Goal: Information Seeking & Learning: Learn about a topic

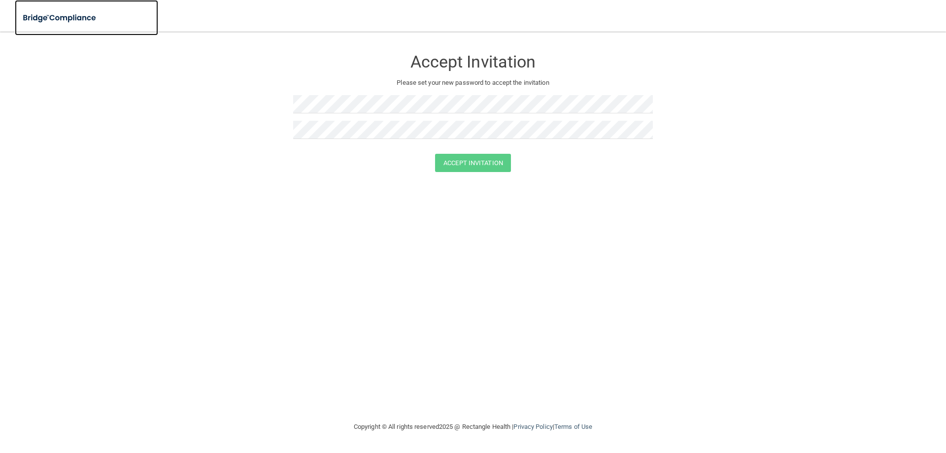
click at [68, 19] on img at bounding box center [60, 18] width 91 height 20
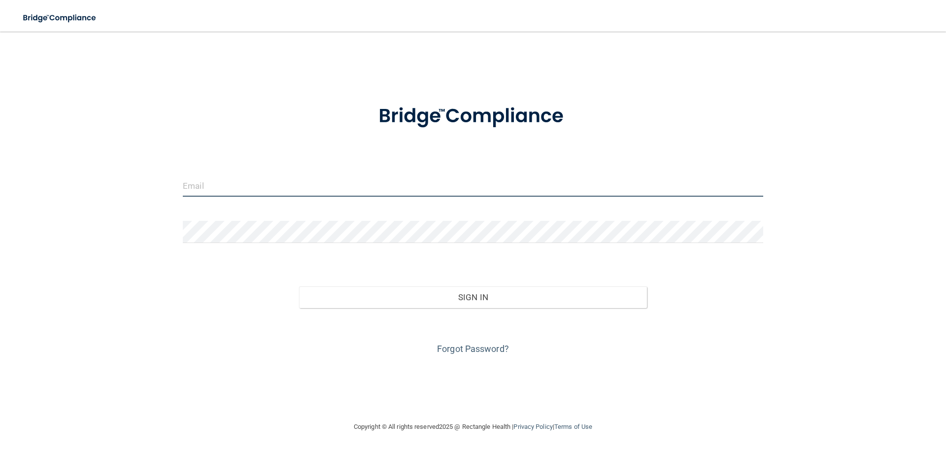
click at [315, 181] on input "email" at bounding box center [473, 185] width 581 height 22
type input "[PERSON_NAME][EMAIL_ADDRESS][PERSON_NAME][DOMAIN_NAME]"
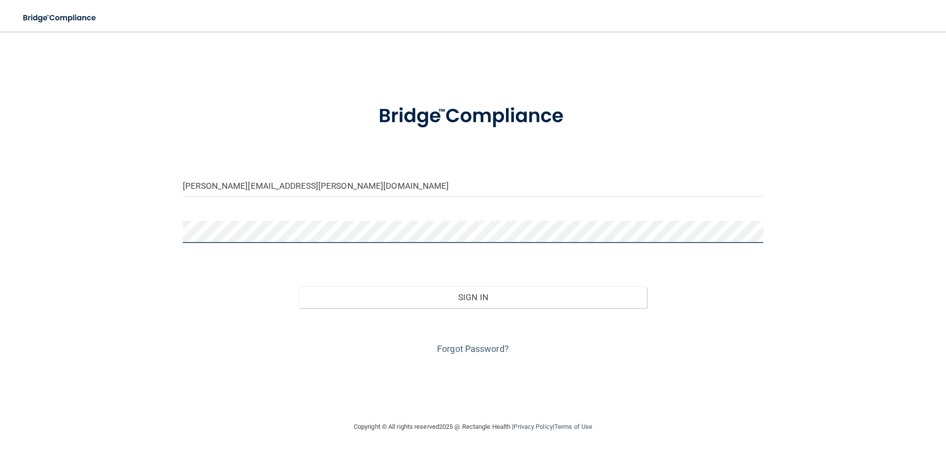
click at [299, 286] on button "Sign In" at bounding box center [473, 297] width 348 height 22
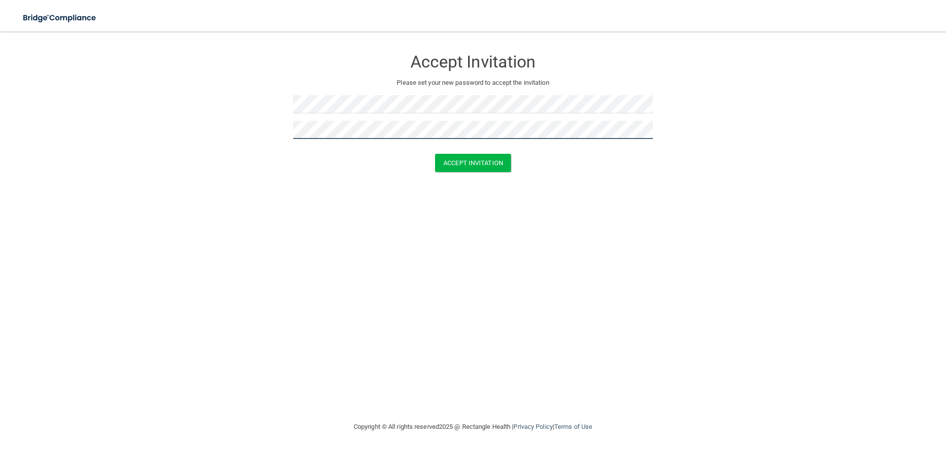
click at [435, 154] on button "Accept Invitation" at bounding box center [473, 163] width 76 height 18
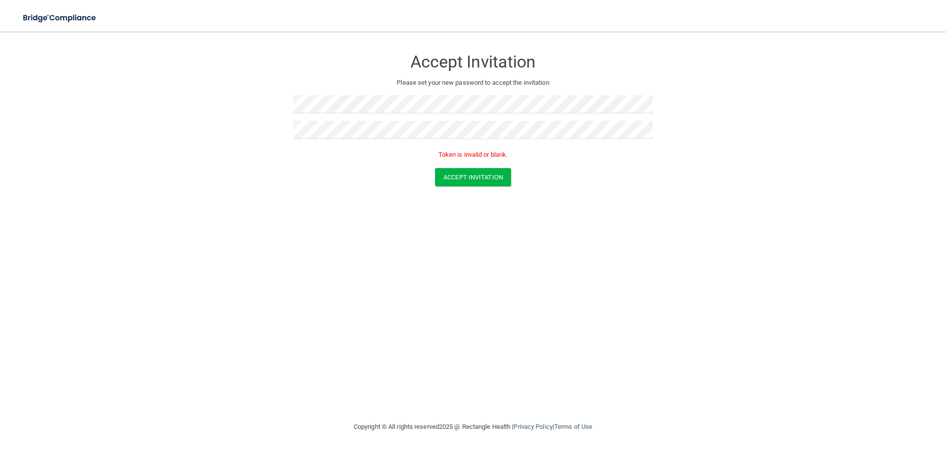
click at [448, 67] on h3 "Accept Invitation" at bounding box center [473, 62] width 360 height 18
click at [61, 20] on img at bounding box center [60, 18] width 91 height 20
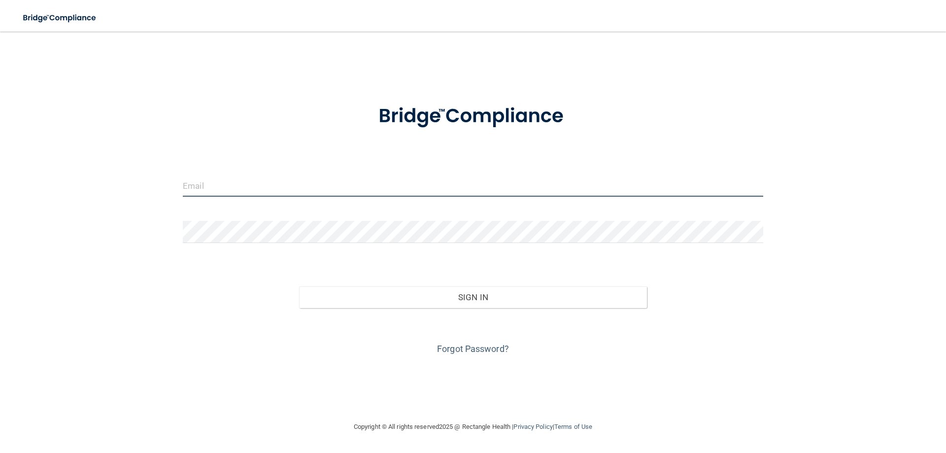
click at [358, 179] on input "email" at bounding box center [473, 185] width 581 height 22
click at [287, 188] on input "elsaeschen@gmail.com" at bounding box center [473, 185] width 581 height 22
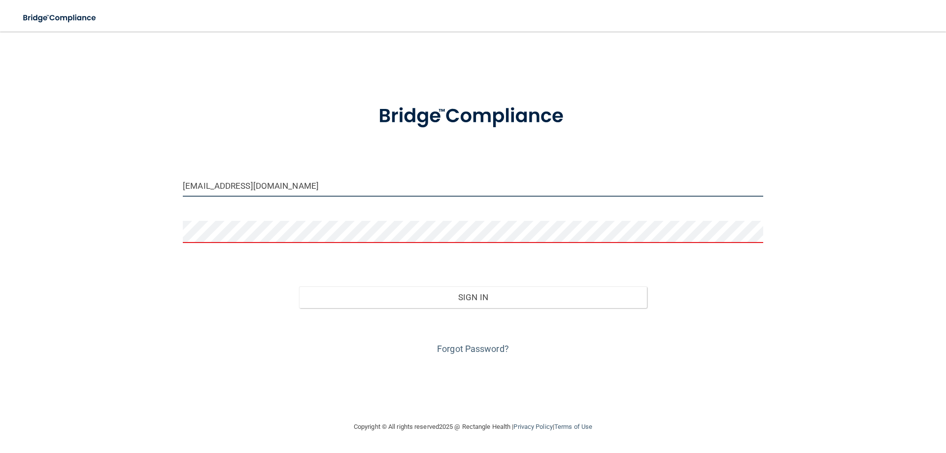
click at [287, 188] on input "elsaeschen@gmail.com" at bounding box center [473, 185] width 581 height 22
click at [288, 188] on input "elsaeschen@gmail.com" at bounding box center [473, 185] width 581 height 22
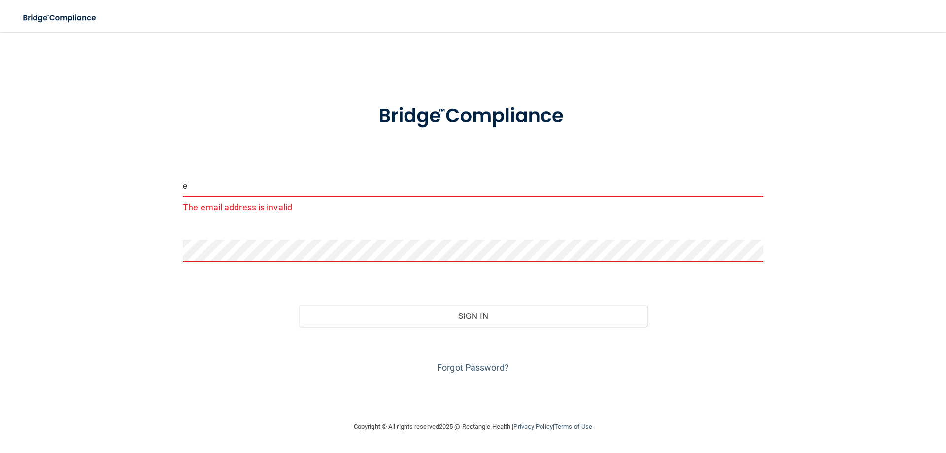
type input "[PERSON_NAME][EMAIL_ADDRESS][PERSON_NAME][DOMAIN_NAME]"
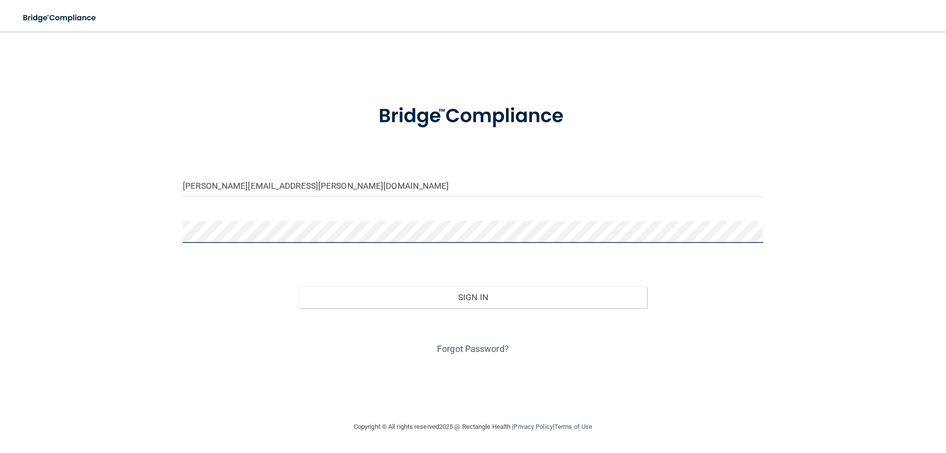
click at [299, 286] on button "Sign In" at bounding box center [473, 297] width 348 height 22
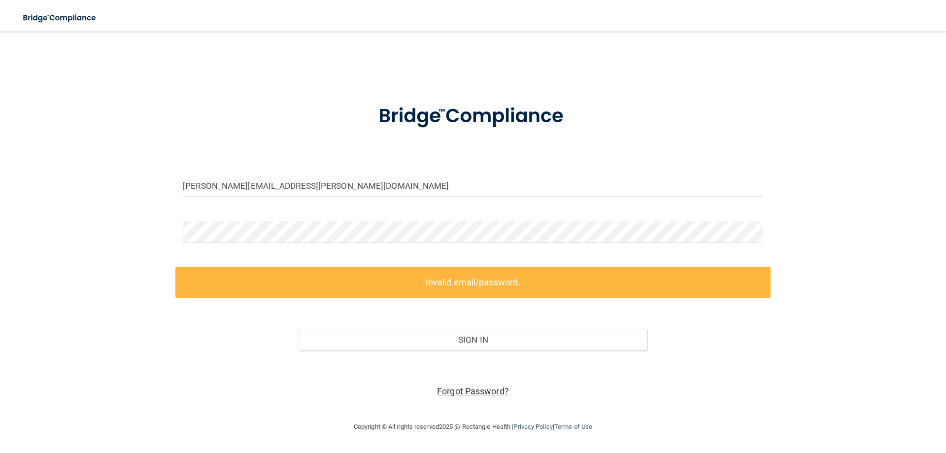
click at [491, 387] on link "Forgot Password?" at bounding box center [473, 391] width 72 height 10
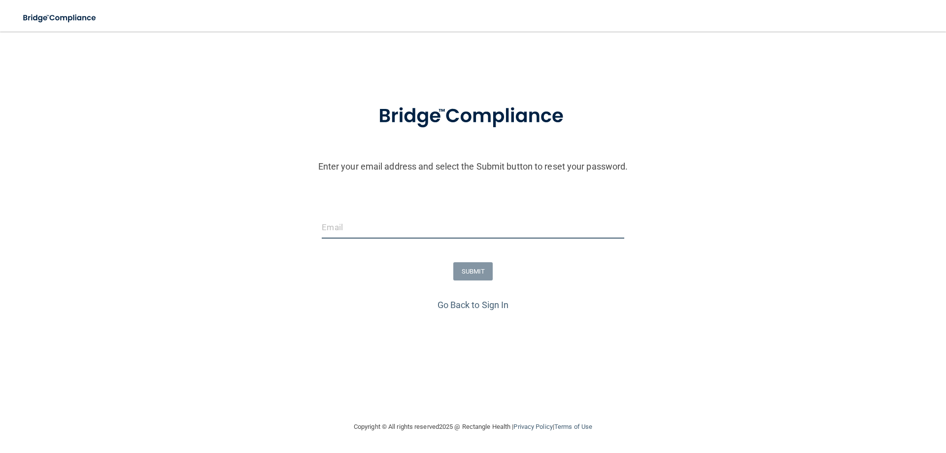
click at [375, 224] on input "email" at bounding box center [473, 227] width 302 height 22
type input "[PERSON_NAME][EMAIL_ADDRESS][PERSON_NAME][DOMAIN_NAME]"
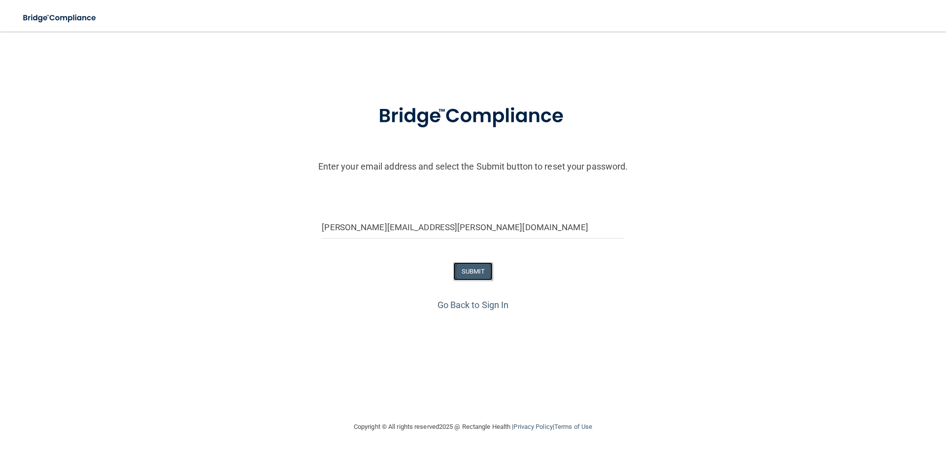
click at [472, 272] on button "SUBMIT" at bounding box center [473, 271] width 40 height 18
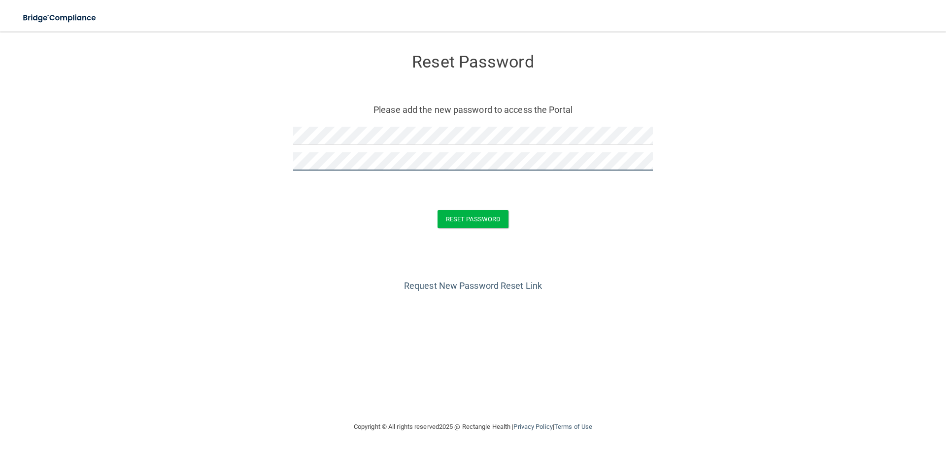
click at [438, 210] on button "Reset Password" at bounding box center [473, 219] width 71 height 18
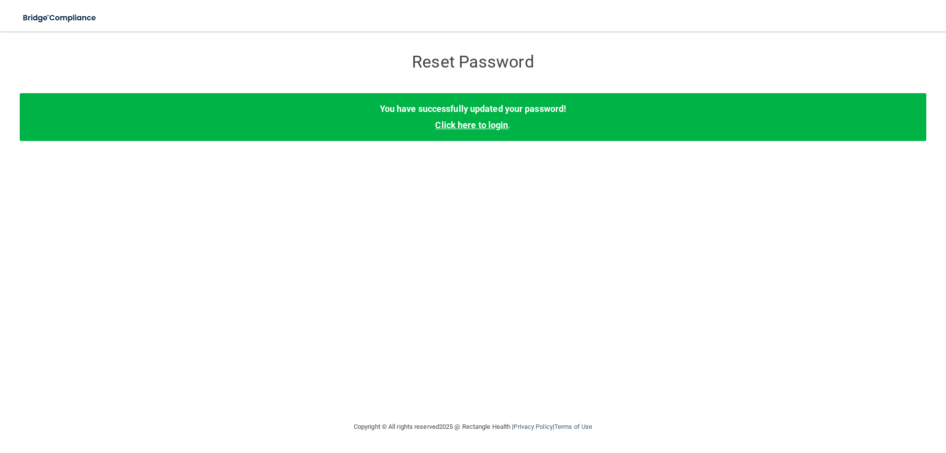
click at [465, 127] on link "Click here to login" at bounding box center [471, 125] width 73 height 10
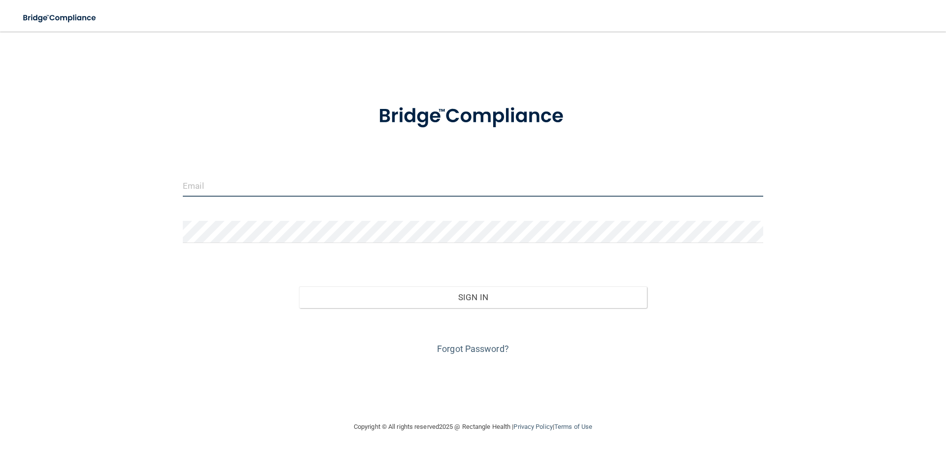
click at [339, 186] on input "email" at bounding box center [473, 185] width 581 height 22
type input "[PERSON_NAME][EMAIL_ADDRESS][PERSON_NAME][DOMAIN_NAME]"
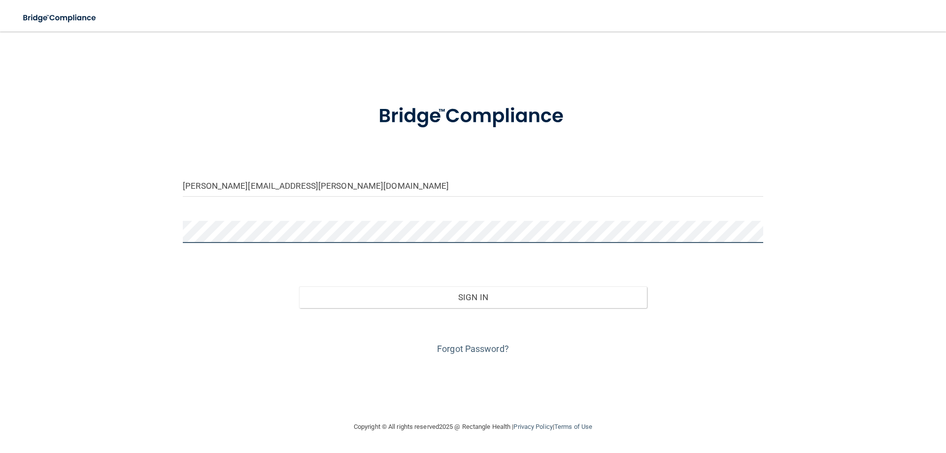
click at [299, 286] on button "Sign In" at bounding box center [473, 297] width 348 height 22
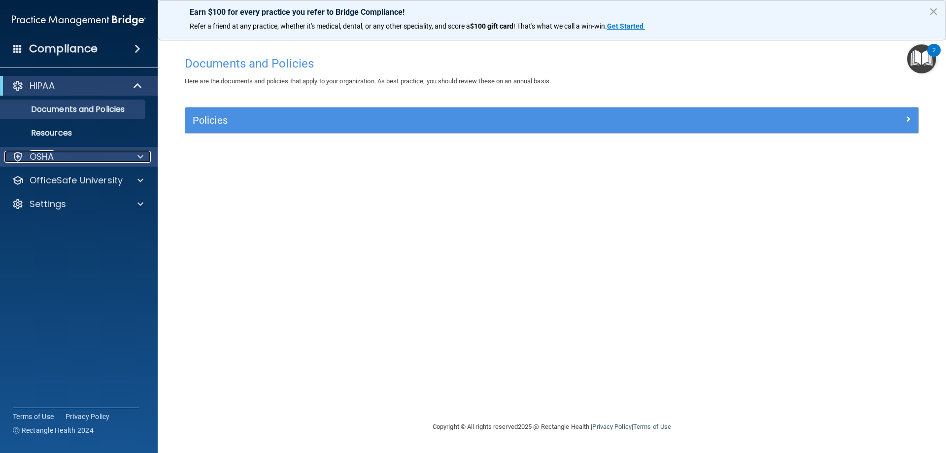
click at [90, 159] on div "OSHA" at bounding box center [65, 157] width 122 height 12
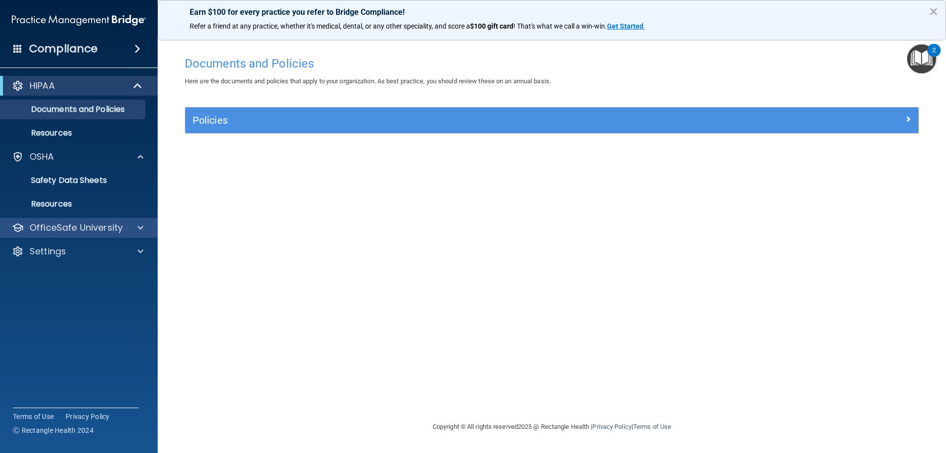
click at [103, 220] on div "OfficeSafe University" at bounding box center [79, 228] width 158 height 20
click at [93, 230] on p "OfficeSafe University" at bounding box center [76, 228] width 93 height 12
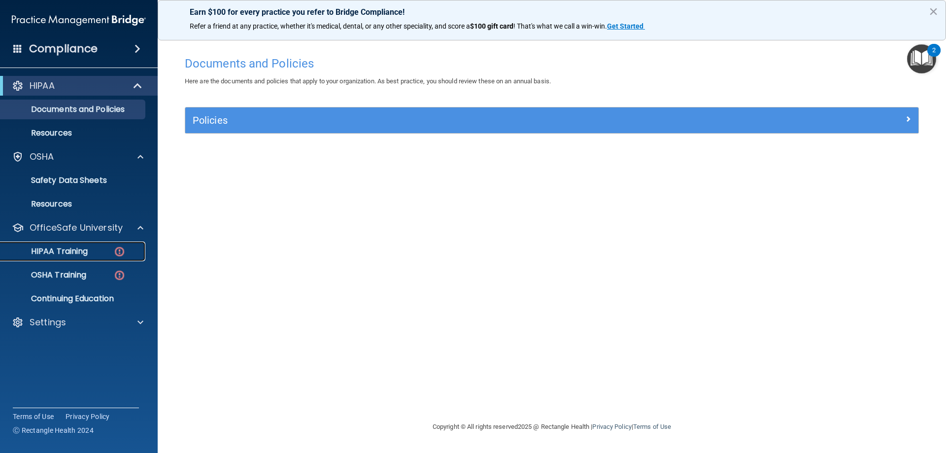
click at [95, 260] on link "HIPAA Training" at bounding box center [67, 252] width 155 height 20
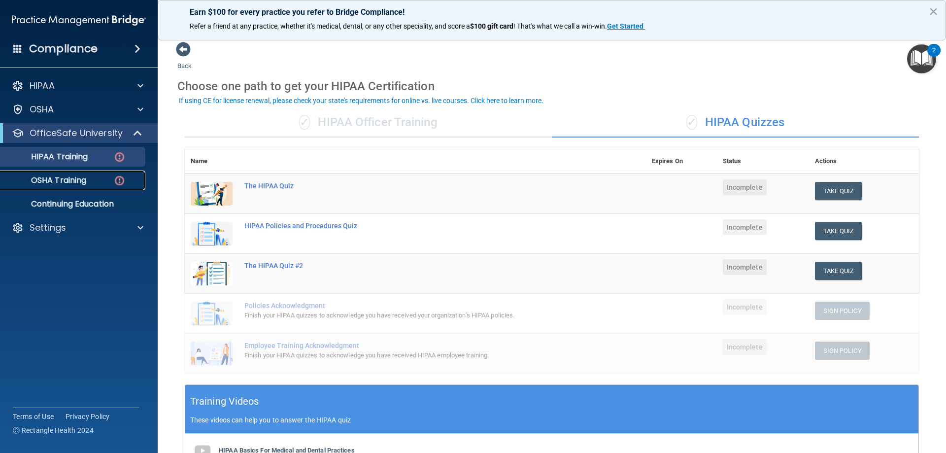
click at [57, 185] on p "OSHA Training" at bounding box center [46, 180] width 80 height 10
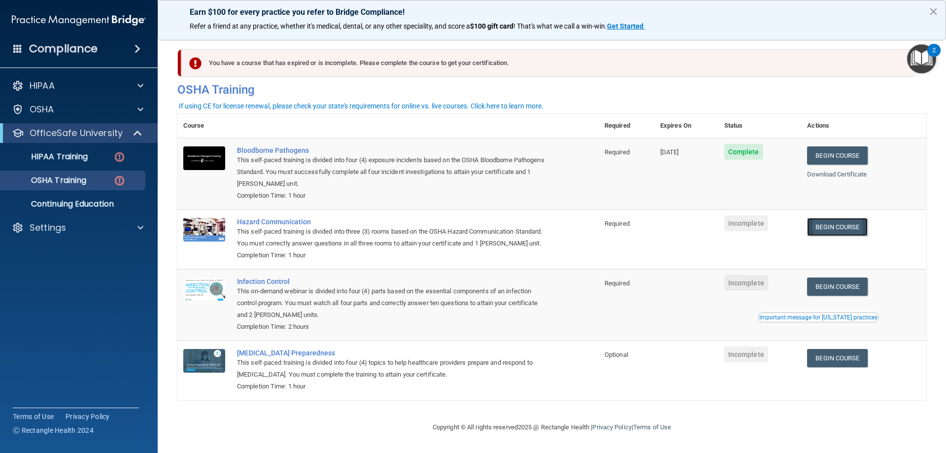
click at [831, 227] on link "Begin Course" at bounding box center [837, 227] width 60 height 18
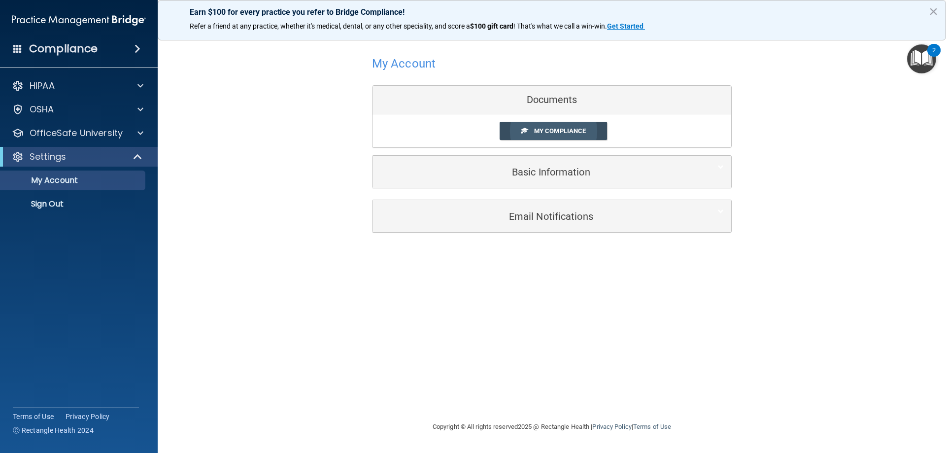
click at [571, 135] on link "My Compliance" at bounding box center [554, 131] width 108 height 18
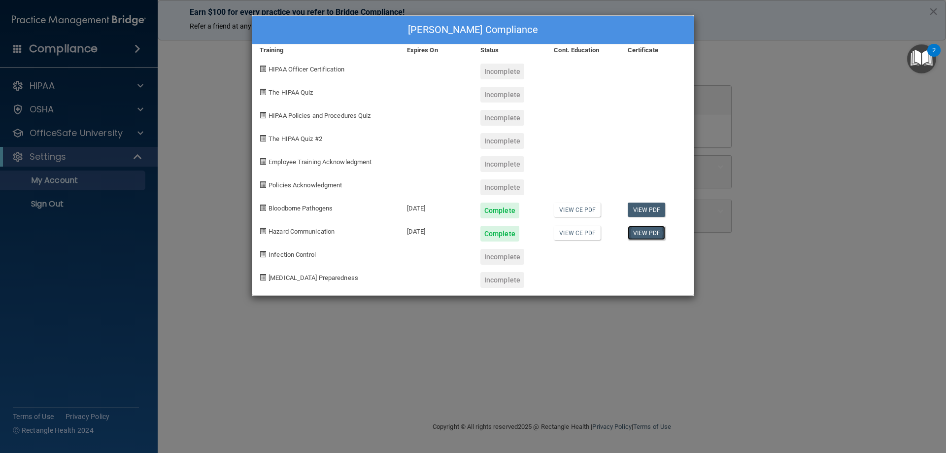
click at [651, 234] on link "View PDF" at bounding box center [647, 233] width 38 height 14
click at [848, 322] on div "Elsa Eschen's Compliance Training Expires On Status Cont. Education Certificate…" at bounding box center [473, 226] width 946 height 453
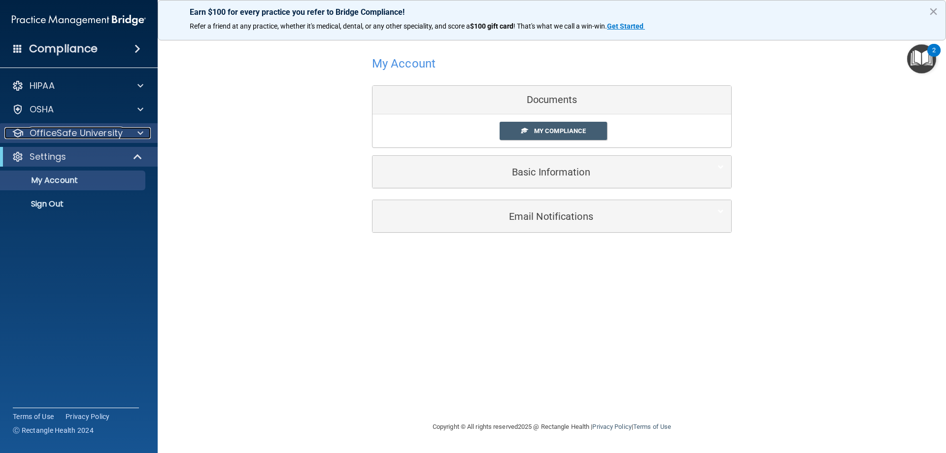
click at [134, 135] on div at bounding box center [139, 133] width 25 height 12
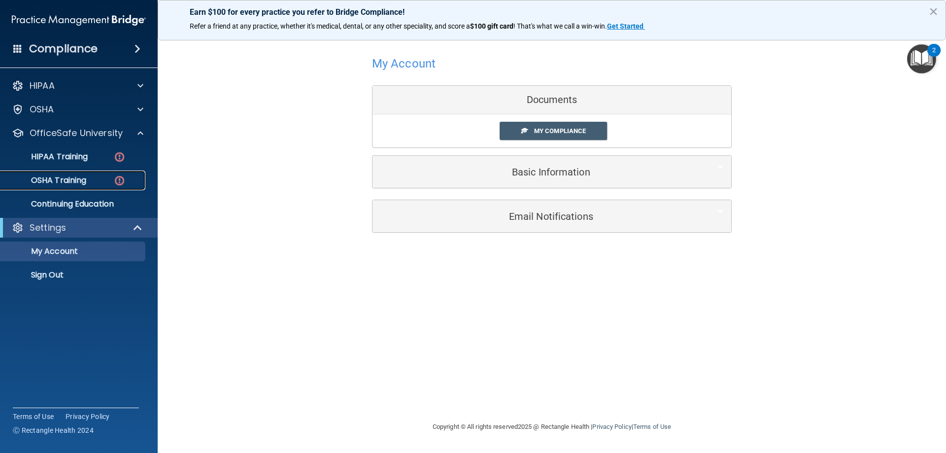
click at [93, 180] on div "OSHA Training" at bounding box center [73, 180] width 135 height 10
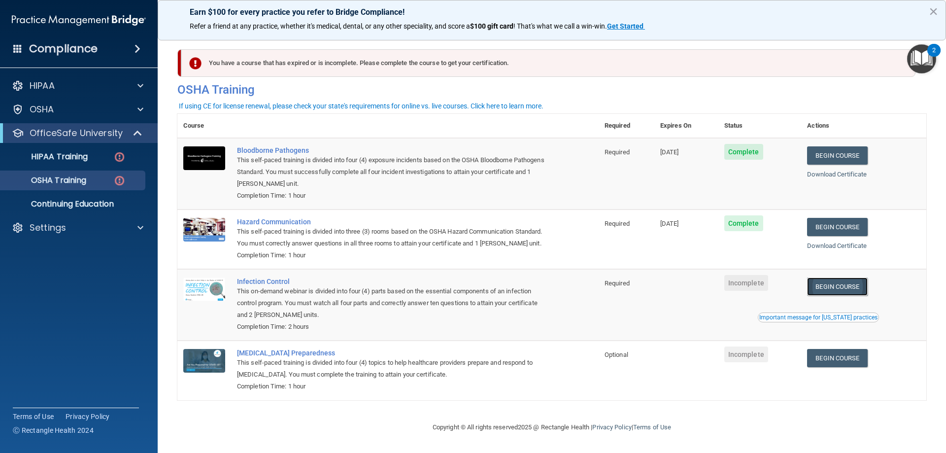
click at [828, 287] on link "Begin Course" at bounding box center [837, 286] width 60 height 18
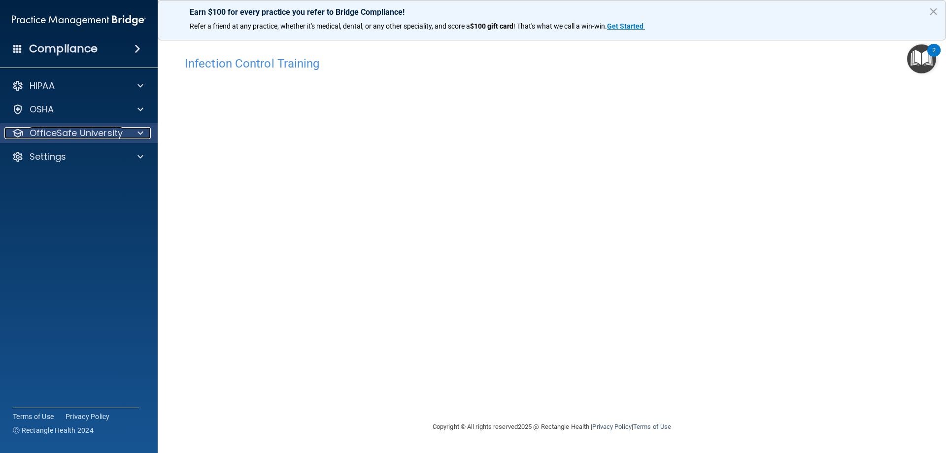
click at [64, 128] on p "OfficeSafe University" at bounding box center [76, 133] width 93 height 12
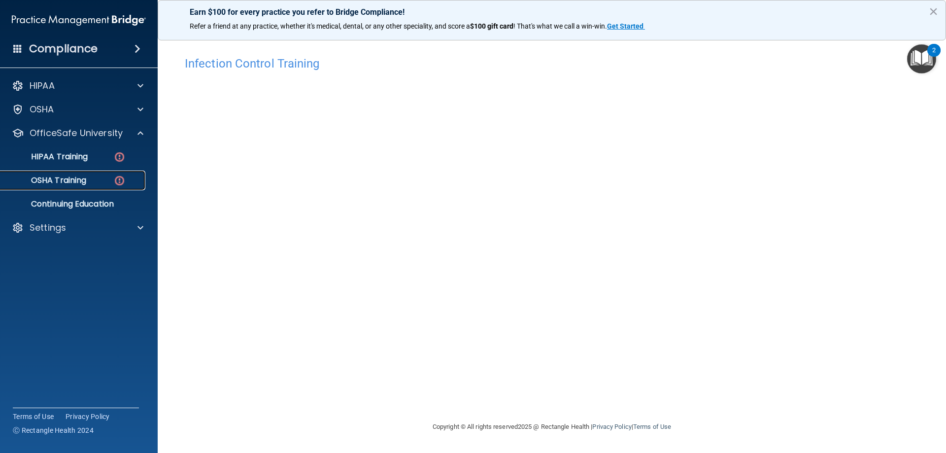
click at [74, 180] on p "OSHA Training" at bounding box center [46, 180] width 80 height 10
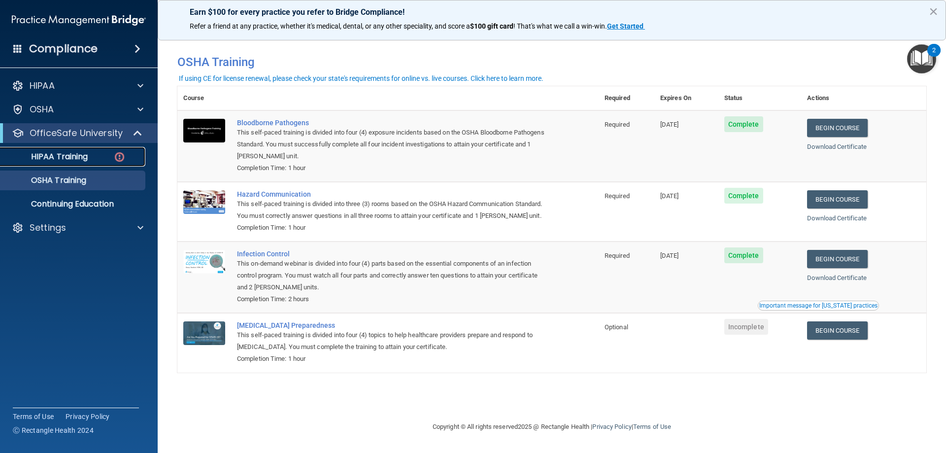
click at [50, 153] on p "HIPAA Training" at bounding box center [46, 157] width 81 height 10
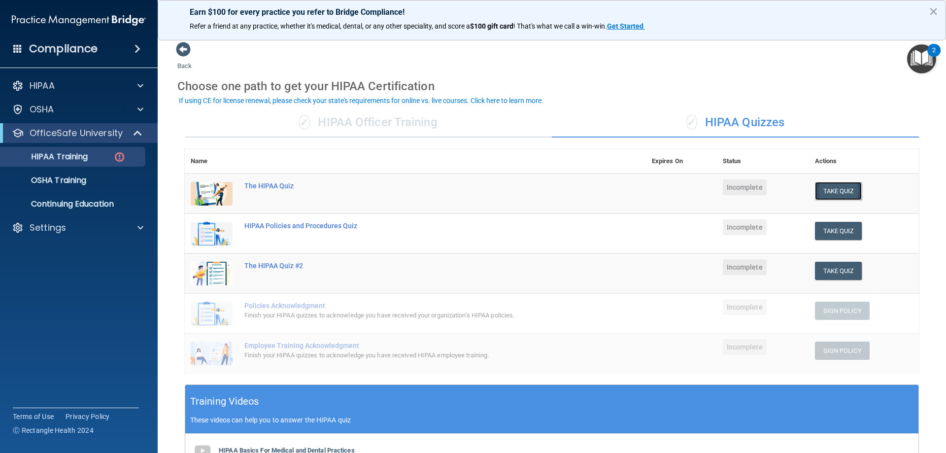
click at [830, 188] on button "Take Quiz" at bounding box center [838, 191] width 47 height 18
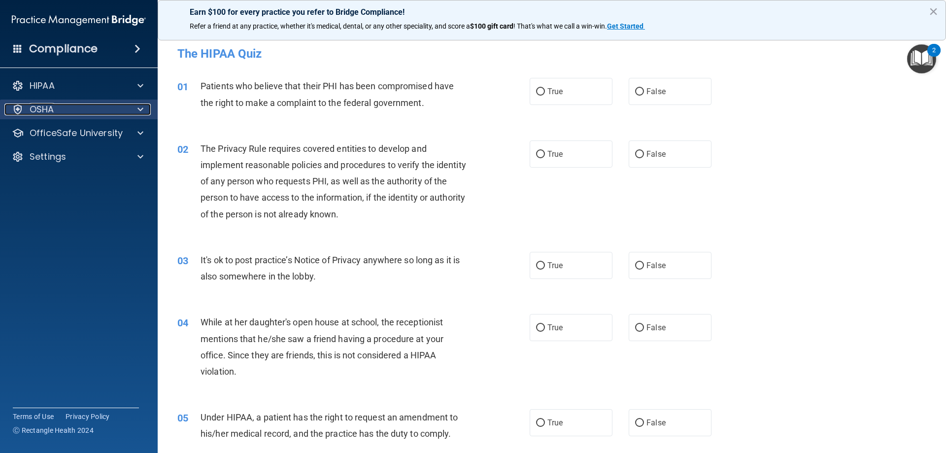
click at [96, 113] on div "OSHA" at bounding box center [65, 110] width 122 height 12
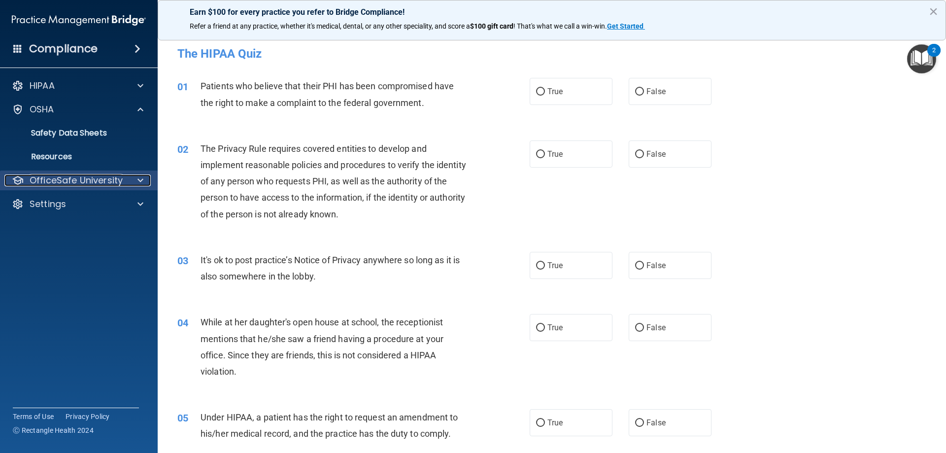
click at [83, 184] on p "OfficeSafe University" at bounding box center [76, 180] width 93 height 12
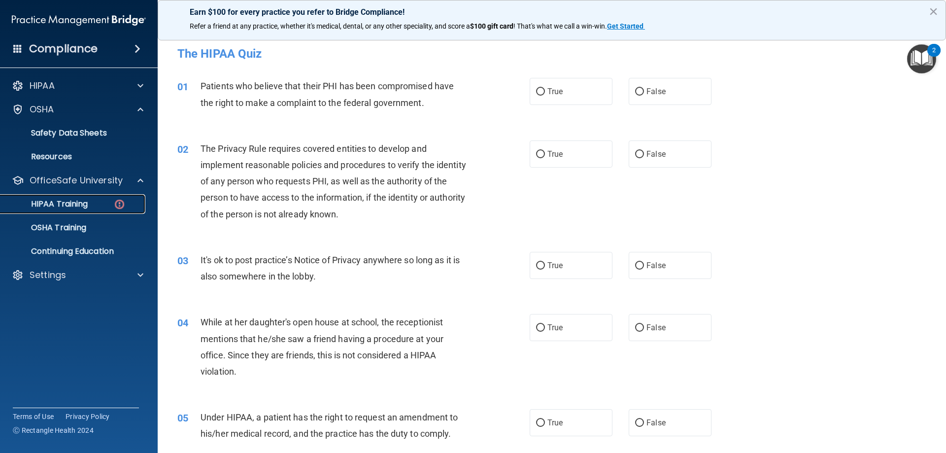
click at [77, 203] on p "HIPAA Training" at bounding box center [46, 204] width 81 height 10
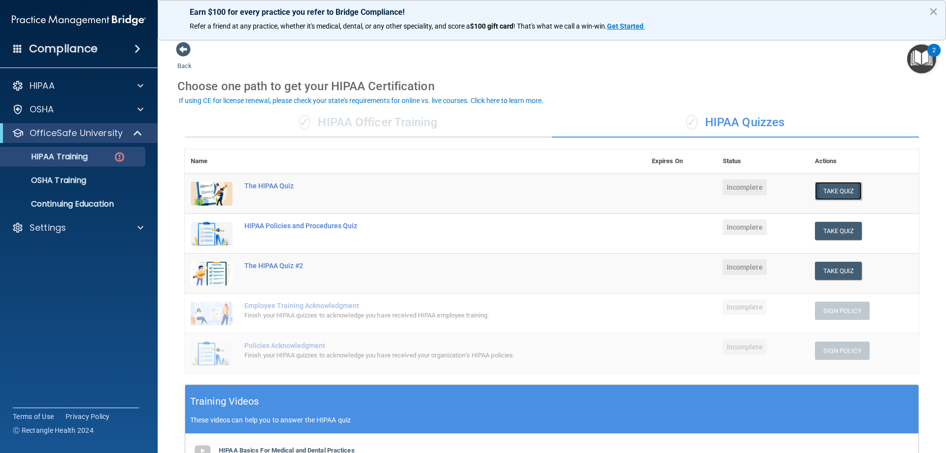
click at [824, 194] on button "Take Quiz" at bounding box center [838, 191] width 47 height 18
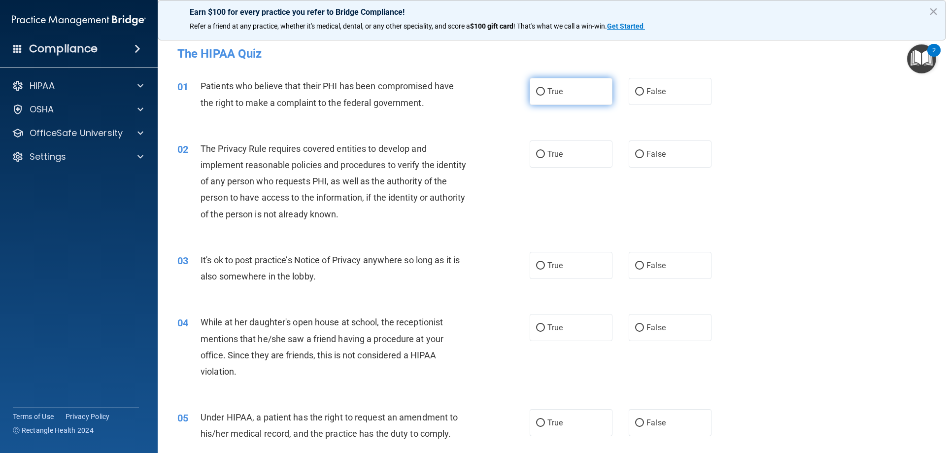
click at [559, 96] on span "True" at bounding box center [555, 91] width 15 height 9
click at [545, 96] on input "True" at bounding box center [540, 91] width 9 height 7
radio input "true"
click at [568, 148] on label "True" at bounding box center [571, 153] width 83 height 27
click at [545, 151] on input "True" at bounding box center [540, 154] width 9 height 7
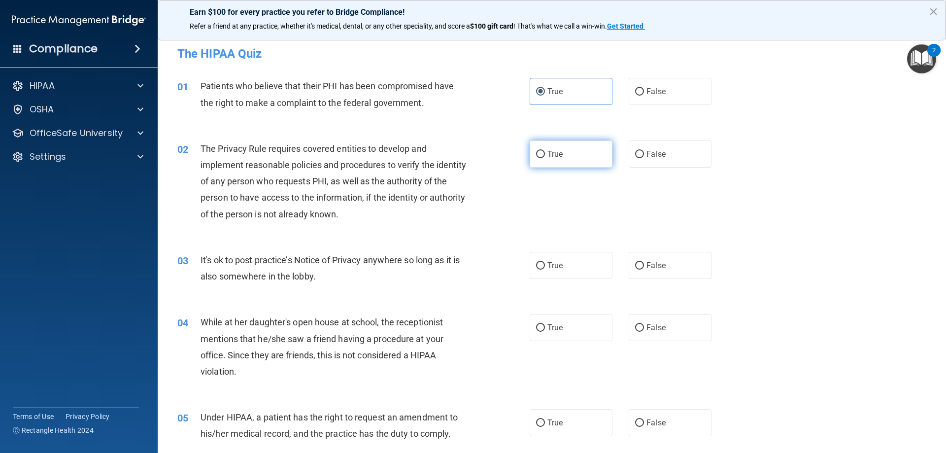
radio input "true"
click at [657, 272] on label "False" at bounding box center [670, 265] width 83 height 27
click at [644, 270] on input "False" at bounding box center [639, 265] width 9 height 7
radio input "true"
click at [687, 329] on label "False" at bounding box center [670, 327] width 83 height 27
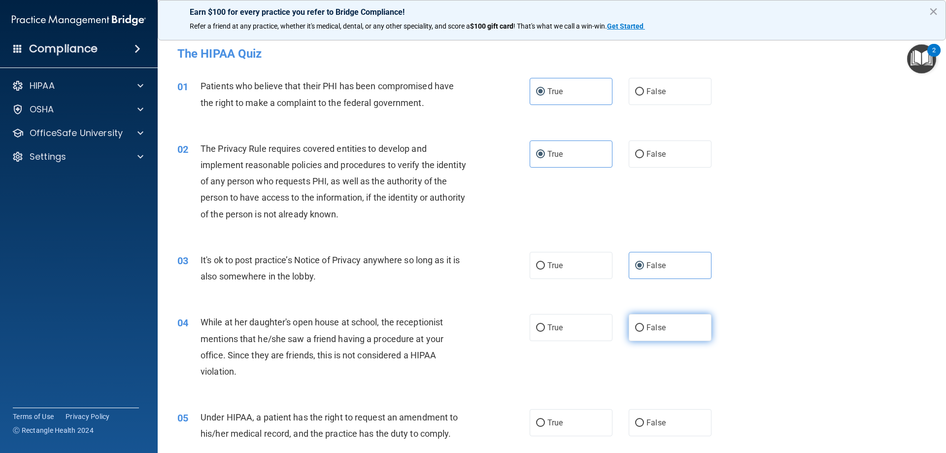
click at [644, 329] on input "False" at bounding box center [639, 327] width 9 height 7
radio input "true"
click at [665, 421] on label "False" at bounding box center [670, 422] width 83 height 27
click at [644, 421] on input "False" at bounding box center [639, 422] width 9 height 7
radio input "true"
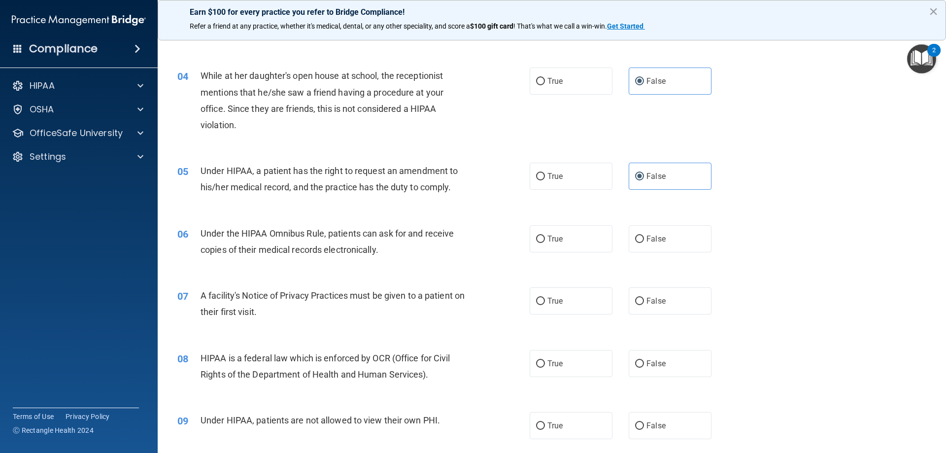
scroll to position [296, 0]
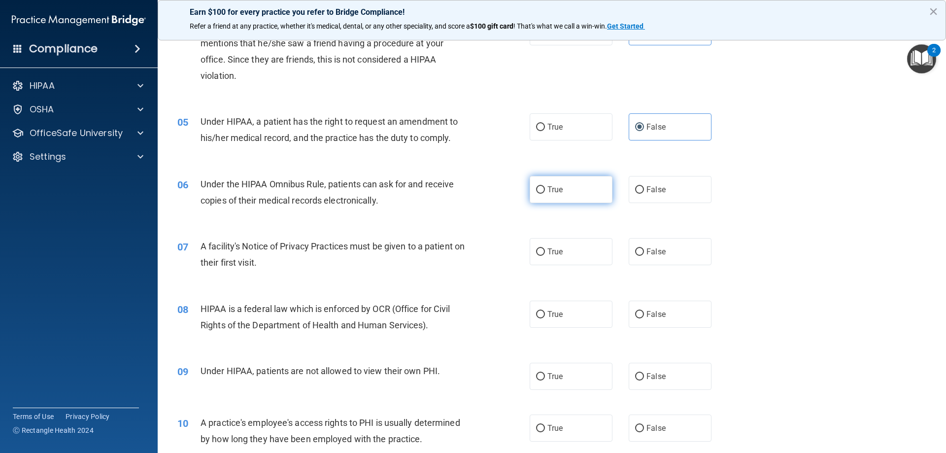
click at [559, 190] on span "True" at bounding box center [555, 189] width 15 height 9
click at [545, 190] on input "True" at bounding box center [540, 189] width 9 height 7
radio input "true"
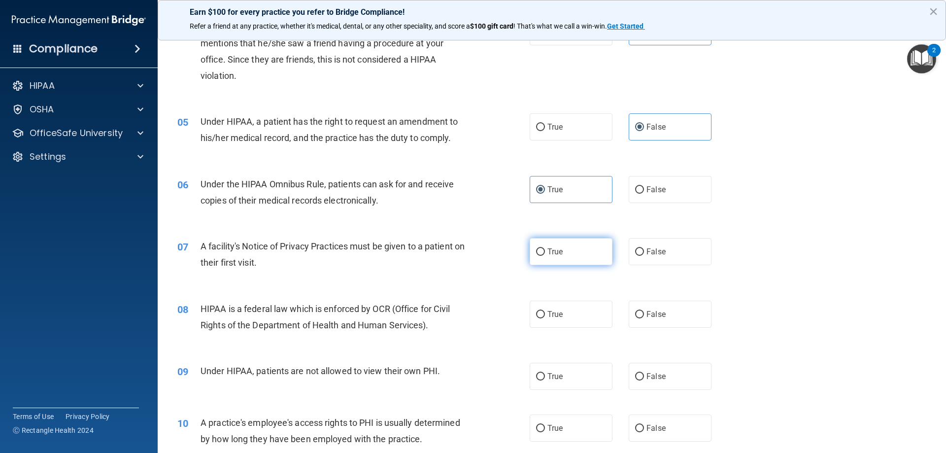
click at [558, 252] on span "True" at bounding box center [555, 251] width 15 height 9
click at [545, 252] on input "True" at bounding box center [540, 251] width 9 height 7
radio input "true"
click at [563, 329] on div "08 HIPAA is a federal law which is enforced by OCR (Office for Civil Rights of …" at bounding box center [552, 319] width 764 height 62
click at [556, 319] on label "True" at bounding box center [571, 314] width 83 height 27
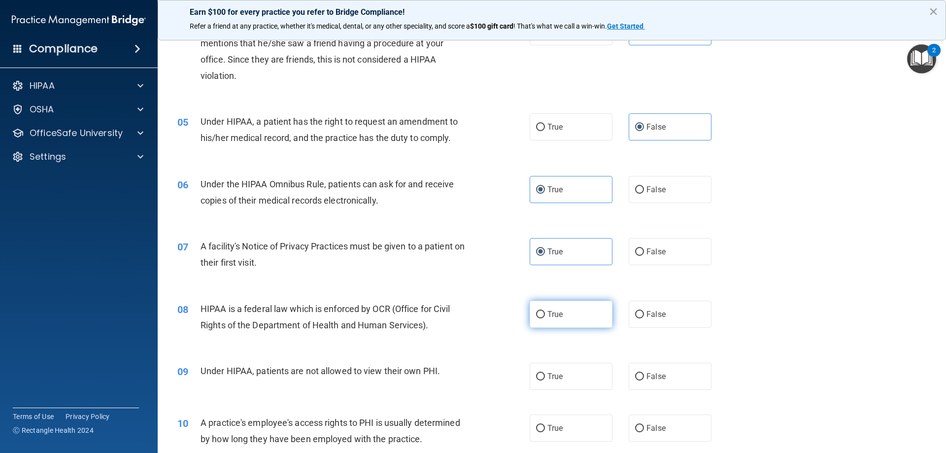
click at [545, 318] on input "True" at bounding box center [540, 314] width 9 height 7
radio input "true"
click at [668, 374] on label "False" at bounding box center [670, 376] width 83 height 27
click at [644, 374] on input "False" at bounding box center [639, 376] width 9 height 7
radio input "true"
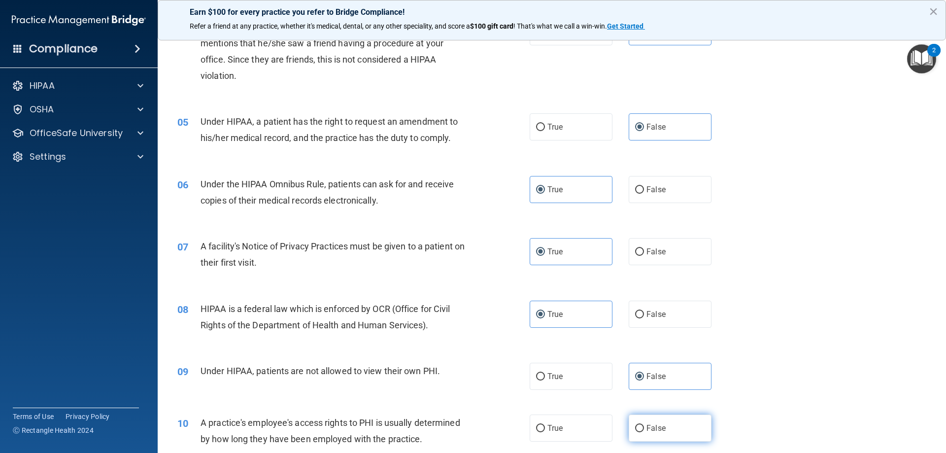
click at [655, 429] on span "False" at bounding box center [656, 427] width 19 height 9
click at [644, 429] on input "False" at bounding box center [639, 428] width 9 height 7
radio input "true"
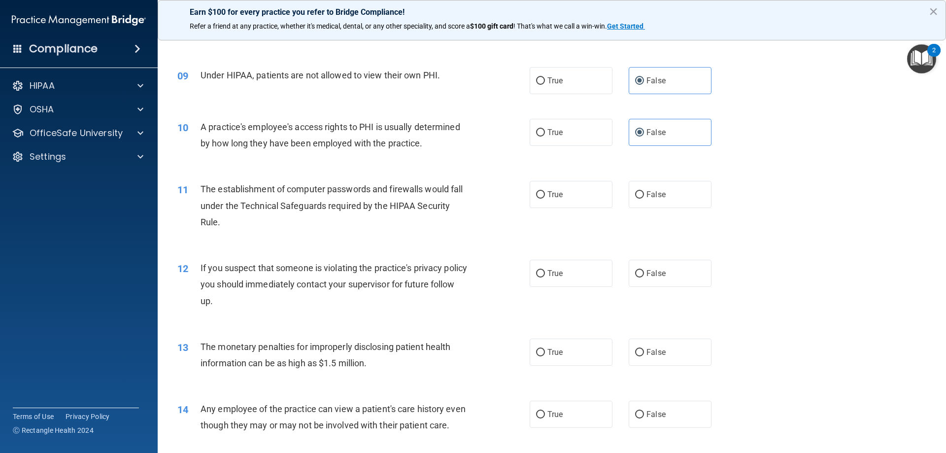
scroll to position [641, 0]
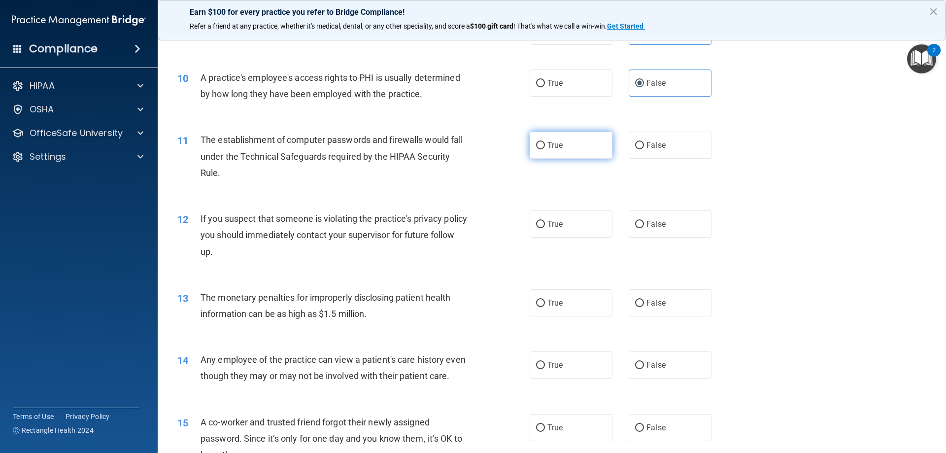
click at [562, 157] on label "True" at bounding box center [571, 145] width 83 height 27
click at [545, 149] on input "True" at bounding box center [540, 145] width 9 height 7
radio input "true"
click at [562, 228] on label "True" at bounding box center [571, 223] width 83 height 27
click at [545, 228] on input "True" at bounding box center [540, 224] width 9 height 7
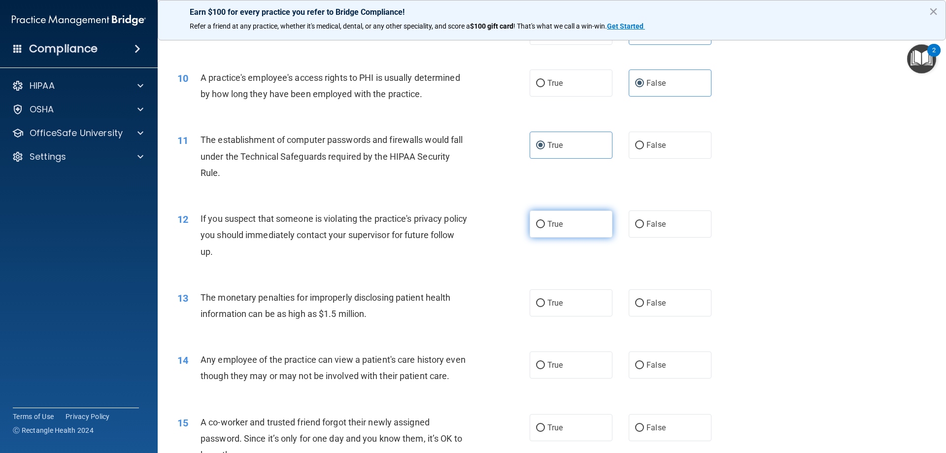
radio input "true"
click at [558, 306] on span "True" at bounding box center [555, 302] width 15 height 9
click at [545, 306] on input "True" at bounding box center [540, 303] width 9 height 7
radio input "true"
click at [657, 360] on label "False" at bounding box center [670, 364] width 83 height 27
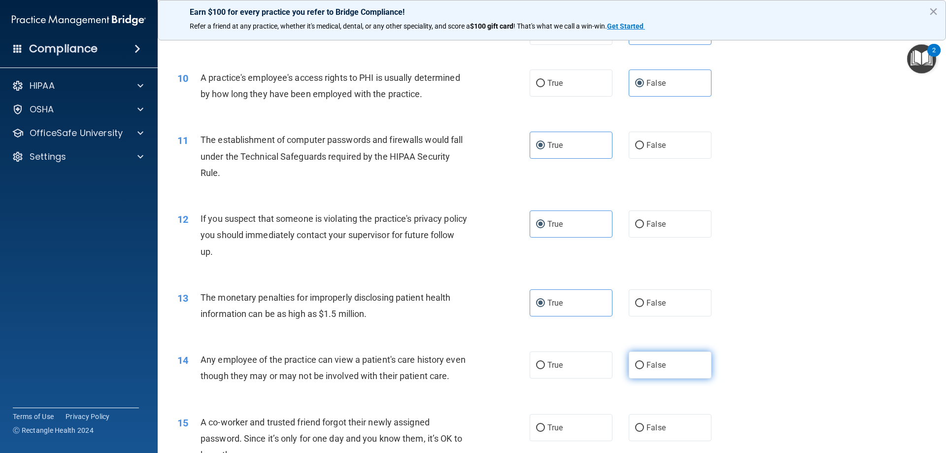
click at [644, 362] on input "False" at bounding box center [639, 365] width 9 height 7
radio input "true"
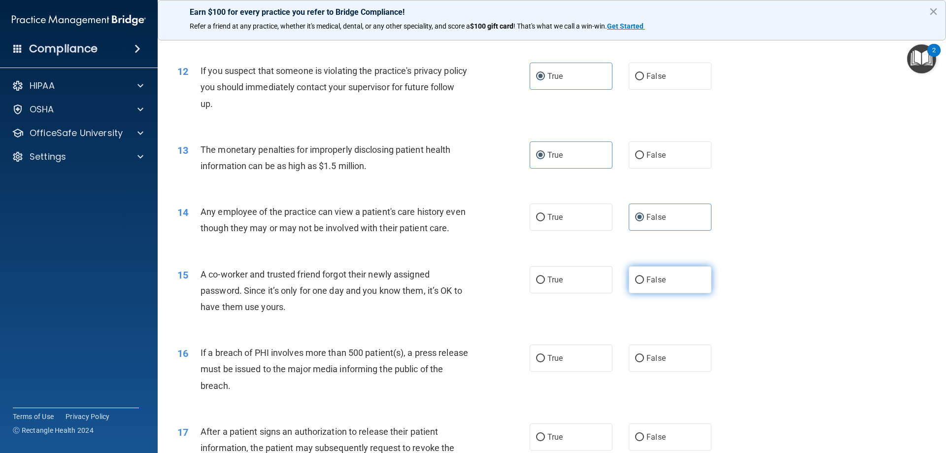
click at [647, 283] on span "False" at bounding box center [656, 279] width 19 height 9
click at [644, 283] on input "False" at bounding box center [639, 279] width 9 height 7
radio input "true"
click at [564, 356] on label "True" at bounding box center [571, 358] width 83 height 27
click at [545, 356] on input "True" at bounding box center [540, 358] width 9 height 7
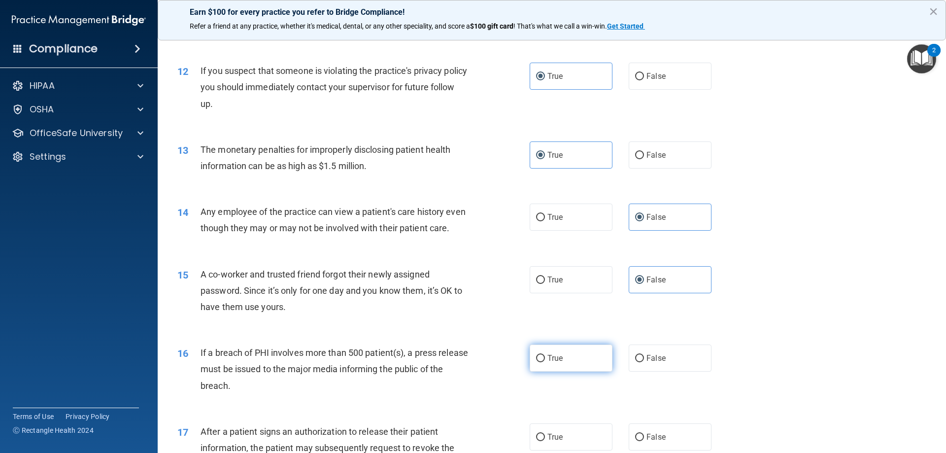
radio input "true"
click at [554, 431] on label "True" at bounding box center [571, 436] width 83 height 27
click at [545, 434] on input "True" at bounding box center [540, 437] width 9 height 7
radio input "true"
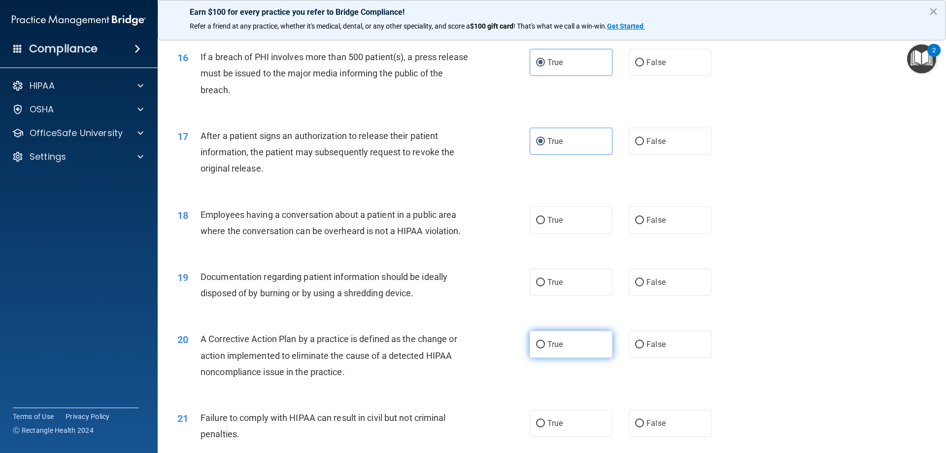
scroll to position [1134, 0]
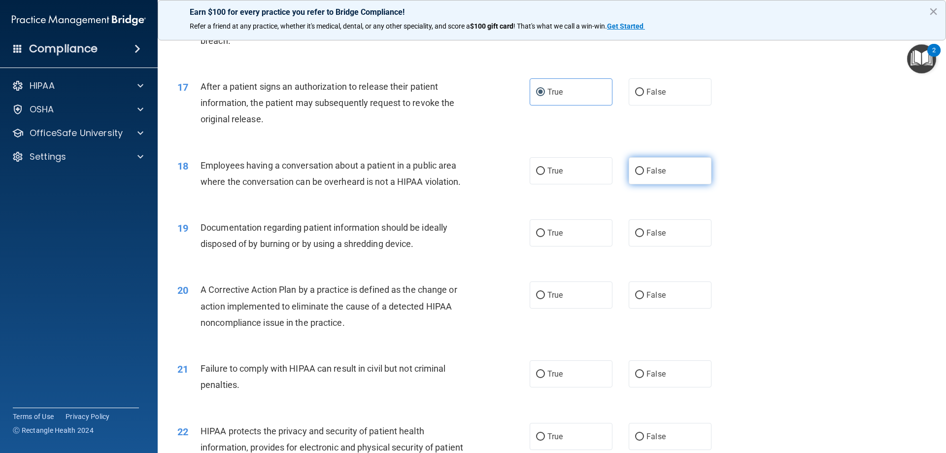
click at [664, 172] on label "False" at bounding box center [670, 170] width 83 height 27
click at [644, 172] on input "False" at bounding box center [639, 171] width 9 height 7
radio input "true"
click at [573, 238] on label "True" at bounding box center [571, 232] width 83 height 27
click at [545, 237] on input "True" at bounding box center [540, 233] width 9 height 7
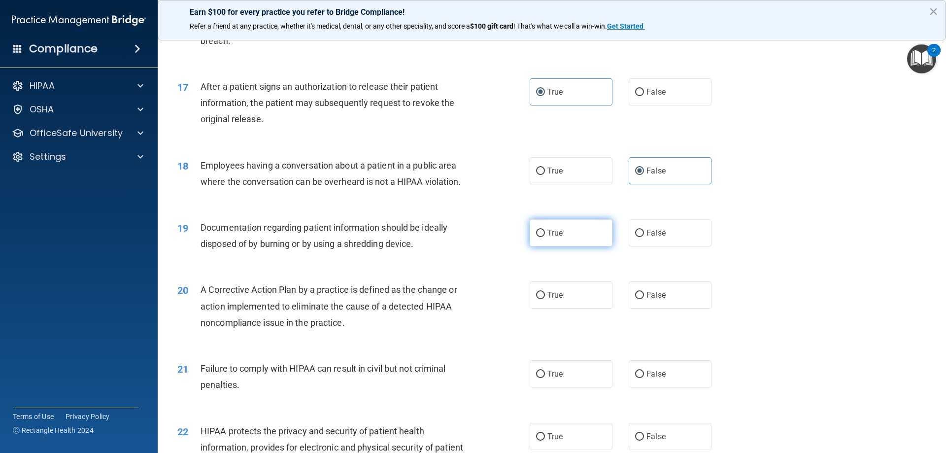
radio input "true"
click at [573, 293] on label "True" at bounding box center [571, 294] width 83 height 27
click at [545, 293] on input "True" at bounding box center [540, 295] width 9 height 7
radio input "true"
click at [663, 372] on label "False" at bounding box center [670, 373] width 83 height 27
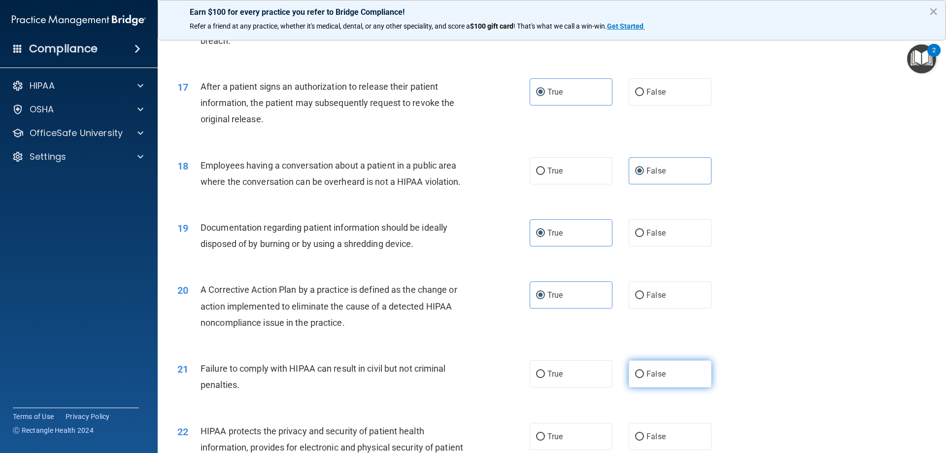
click at [644, 372] on input "False" at bounding box center [639, 374] width 9 height 7
radio input "true"
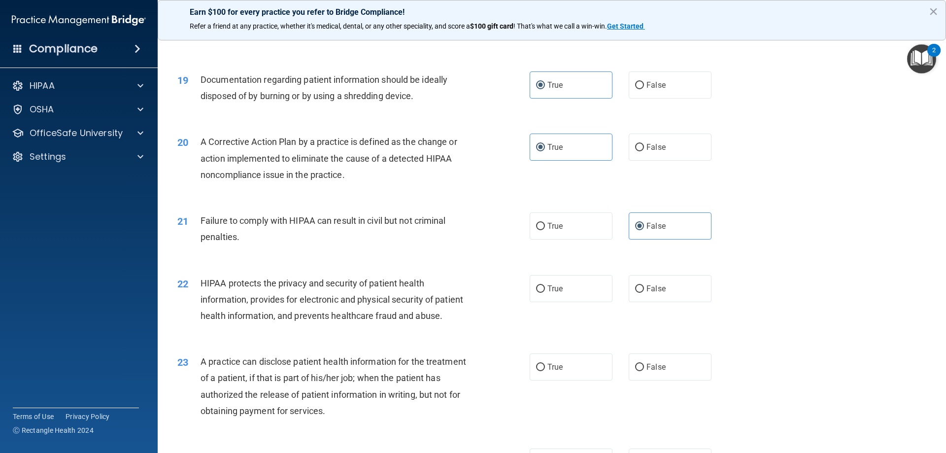
scroll to position [1331, 0]
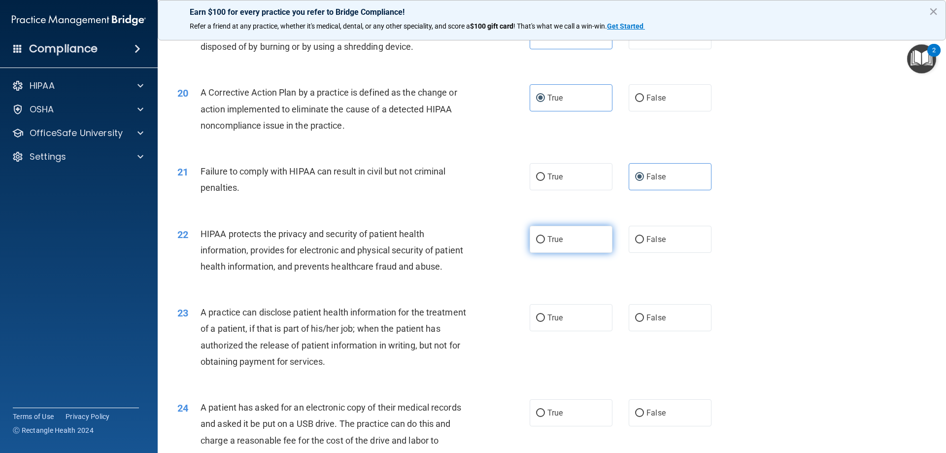
click at [565, 242] on label "True" at bounding box center [571, 239] width 83 height 27
click at [545, 242] on input "True" at bounding box center [540, 239] width 9 height 7
radio input "true"
click at [666, 312] on label "False" at bounding box center [670, 317] width 83 height 27
click at [644, 314] on input "False" at bounding box center [639, 317] width 9 height 7
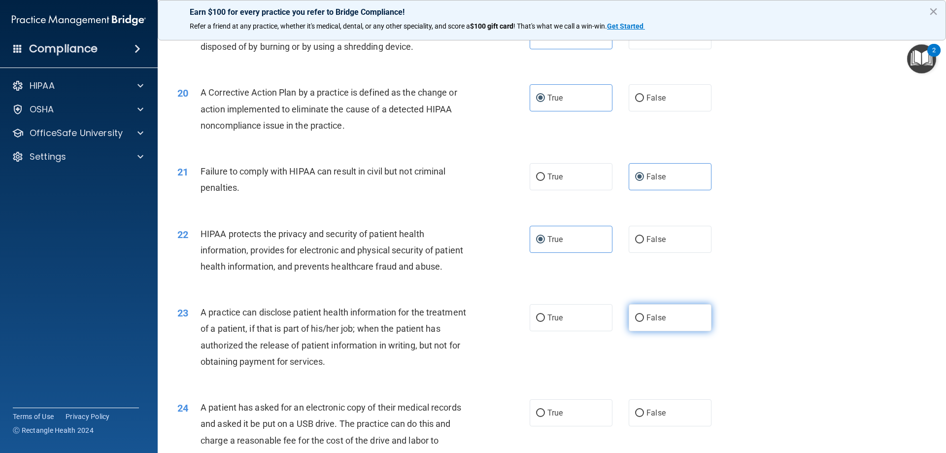
radio input "true"
click at [557, 410] on span "True" at bounding box center [555, 412] width 15 height 9
click at [545, 410] on input "True" at bounding box center [540, 413] width 9 height 7
radio input "true"
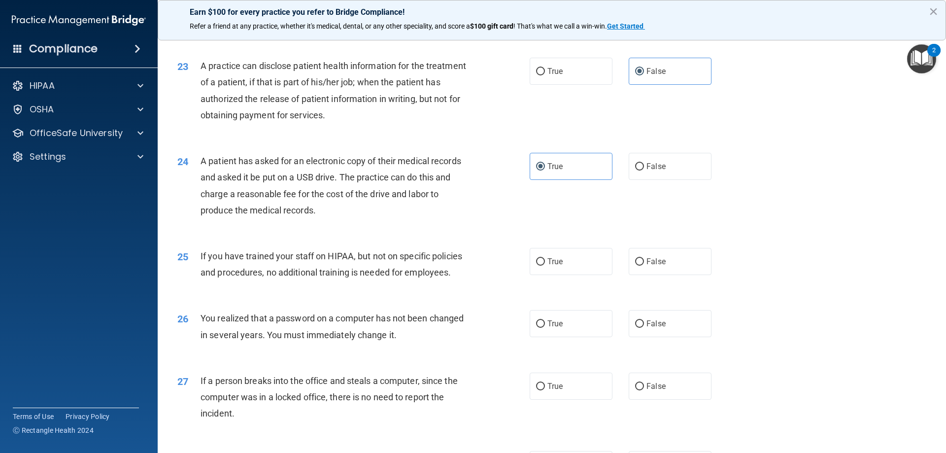
scroll to position [1626, 0]
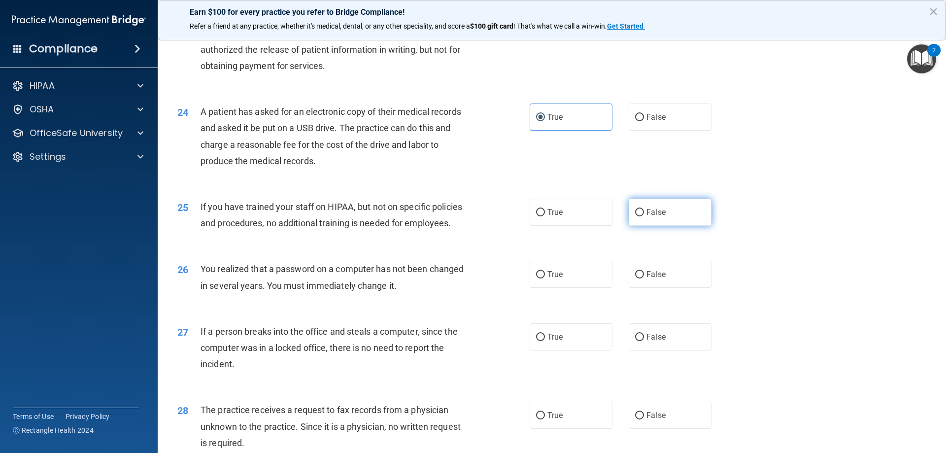
click at [672, 213] on label "False" at bounding box center [670, 212] width 83 height 27
click at [644, 213] on input "False" at bounding box center [639, 212] width 9 height 7
radio input "true"
click at [570, 283] on label "True" at bounding box center [571, 274] width 83 height 27
click at [545, 278] on input "True" at bounding box center [540, 274] width 9 height 7
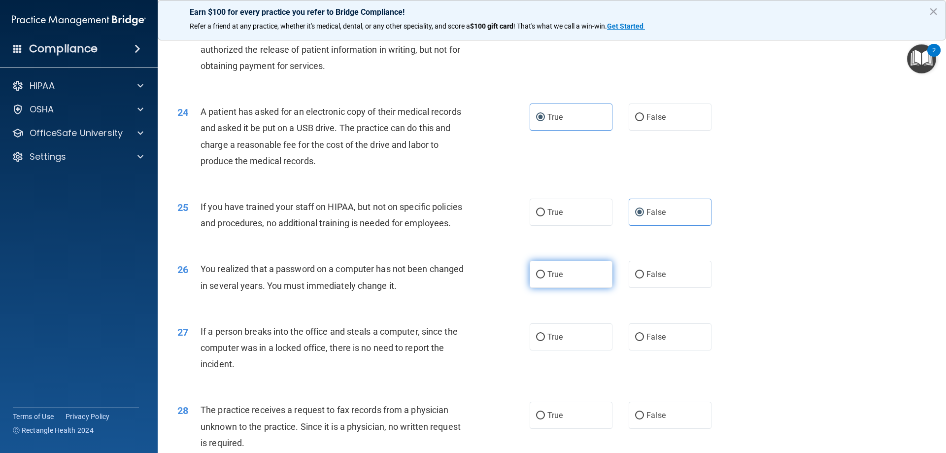
radio input "true"
click at [680, 337] on label "False" at bounding box center [670, 336] width 83 height 27
click at [644, 337] on input "False" at bounding box center [639, 337] width 9 height 7
radio input "true"
click at [663, 419] on label "False" at bounding box center [670, 415] width 83 height 27
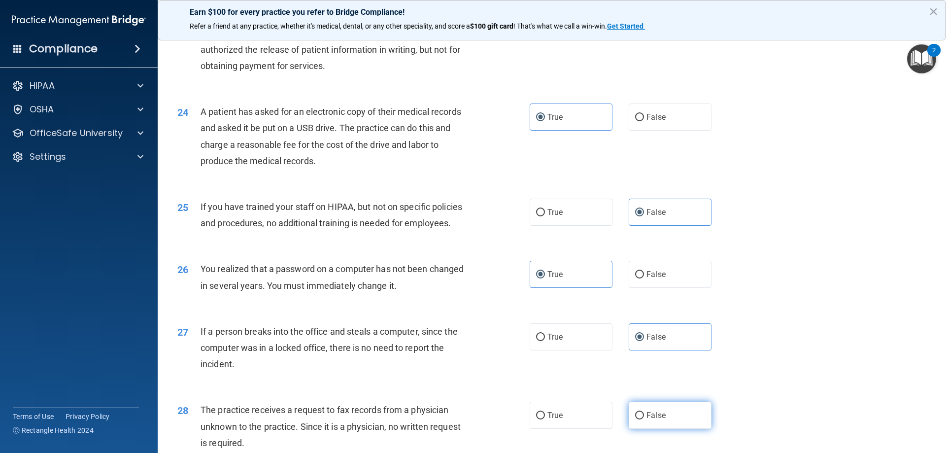
click at [644, 419] on input "False" at bounding box center [639, 415] width 9 height 7
radio input "true"
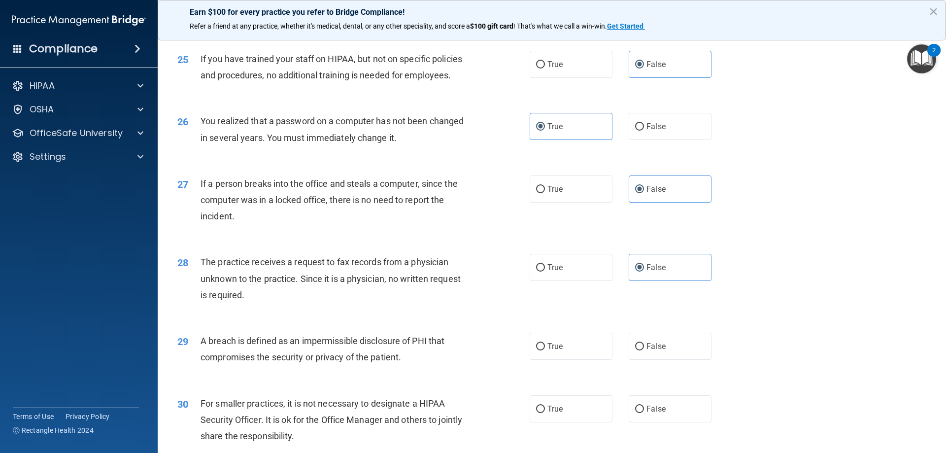
scroll to position [1847, 0]
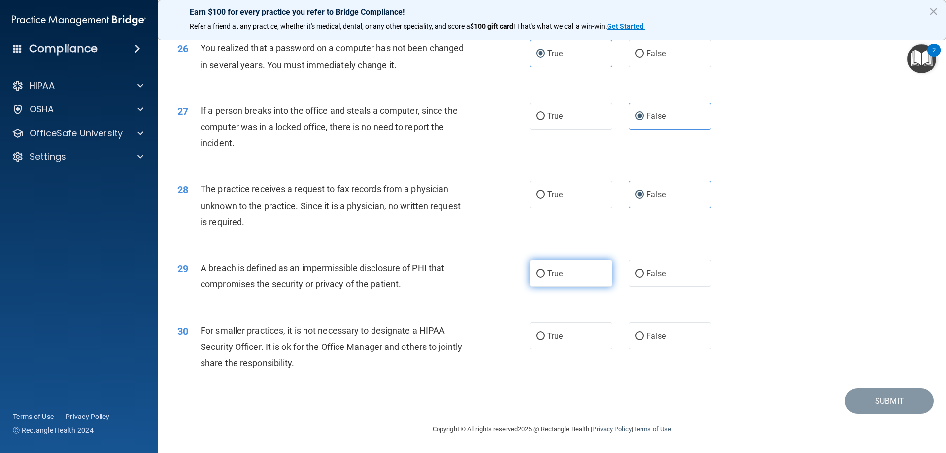
click at [570, 274] on label "True" at bounding box center [571, 273] width 83 height 27
click at [545, 274] on input "True" at bounding box center [540, 273] width 9 height 7
radio input "true"
click at [666, 331] on label "False" at bounding box center [670, 335] width 83 height 27
click at [644, 333] on input "False" at bounding box center [639, 336] width 9 height 7
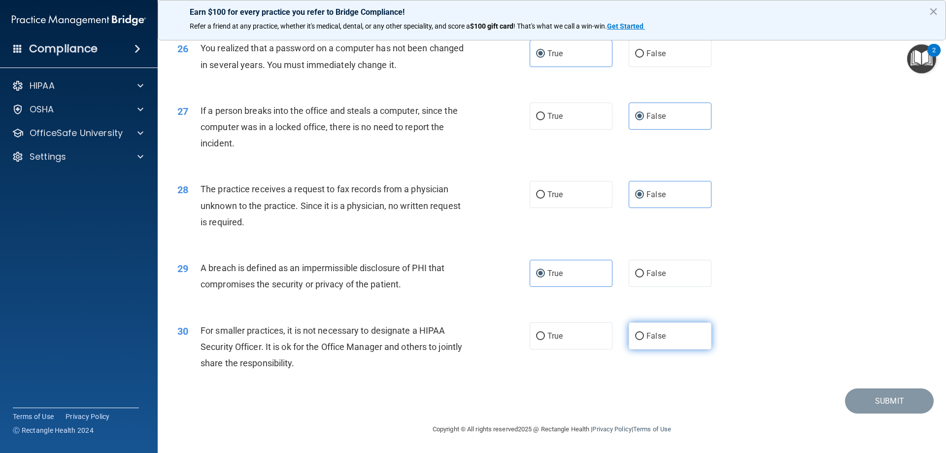
radio input "true"
click at [877, 398] on button "Submit" at bounding box center [889, 400] width 89 height 25
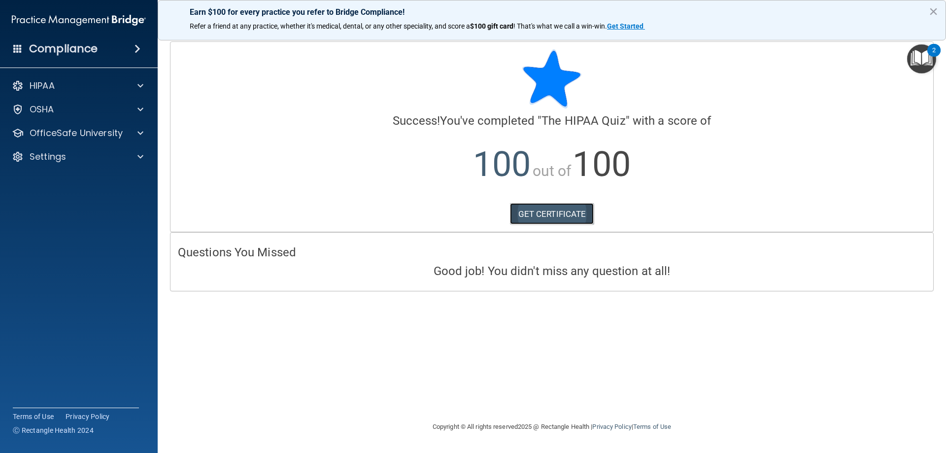
click at [576, 216] on link "GET CERTIFICATE" at bounding box center [552, 214] width 84 height 22
click at [58, 117] on div "OSHA" at bounding box center [79, 110] width 158 height 20
click at [79, 104] on div "OSHA" at bounding box center [65, 110] width 122 height 12
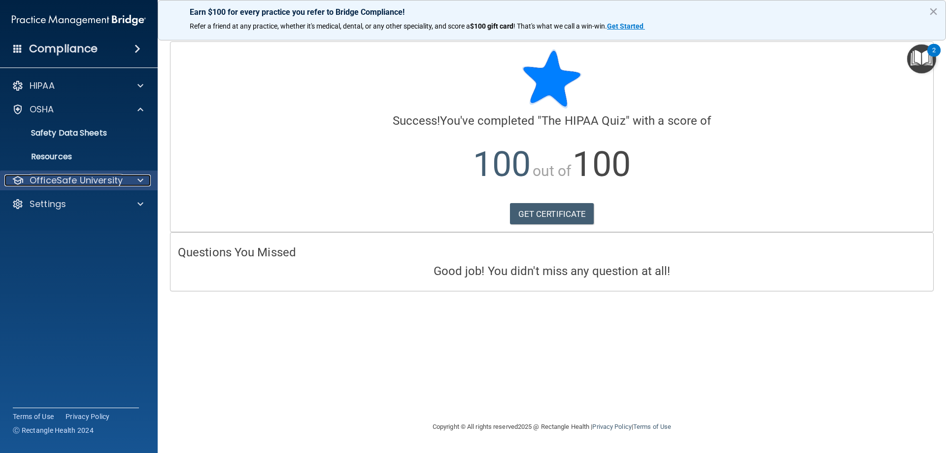
click at [70, 176] on p "OfficeSafe University" at bounding box center [76, 180] width 93 height 12
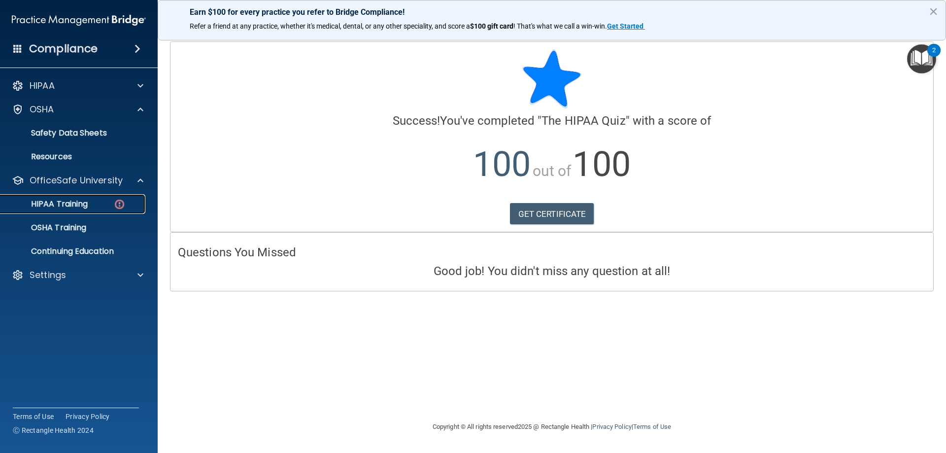
click at [69, 207] on p "HIPAA Training" at bounding box center [46, 204] width 81 height 10
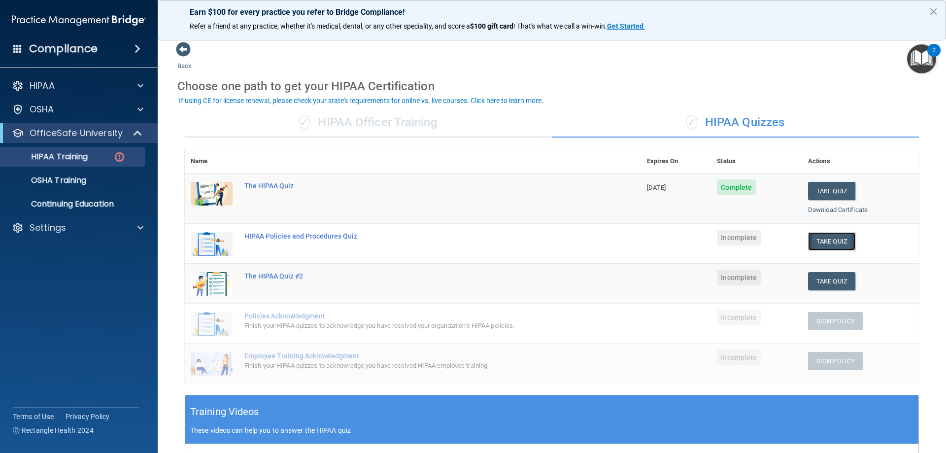
click at [820, 241] on button "Take Quiz" at bounding box center [831, 241] width 47 height 18
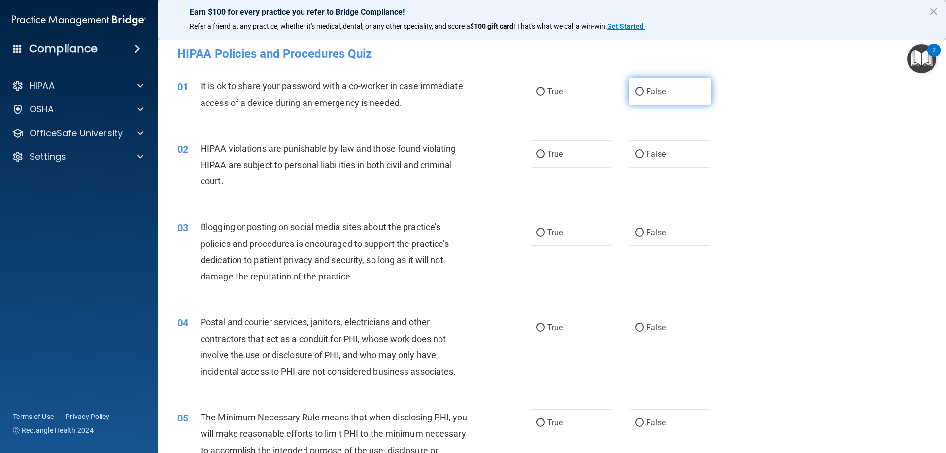
click at [657, 92] on span "False" at bounding box center [656, 91] width 19 height 9
click at [644, 92] on input "False" at bounding box center [639, 91] width 9 height 7
radio input "true"
click at [554, 158] on span "True" at bounding box center [555, 153] width 15 height 9
click at [545, 158] on input "True" at bounding box center [540, 154] width 9 height 7
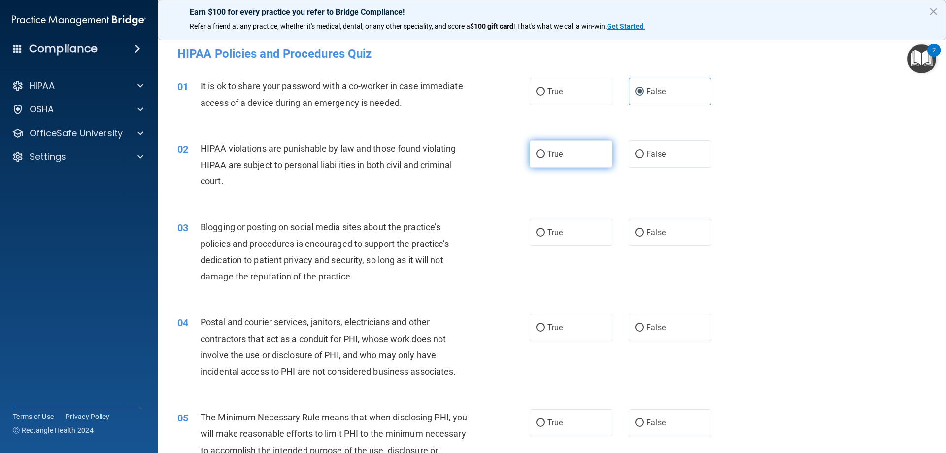
radio input "true"
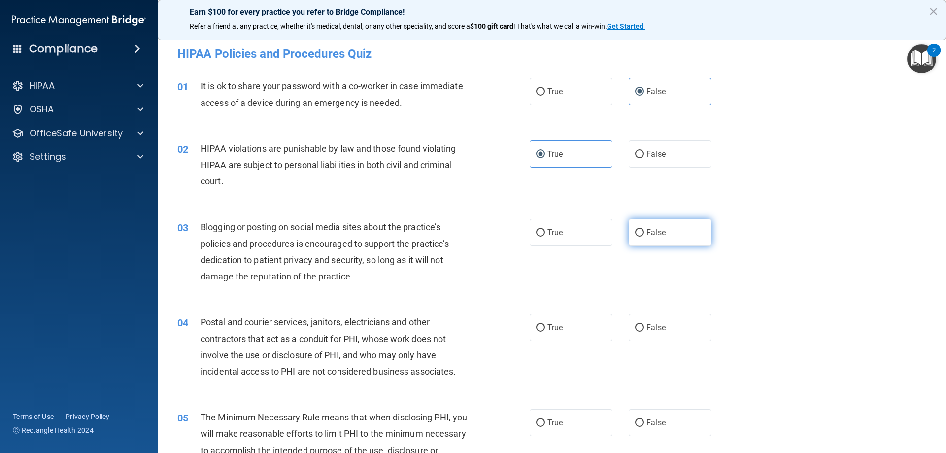
click at [665, 230] on label "False" at bounding box center [670, 232] width 83 height 27
click at [644, 230] on input "False" at bounding box center [639, 232] width 9 height 7
radio input "true"
click at [566, 321] on label "True" at bounding box center [571, 327] width 83 height 27
click at [545, 324] on input "True" at bounding box center [540, 327] width 9 height 7
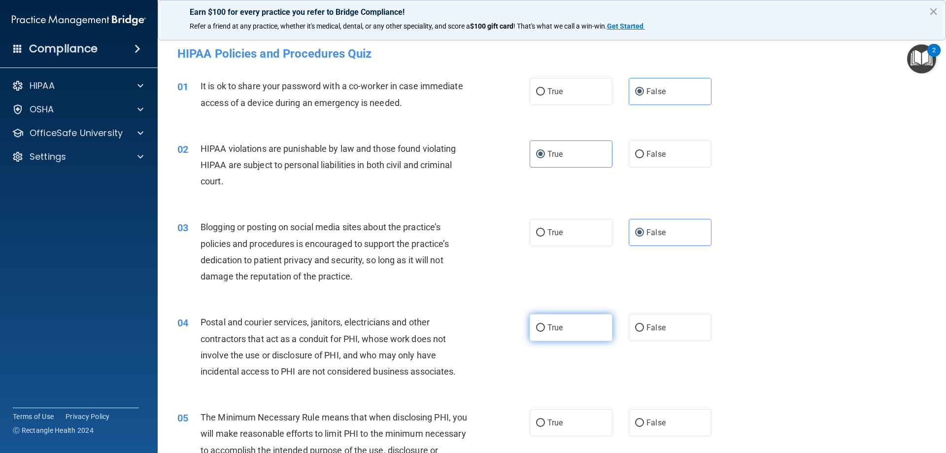
radio input "true"
click at [559, 422] on label "True" at bounding box center [571, 422] width 83 height 27
click at [545, 422] on input "True" at bounding box center [540, 422] width 9 height 7
radio input "true"
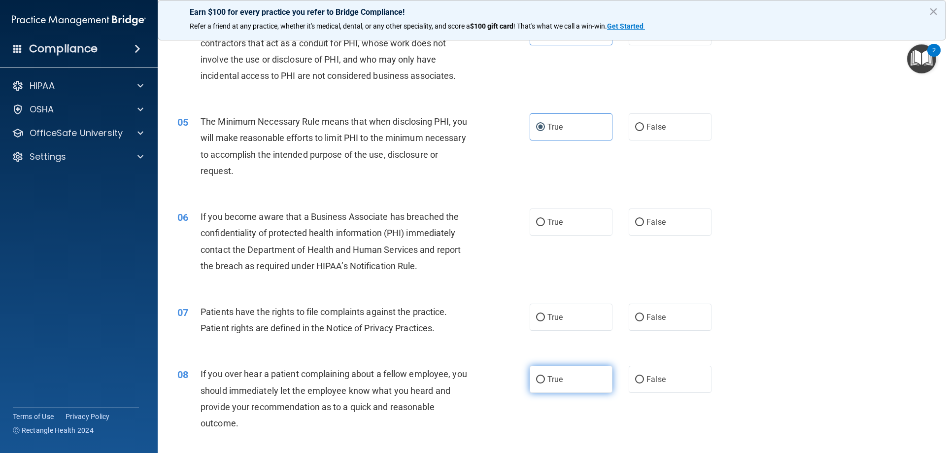
scroll to position [345, 0]
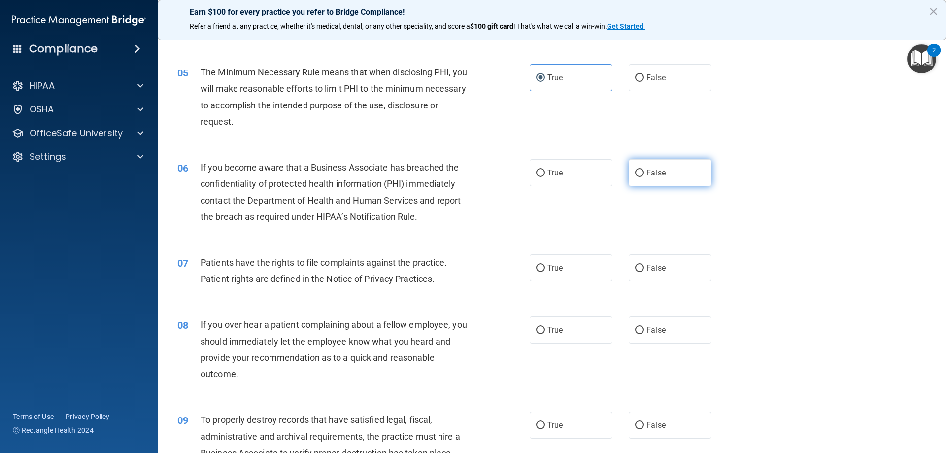
click at [656, 166] on label "False" at bounding box center [670, 172] width 83 height 27
click at [644, 170] on input "False" at bounding box center [639, 173] width 9 height 7
radio input "true"
click at [573, 276] on label "True" at bounding box center [571, 267] width 83 height 27
click at [545, 272] on input "True" at bounding box center [540, 268] width 9 height 7
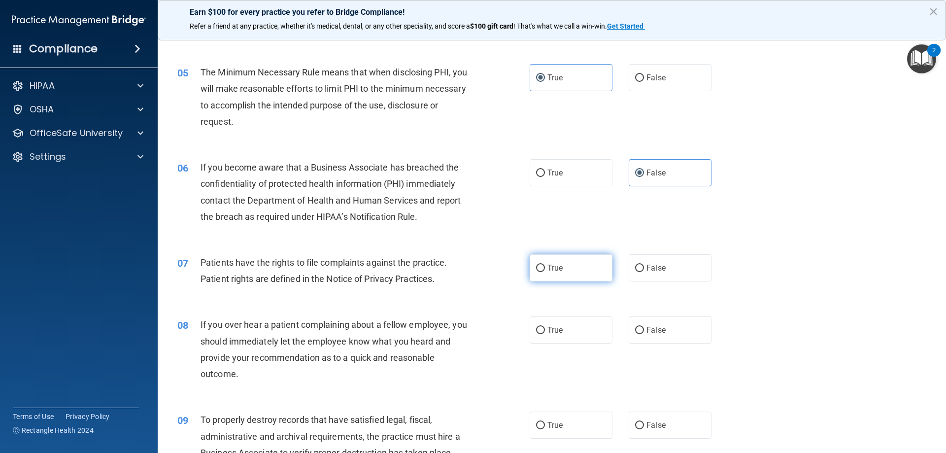
radio input "true"
click at [656, 336] on label "False" at bounding box center [670, 329] width 83 height 27
click at [644, 334] on input "False" at bounding box center [639, 330] width 9 height 7
radio input "true"
click at [662, 421] on label "False" at bounding box center [670, 425] width 83 height 27
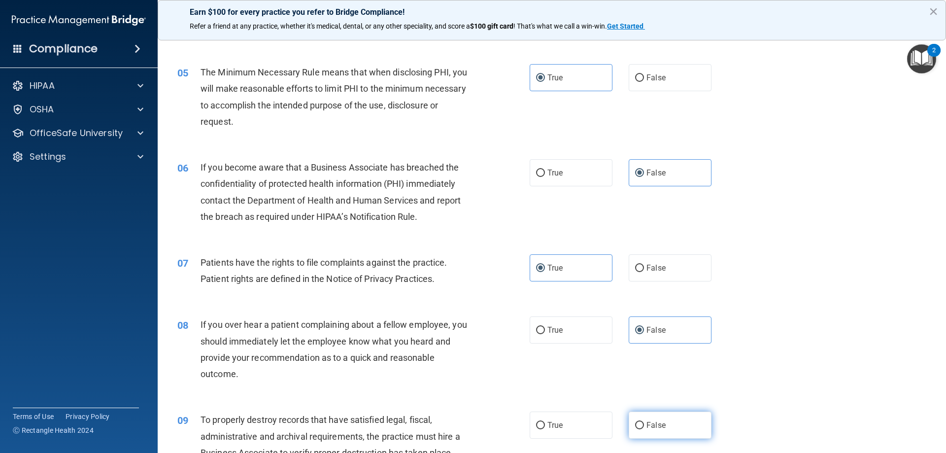
click at [644, 422] on input "False" at bounding box center [639, 425] width 9 height 7
radio input "true"
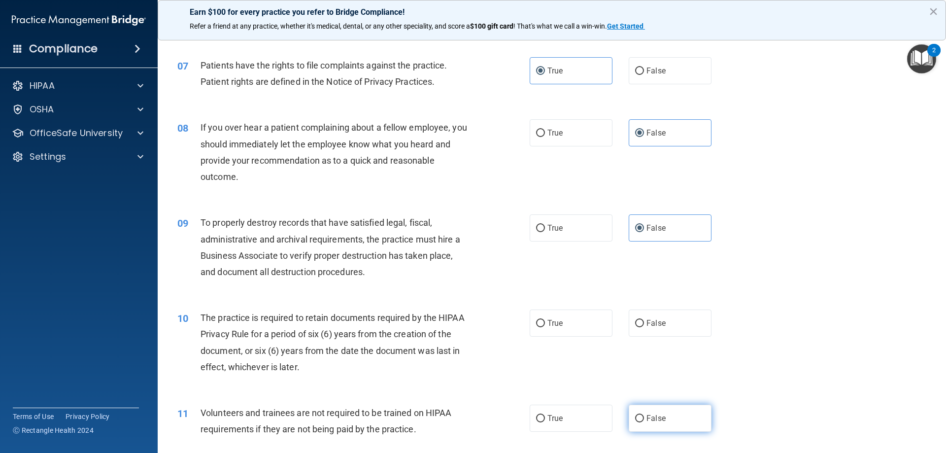
scroll to position [591, 0]
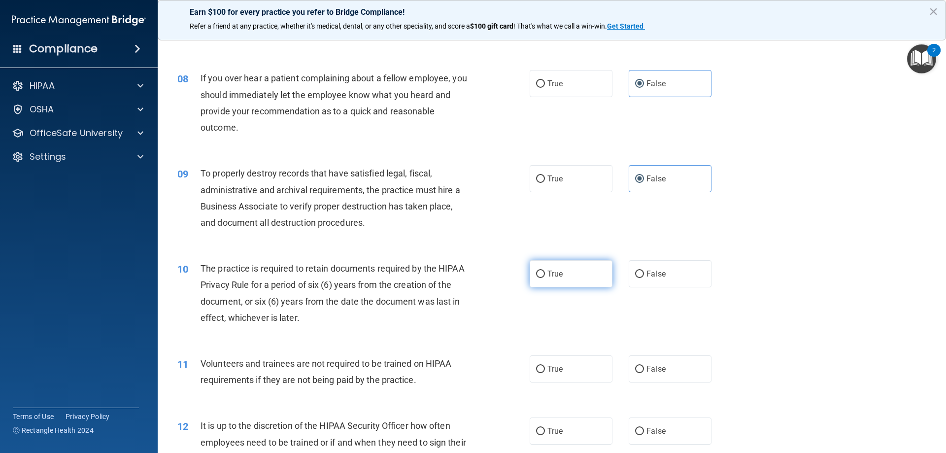
click at [555, 282] on label "True" at bounding box center [571, 273] width 83 height 27
click at [545, 278] on input "True" at bounding box center [540, 274] width 9 height 7
radio input "true"
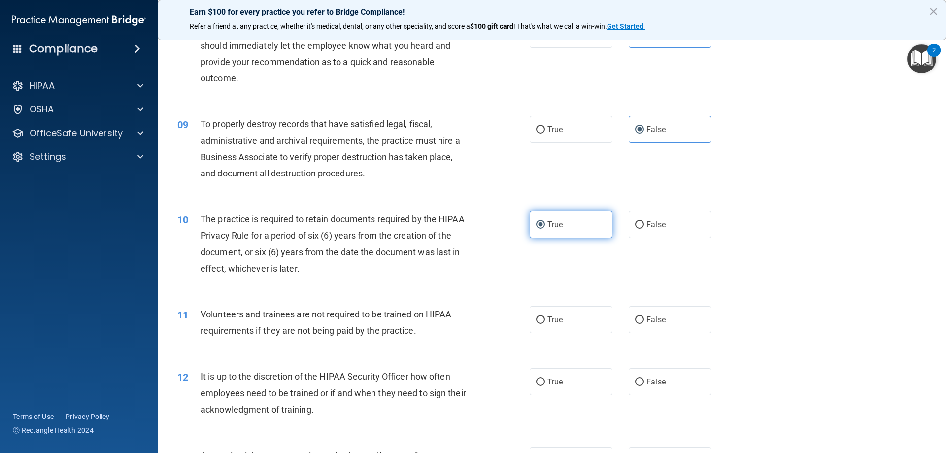
scroll to position [690, 0]
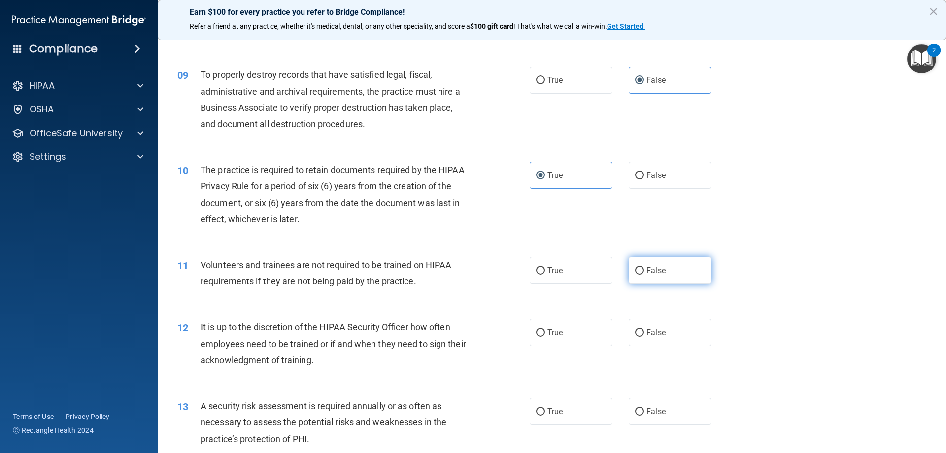
click at [673, 270] on label "False" at bounding box center [670, 270] width 83 height 27
click at [644, 270] on input "False" at bounding box center [639, 270] width 9 height 7
radio input "true"
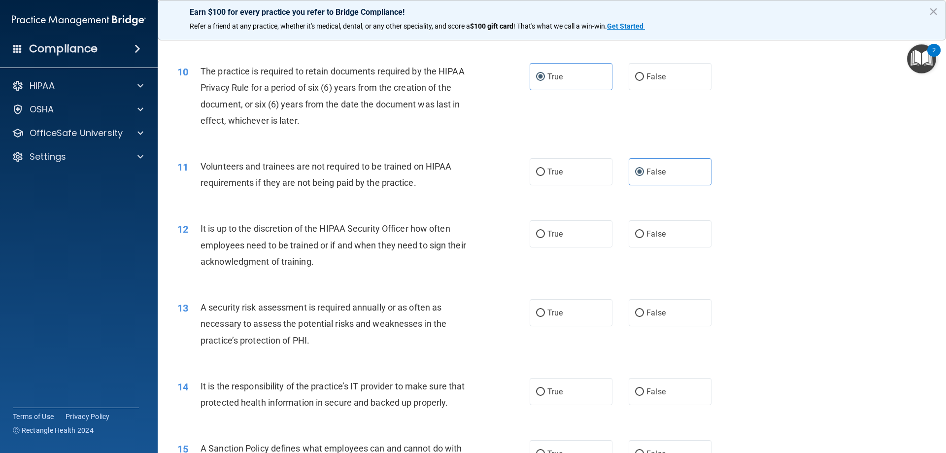
scroll to position [838, 0]
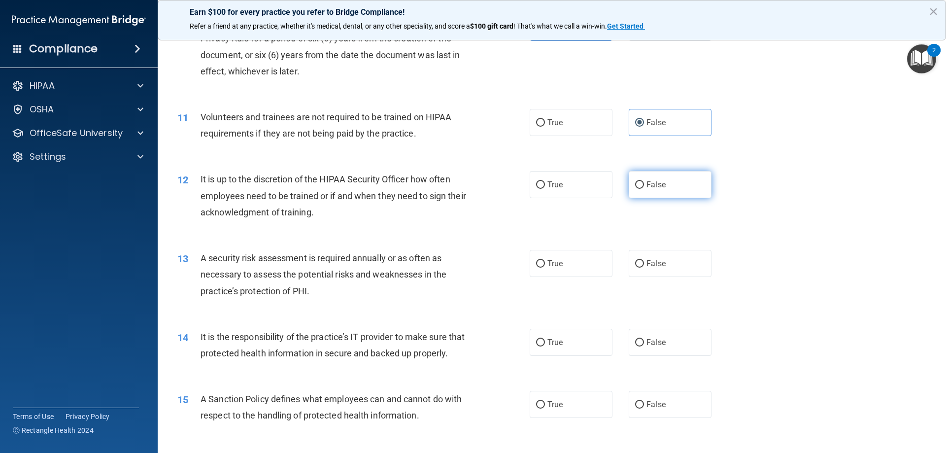
click at [663, 187] on label "False" at bounding box center [670, 184] width 83 height 27
click at [644, 187] on input "False" at bounding box center [639, 184] width 9 height 7
radio input "true"
click at [564, 270] on label "True" at bounding box center [571, 263] width 83 height 27
click at [545, 268] on input "True" at bounding box center [540, 263] width 9 height 7
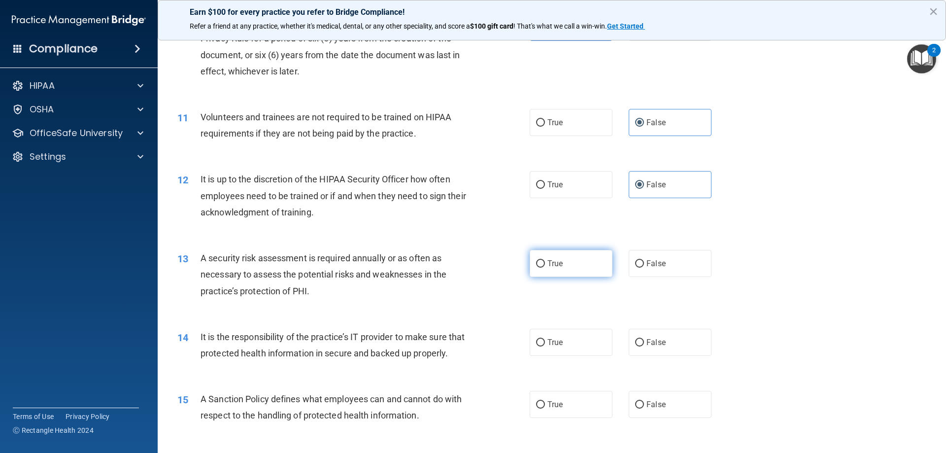
radio input "true"
click at [667, 343] on label "False" at bounding box center [670, 342] width 83 height 27
click at [644, 343] on input "False" at bounding box center [639, 342] width 9 height 7
radio input "true"
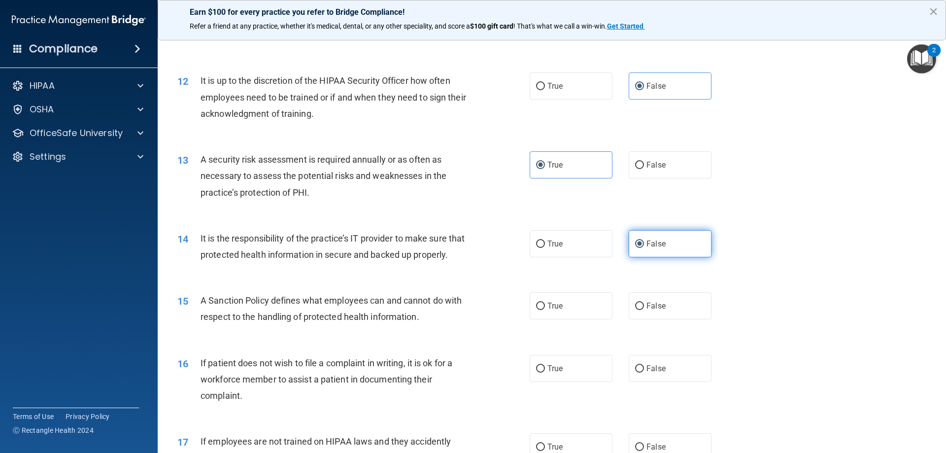
scroll to position [986, 0]
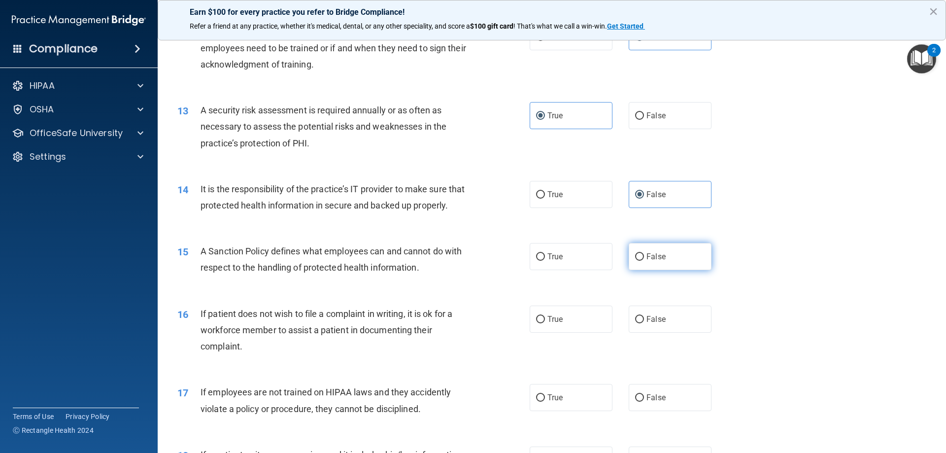
click at [652, 258] on span "False" at bounding box center [656, 256] width 19 height 9
click at [644, 258] on input "False" at bounding box center [639, 256] width 9 height 7
radio input "true"
click at [564, 319] on label "True" at bounding box center [571, 319] width 83 height 27
click at [545, 319] on input "True" at bounding box center [540, 319] width 9 height 7
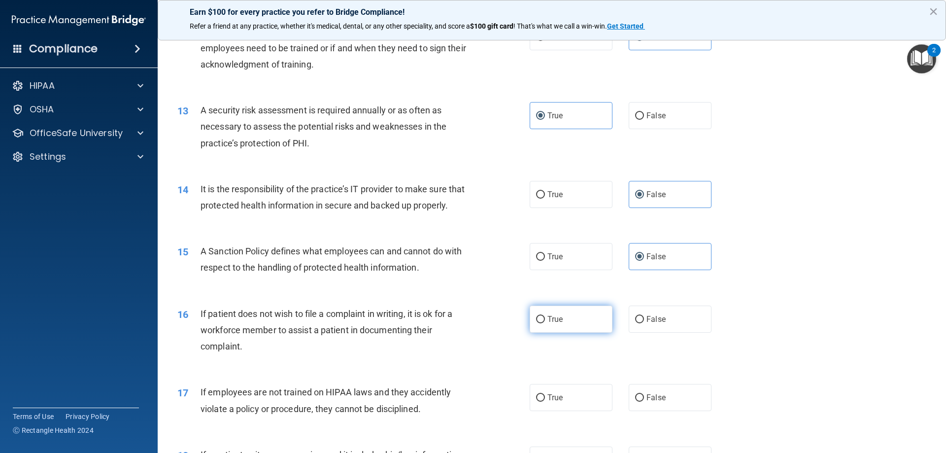
radio input "true"
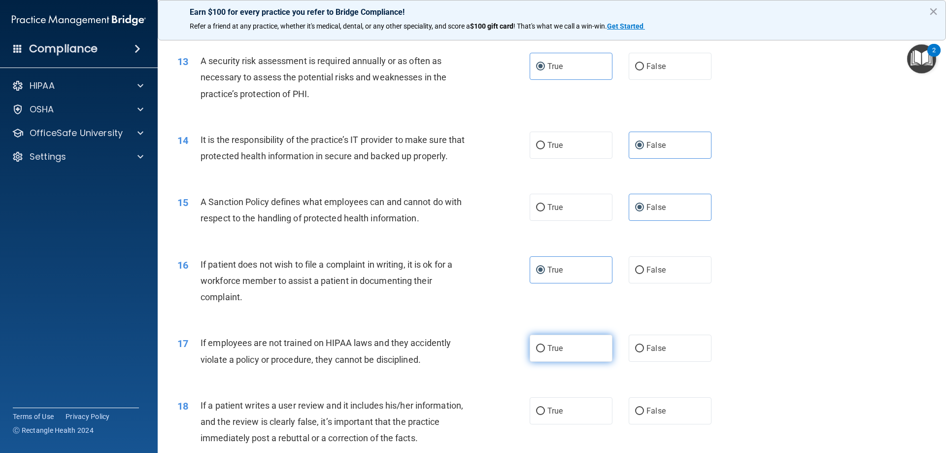
scroll to position [1084, 0]
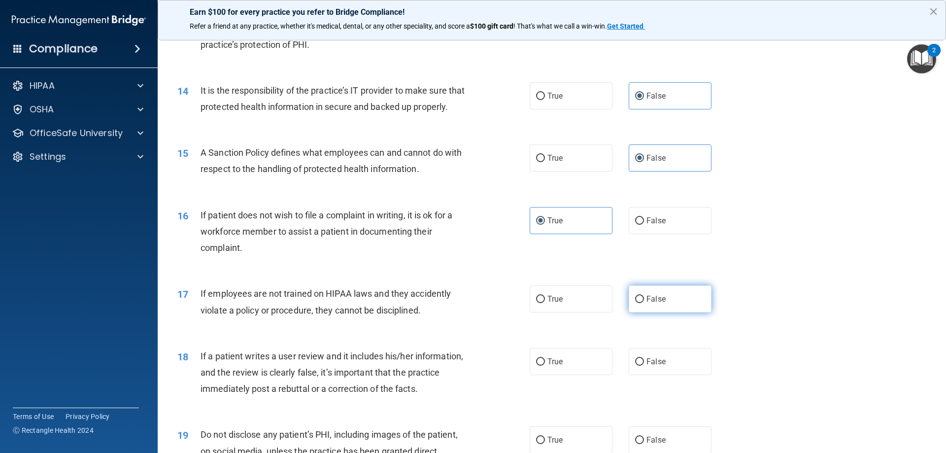
click at [666, 298] on label "False" at bounding box center [670, 298] width 83 height 27
click at [644, 298] on input "False" at bounding box center [639, 299] width 9 height 7
radio input "true"
click at [659, 370] on label "False" at bounding box center [670, 361] width 83 height 27
click at [644, 366] on input "False" at bounding box center [639, 361] width 9 height 7
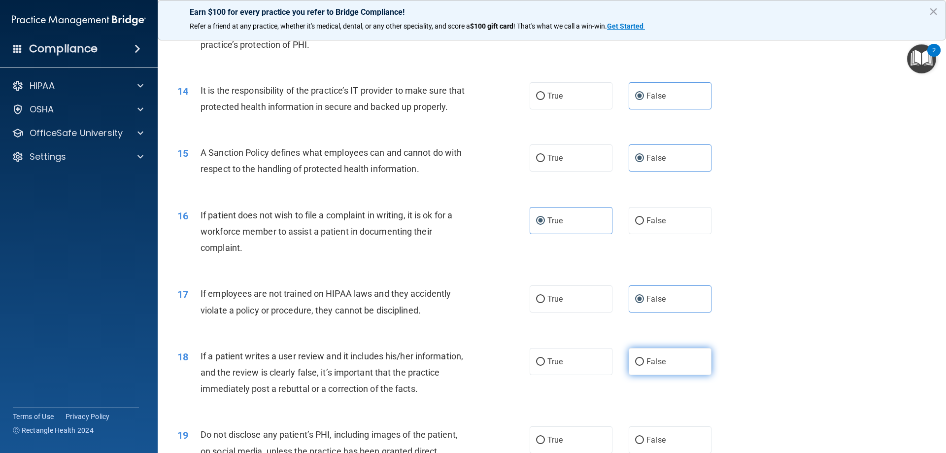
radio input "true"
click at [554, 431] on label "True" at bounding box center [571, 439] width 83 height 27
click at [545, 437] on input "True" at bounding box center [540, 440] width 9 height 7
radio input "true"
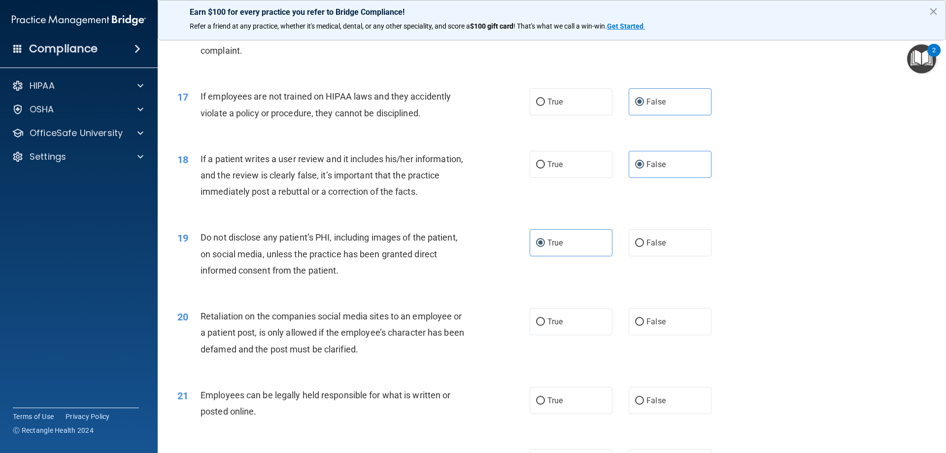
scroll to position [1331, 0]
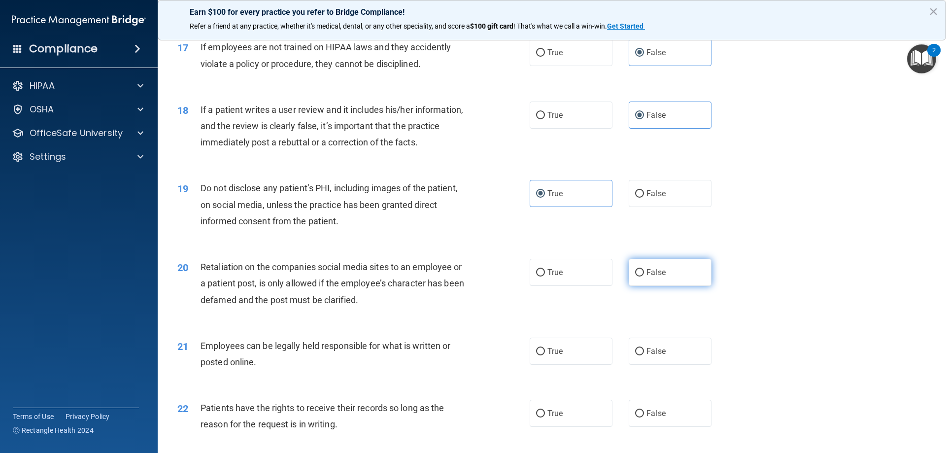
click at [655, 270] on span "False" at bounding box center [656, 272] width 19 height 9
click at [644, 270] on input "False" at bounding box center [639, 272] width 9 height 7
radio input "true"
click at [566, 355] on label "True" at bounding box center [571, 351] width 83 height 27
click at [545, 355] on input "True" at bounding box center [540, 351] width 9 height 7
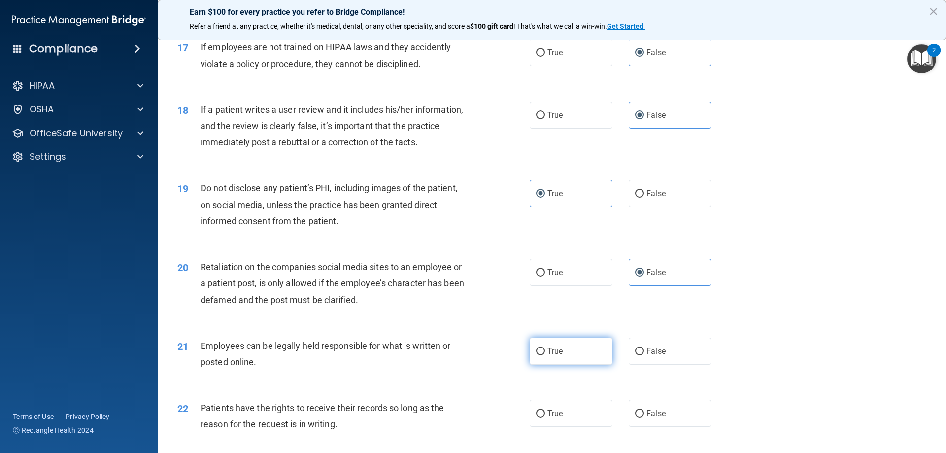
radio input "true"
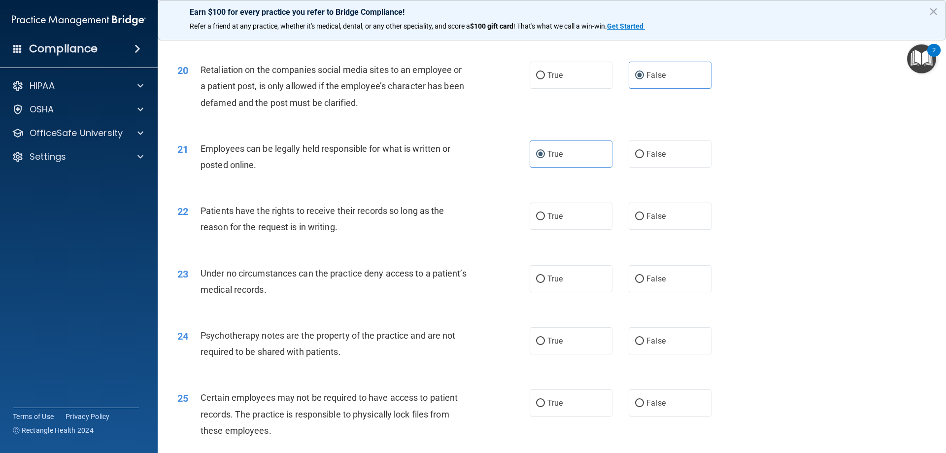
scroll to position [1577, 0]
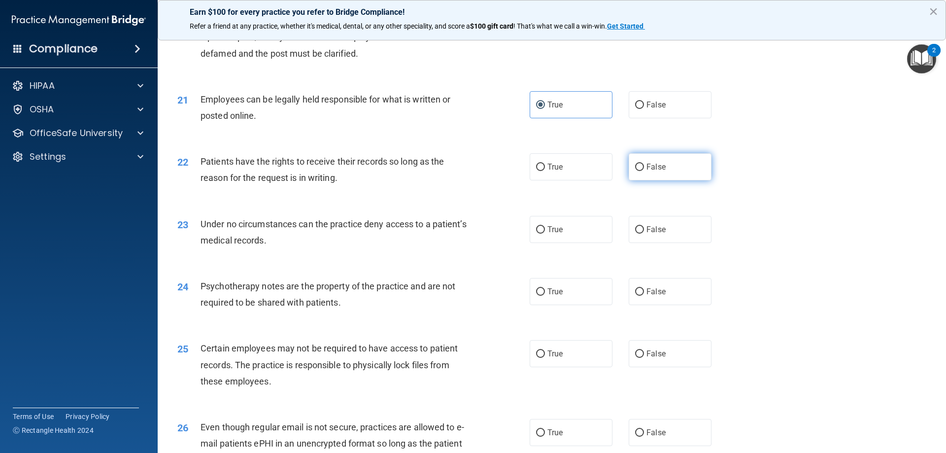
click at [669, 172] on label "False" at bounding box center [670, 166] width 83 height 27
click at [644, 171] on input "False" at bounding box center [639, 167] width 9 height 7
radio input "true"
click at [658, 236] on label "False" at bounding box center [670, 229] width 83 height 27
click at [644, 234] on input "False" at bounding box center [639, 229] width 9 height 7
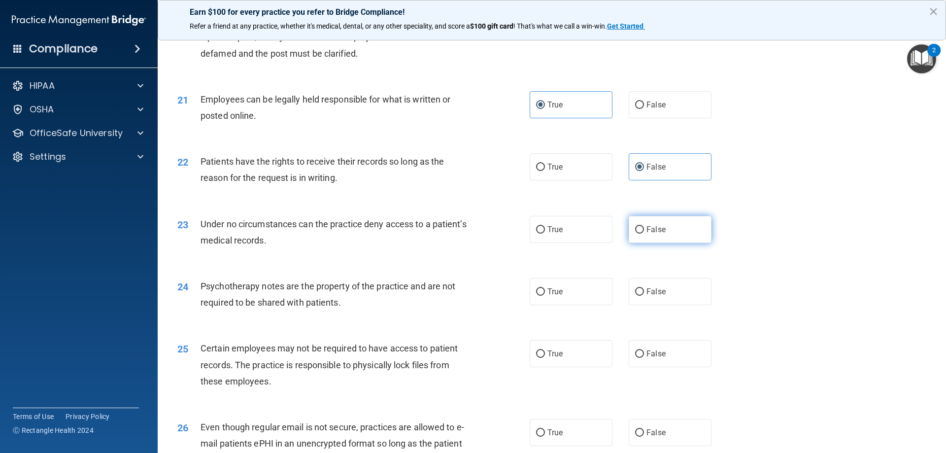
radio input "true"
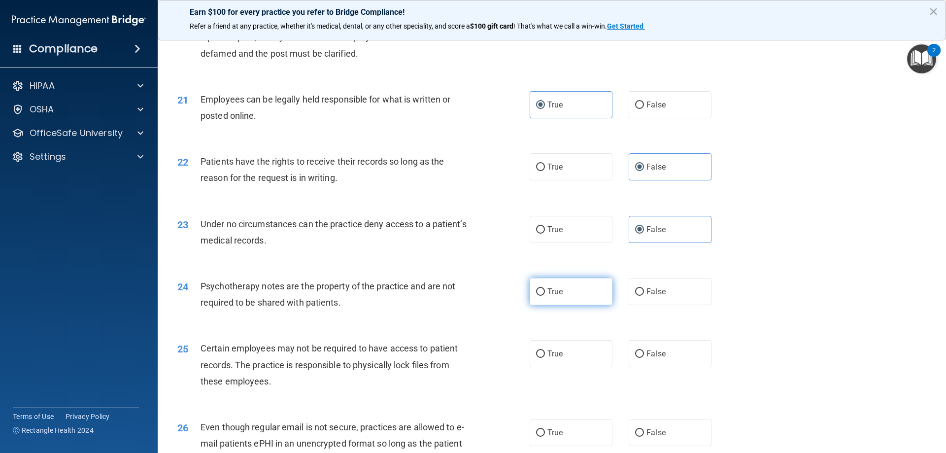
click at [560, 284] on label "True" at bounding box center [571, 291] width 83 height 27
click at [545, 288] on input "True" at bounding box center [540, 291] width 9 height 7
radio input "true"
click at [551, 355] on span "True" at bounding box center [555, 353] width 15 height 9
click at [545, 355] on input "True" at bounding box center [540, 353] width 9 height 7
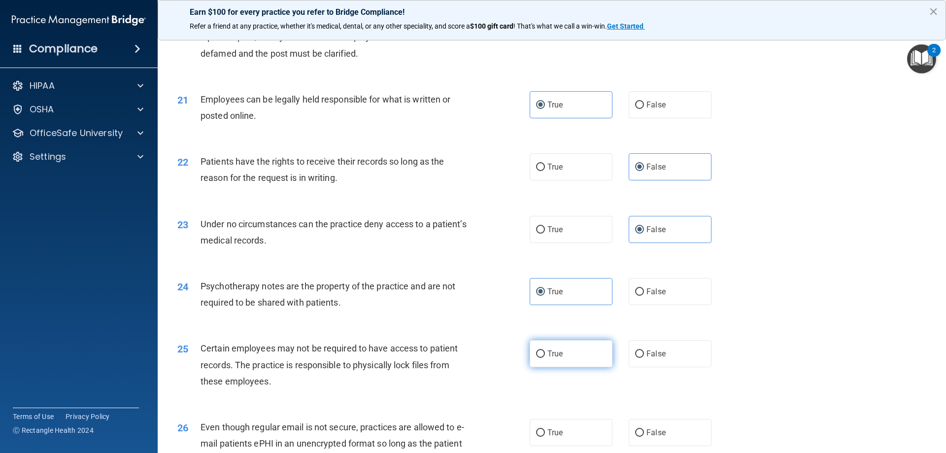
radio input "true"
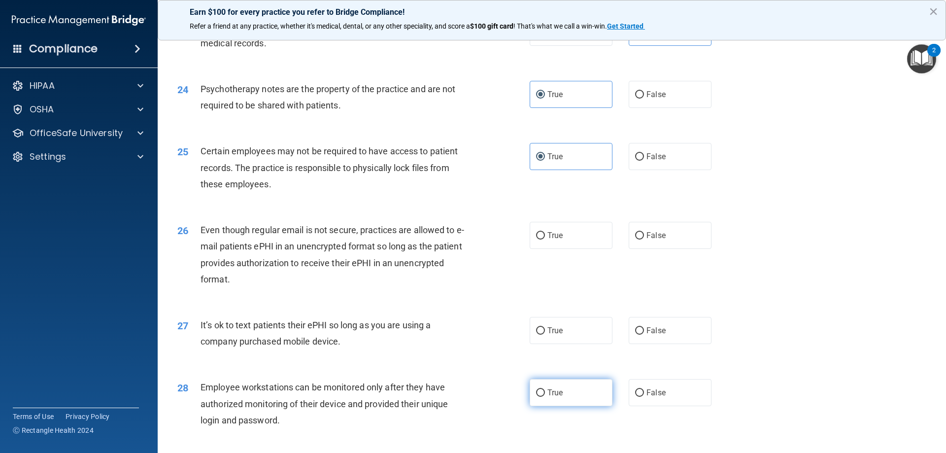
scroll to position [1824, 0]
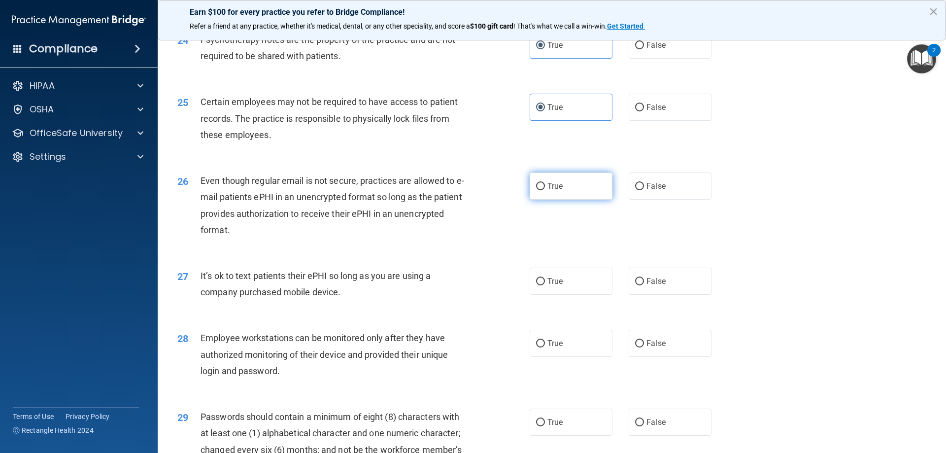
click at [570, 194] on label "True" at bounding box center [571, 186] width 83 height 27
click at [545, 190] on input "True" at bounding box center [540, 186] width 9 height 7
radio input "true"
click at [652, 282] on span "False" at bounding box center [656, 280] width 19 height 9
click at [644, 282] on input "False" at bounding box center [639, 281] width 9 height 7
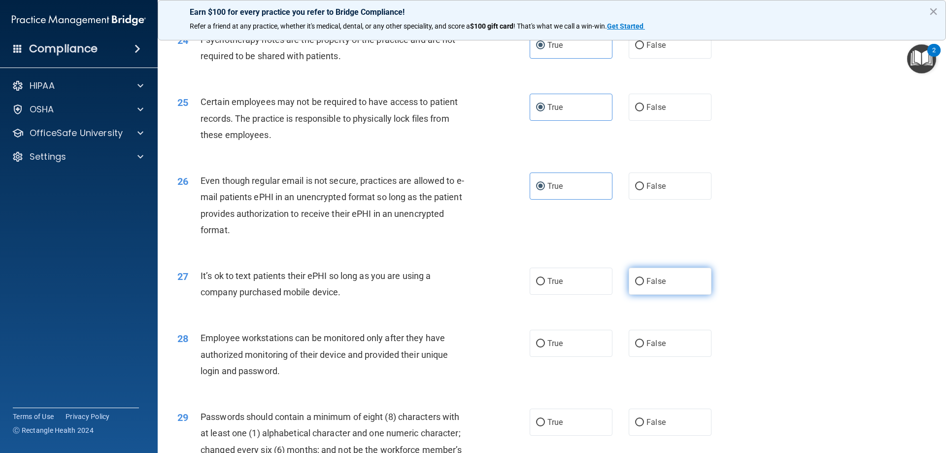
radio input "true"
click at [661, 345] on label "False" at bounding box center [670, 343] width 83 height 27
click at [644, 345] on input "False" at bounding box center [639, 343] width 9 height 7
radio input "true"
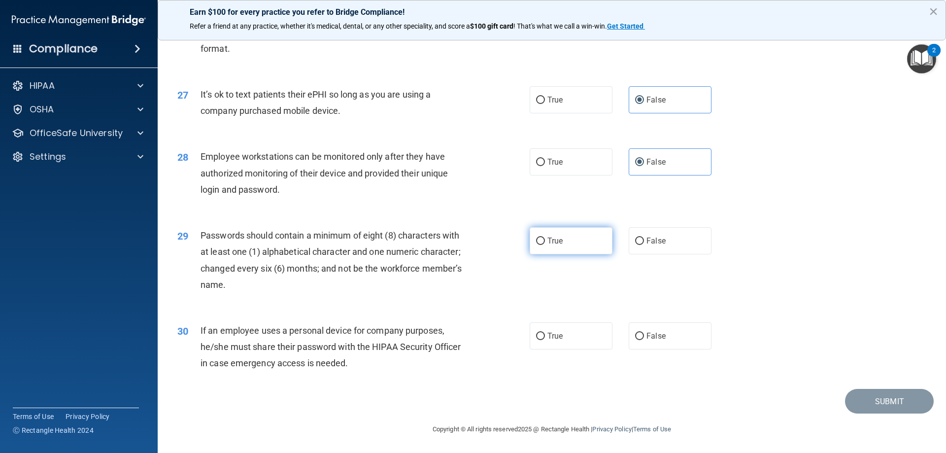
click at [555, 233] on label "True" at bounding box center [571, 240] width 83 height 27
click at [545, 238] on input "True" at bounding box center [540, 241] width 9 height 7
radio input "true"
click at [659, 340] on span "False" at bounding box center [656, 335] width 19 height 9
click at [644, 340] on input "False" at bounding box center [639, 336] width 9 height 7
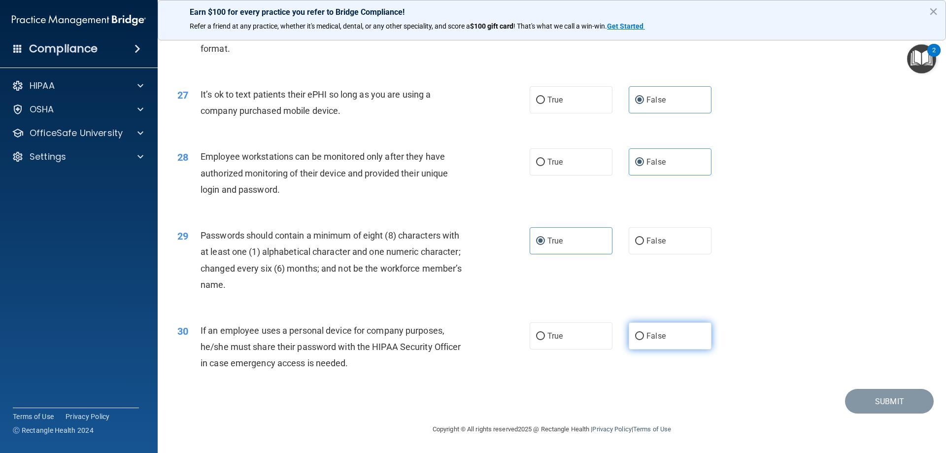
radio input "true"
click at [886, 403] on button "Submit" at bounding box center [889, 401] width 89 height 25
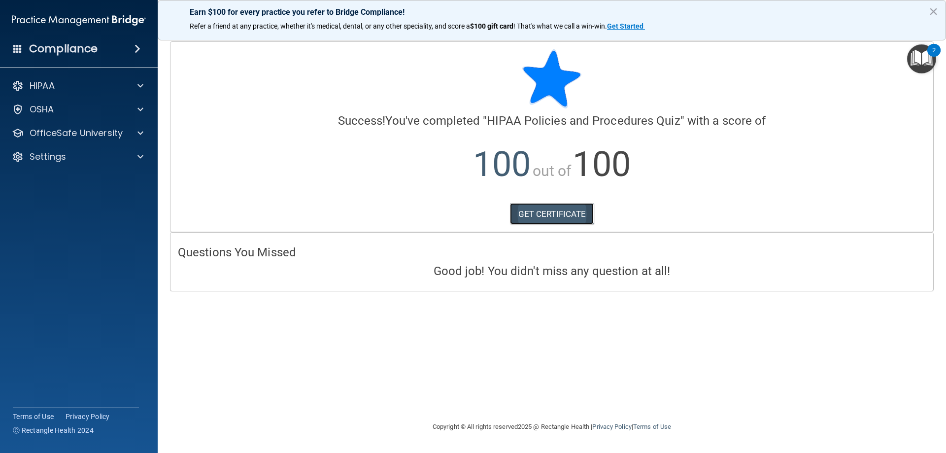
click at [562, 214] on link "GET CERTIFICATE" at bounding box center [552, 214] width 84 height 22
click at [78, 108] on div "OSHA" at bounding box center [65, 110] width 122 height 12
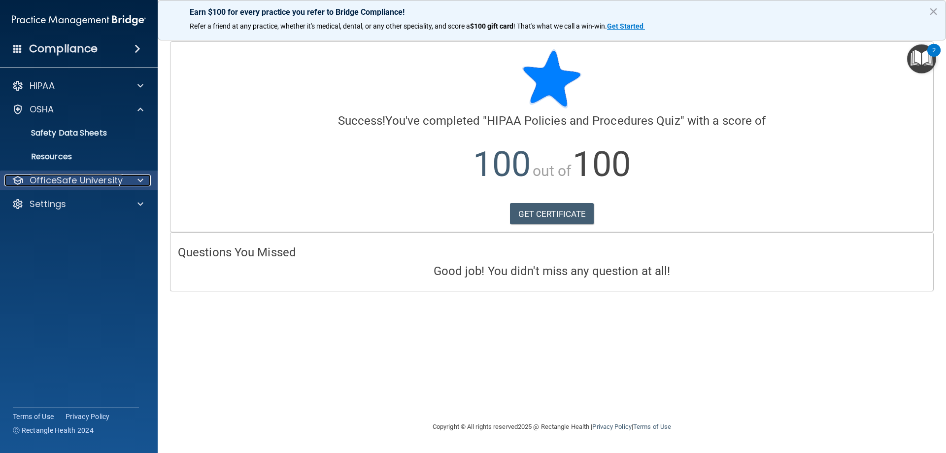
click at [90, 178] on p "OfficeSafe University" at bounding box center [76, 180] width 93 height 12
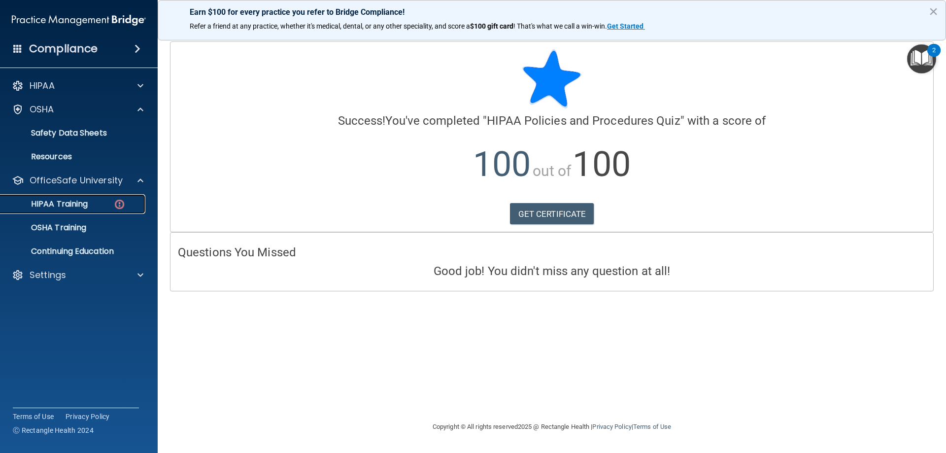
click at [92, 203] on div "HIPAA Training" at bounding box center [73, 204] width 135 height 10
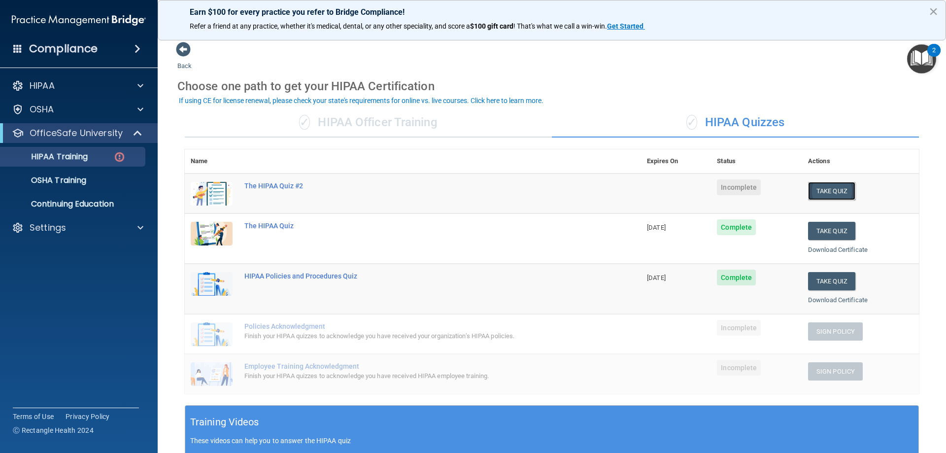
click at [815, 192] on button "Take Quiz" at bounding box center [831, 191] width 47 height 18
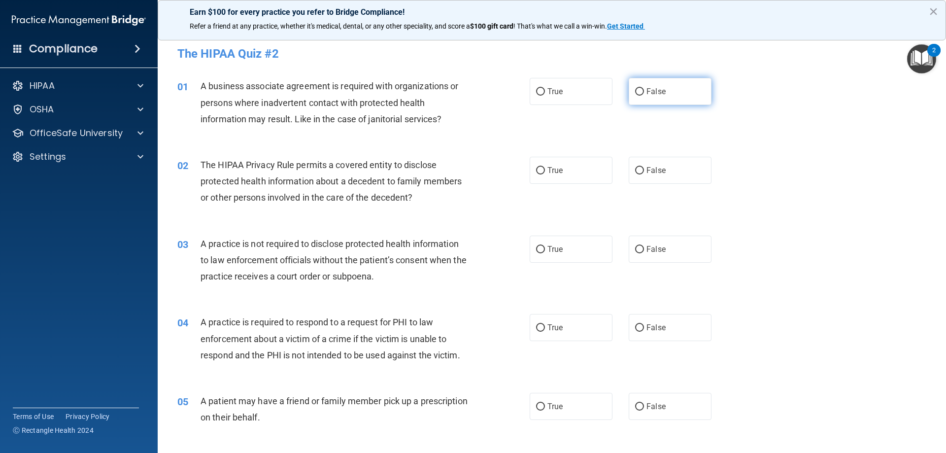
click at [655, 93] on span "False" at bounding box center [656, 91] width 19 height 9
click at [644, 93] on input "False" at bounding box center [639, 91] width 9 height 7
radio input "true"
click at [569, 162] on label "True" at bounding box center [571, 170] width 83 height 27
click at [545, 167] on input "True" at bounding box center [540, 170] width 9 height 7
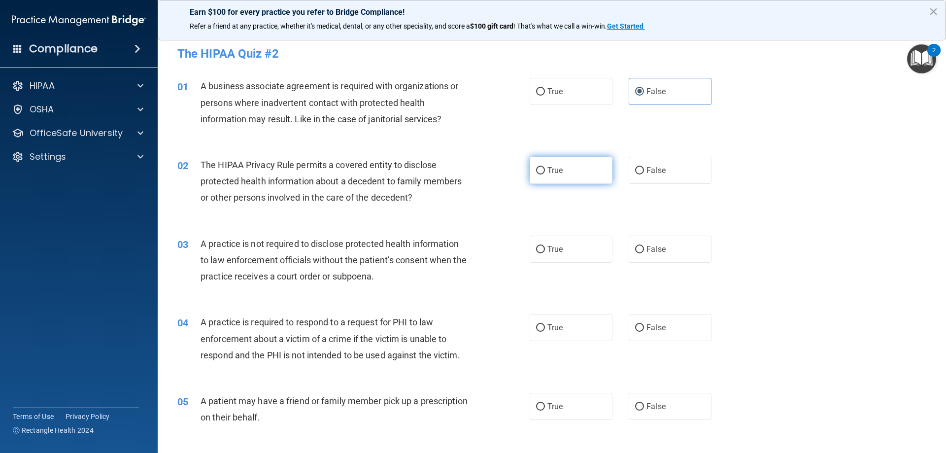
radio input "true"
click at [667, 247] on label "False" at bounding box center [670, 249] width 83 height 27
click at [644, 247] on input "False" at bounding box center [639, 249] width 9 height 7
radio input "true"
click at [548, 324] on span "True" at bounding box center [555, 327] width 15 height 9
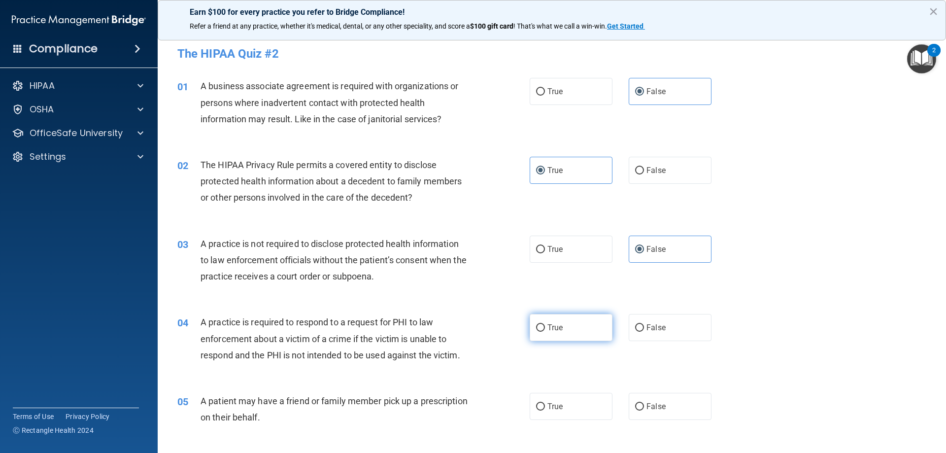
click at [545, 324] on input "True" at bounding box center [540, 327] width 9 height 7
radio input "true"
click at [552, 404] on span "True" at bounding box center [555, 406] width 15 height 9
click at [545, 404] on input "True" at bounding box center [540, 406] width 9 height 7
radio input "true"
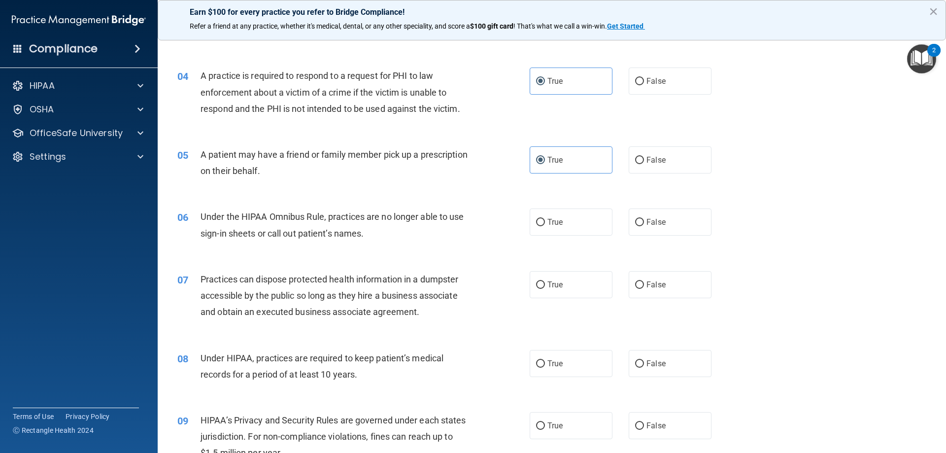
scroll to position [345, 0]
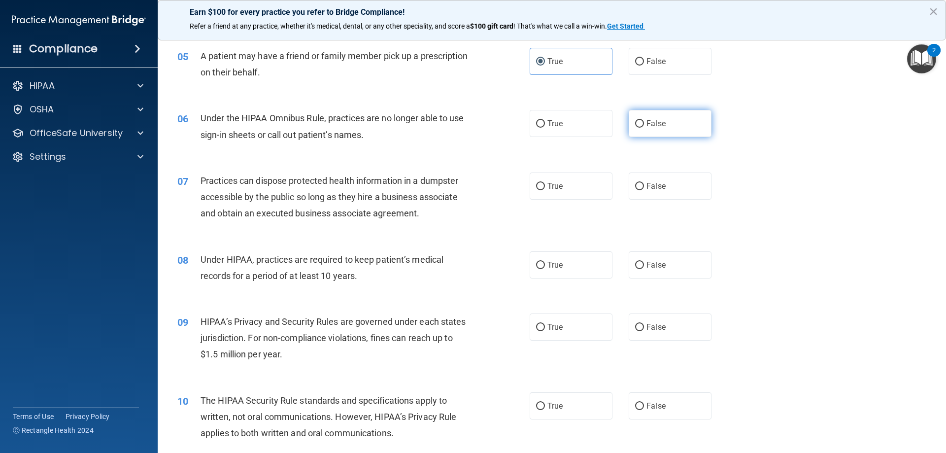
click at [656, 128] on label "False" at bounding box center [670, 123] width 83 height 27
click at [644, 128] on input "False" at bounding box center [639, 123] width 9 height 7
radio input "true"
click at [673, 187] on label "False" at bounding box center [670, 186] width 83 height 27
click at [644, 187] on input "False" at bounding box center [639, 186] width 9 height 7
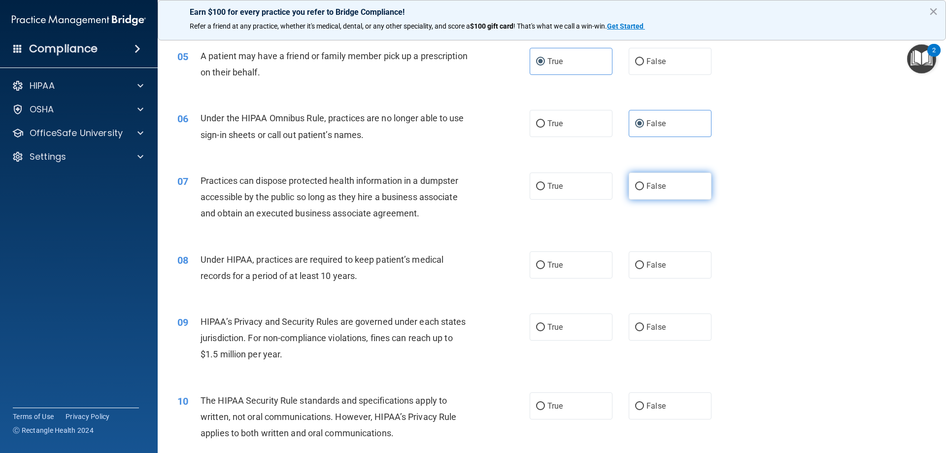
radio input "true"
click at [658, 263] on span "False" at bounding box center [656, 264] width 19 height 9
click at [644, 263] on input "False" at bounding box center [639, 265] width 9 height 7
radio input "true"
click at [647, 326] on span "False" at bounding box center [656, 326] width 19 height 9
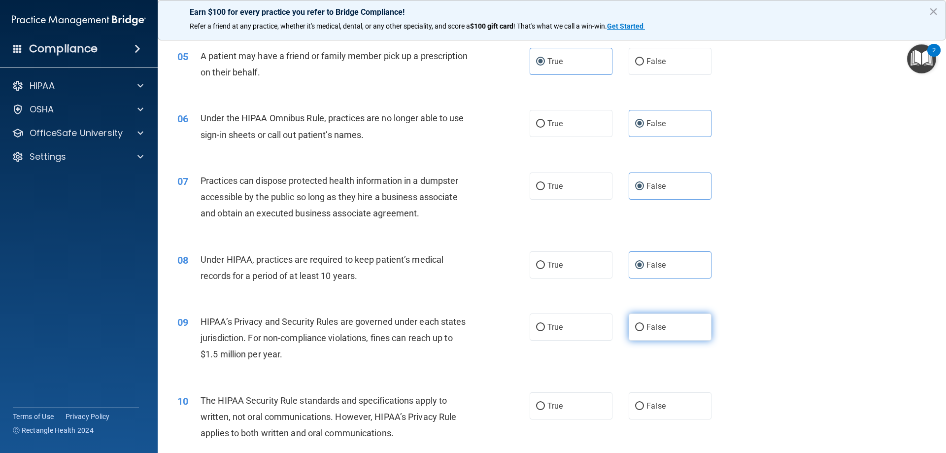
click at [644, 326] on input "False" at bounding box center [639, 327] width 9 height 7
radio input "true"
click at [556, 403] on span "True" at bounding box center [555, 405] width 15 height 9
click at [545, 403] on input "True" at bounding box center [540, 406] width 9 height 7
radio input "true"
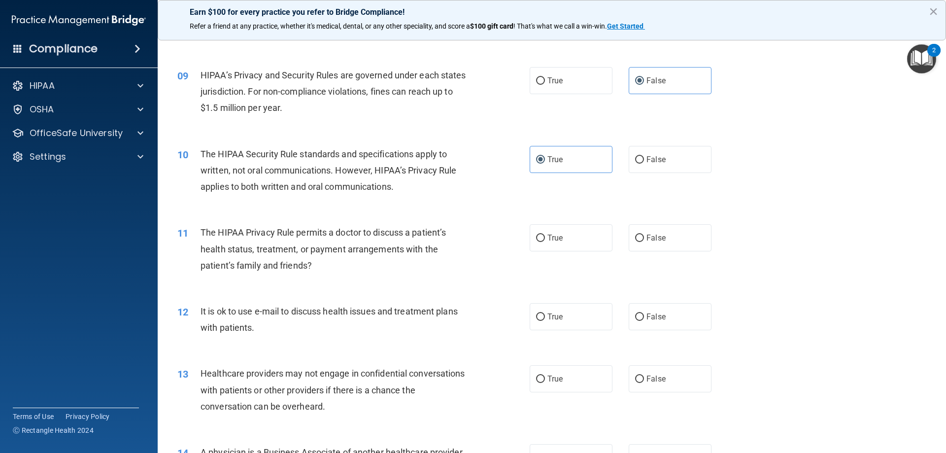
scroll to position [641, 0]
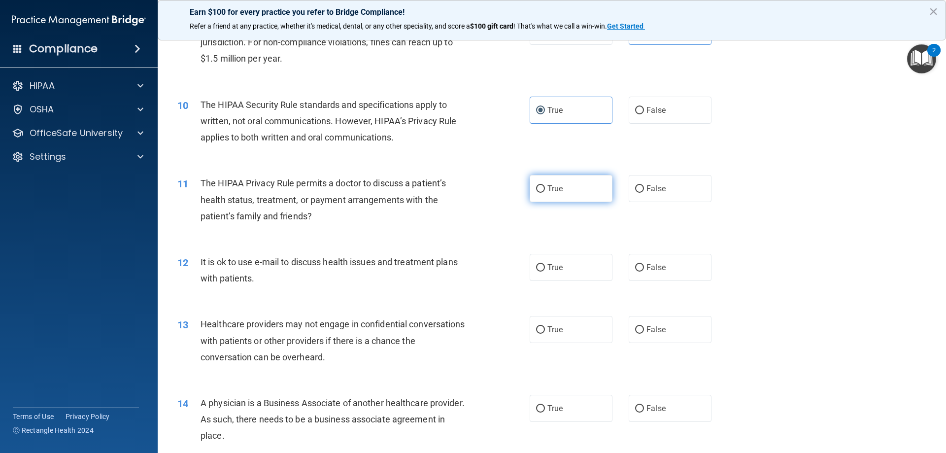
click at [570, 191] on label "True" at bounding box center [571, 188] width 83 height 27
click at [545, 191] on input "True" at bounding box center [540, 188] width 9 height 7
radio input "true"
click at [551, 274] on label "True" at bounding box center [571, 267] width 83 height 27
click at [545, 272] on input "True" at bounding box center [540, 267] width 9 height 7
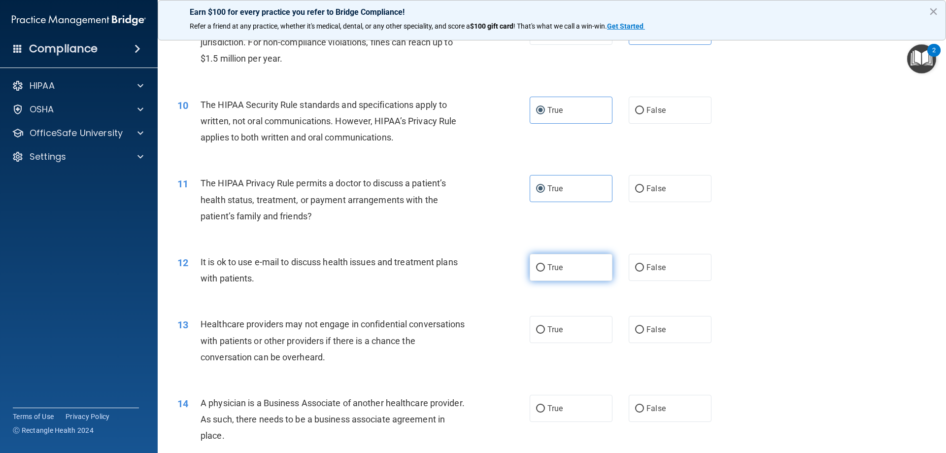
radio input "true"
click at [552, 333] on span "True" at bounding box center [555, 329] width 15 height 9
click at [545, 333] on input "True" at bounding box center [540, 329] width 9 height 7
radio input "true"
click at [653, 328] on span "False" at bounding box center [656, 329] width 19 height 9
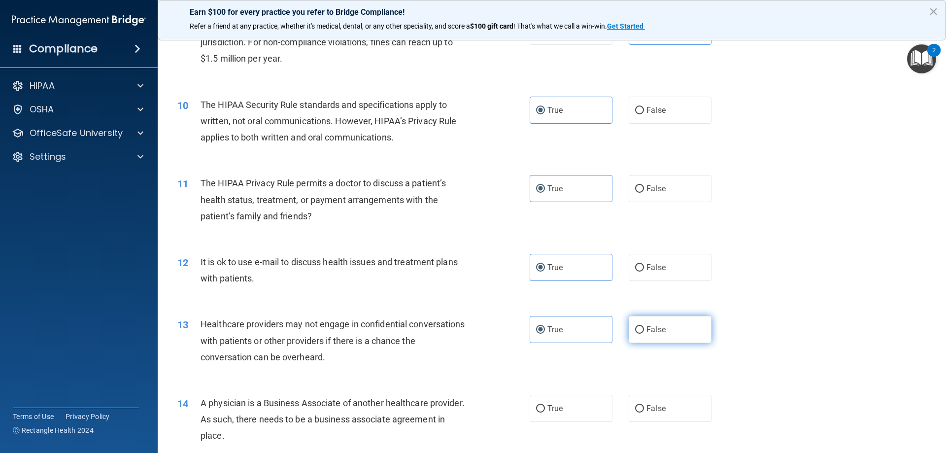
click at [644, 328] on input "False" at bounding box center [639, 329] width 9 height 7
radio input "true"
radio input "false"
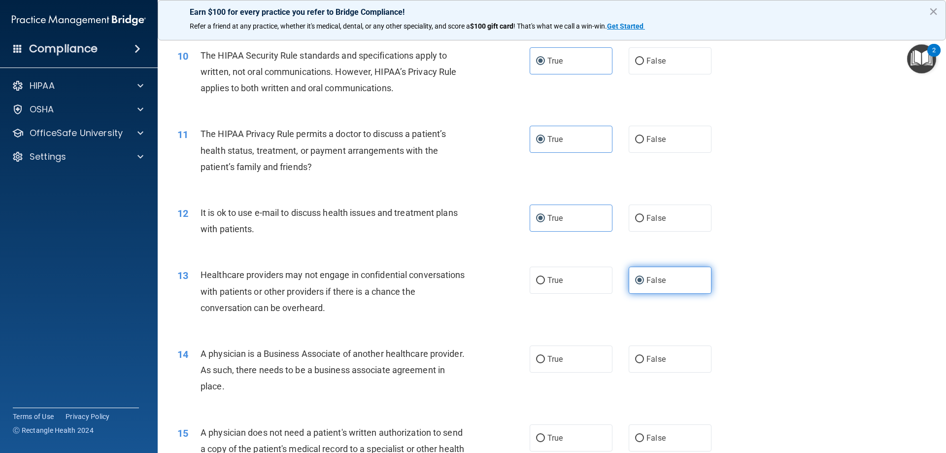
scroll to position [739, 0]
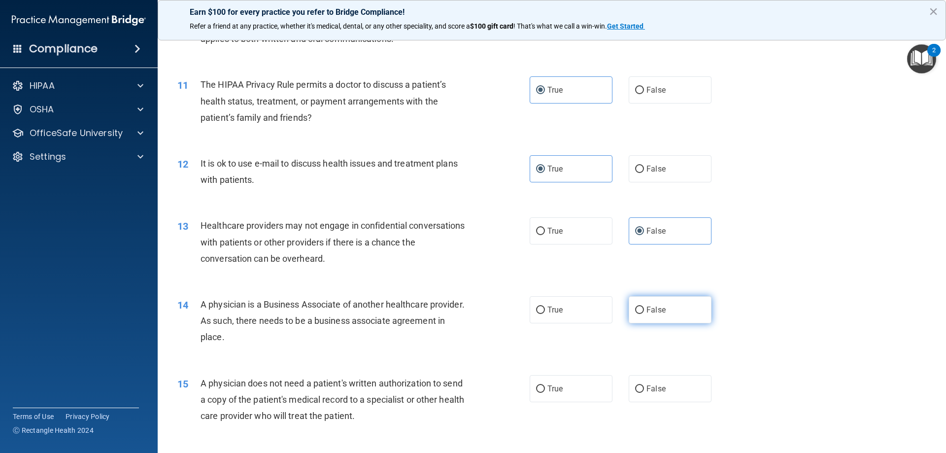
click at [661, 313] on label "False" at bounding box center [670, 309] width 83 height 27
click at [644, 313] on input "False" at bounding box center [639, 310] width 9 height 7
radio input "true"
click at [551, 382] on label "True" at bounding box center [571, 388] width 83 height 27
click at [545, 385] on input "True" at bounding box center [540, 388] width 9 height 7
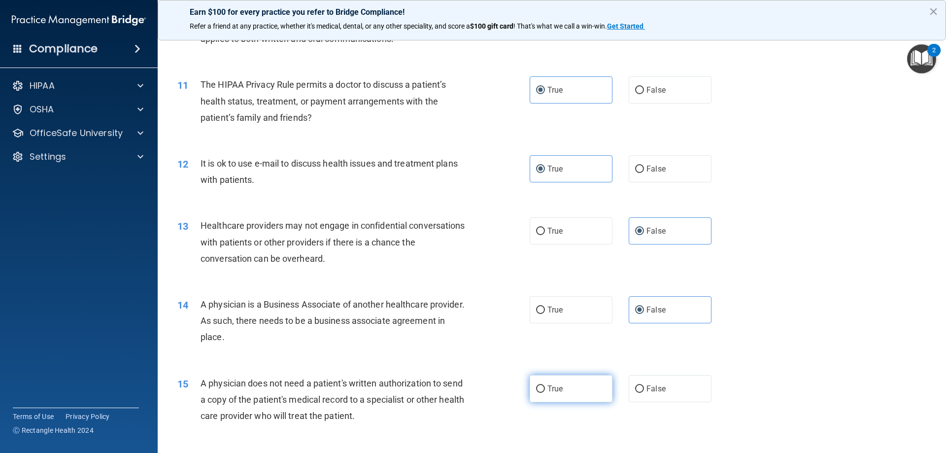
radio input "true"
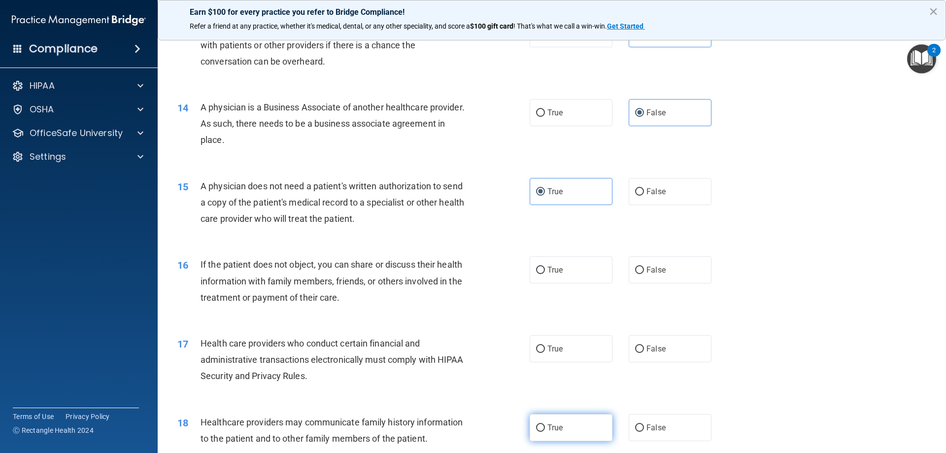
scroll to position [986, 0]
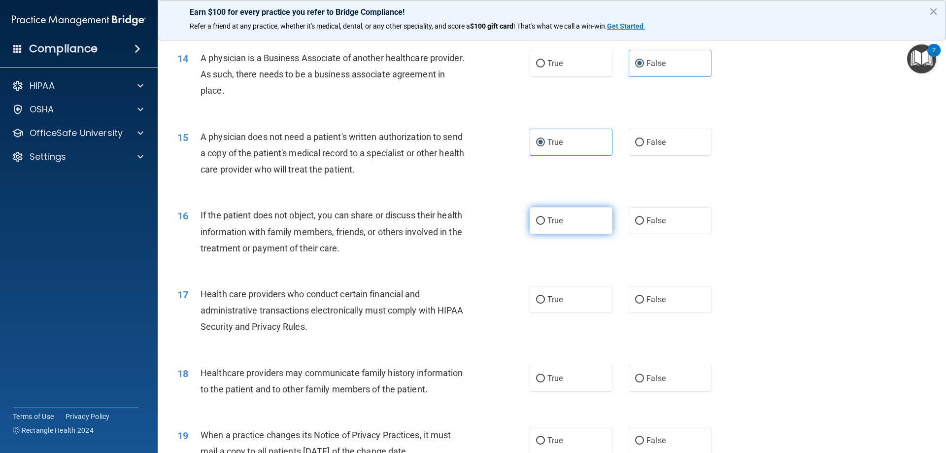
click at [566, 225] on label "True" at bounding box center [571, 220] width 83 height 27
click at [545, 225] on input "True" at bounding box center [540, 220] width 9 height 7
radio input "true"
click at [557, 299] on span "True" at bounding box center [555, 299] width 15 height 9
click at [545, 299] on input "True" at bounding box center [540, 299] width 9 height 7
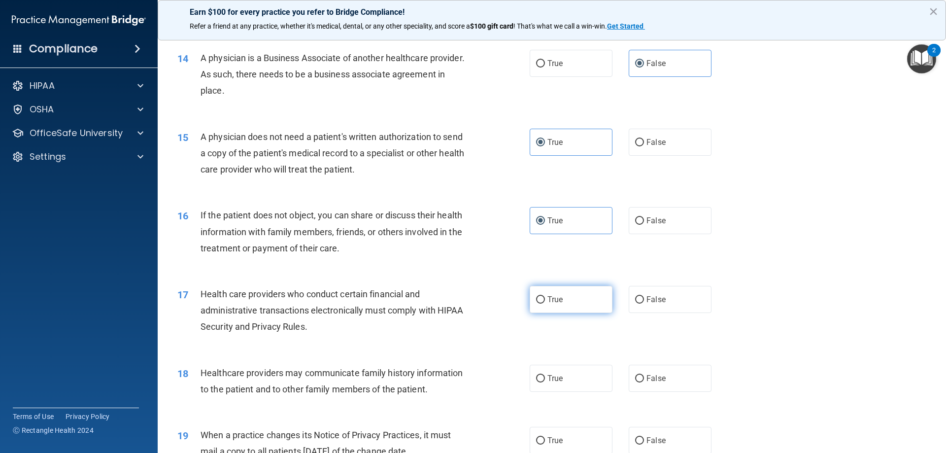
radio input "true"
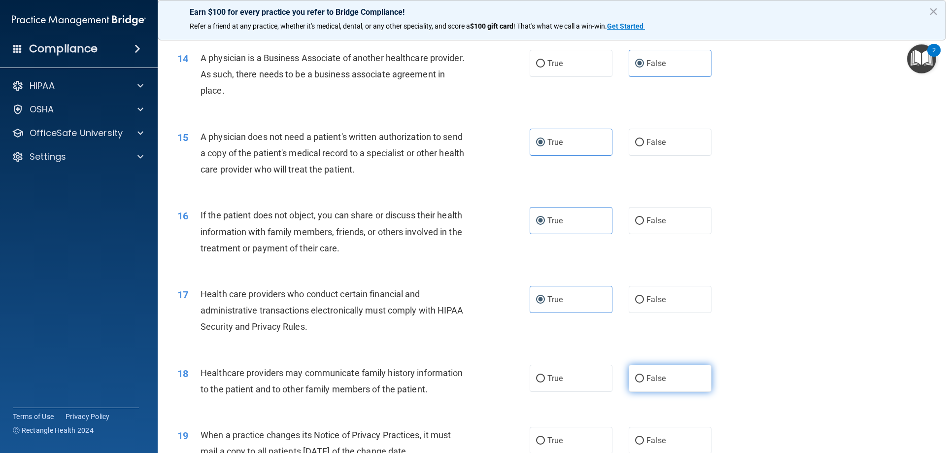
click at [659, 372] on label "False" at bounding box center [670, 378] width 83 height 27
click at [644, 375] on input "False" at bounding box center [639, 378] width 9 height 7
radio input "true"
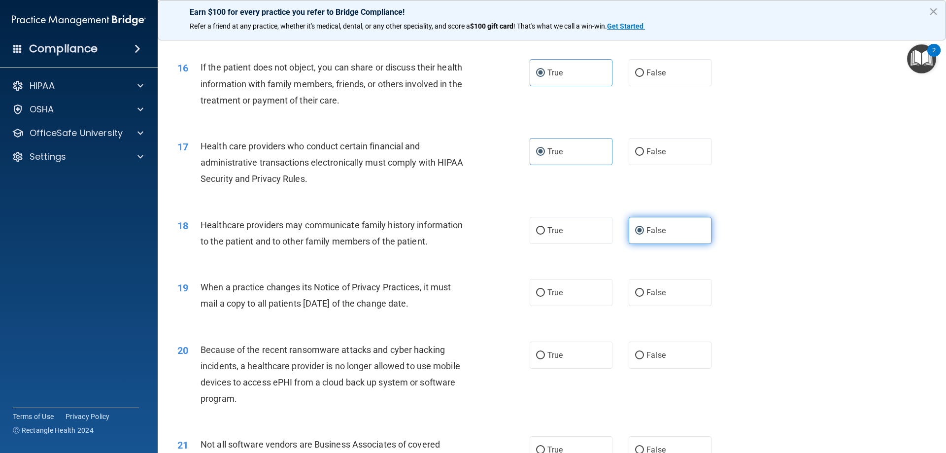
scroll to position [1232, 0]
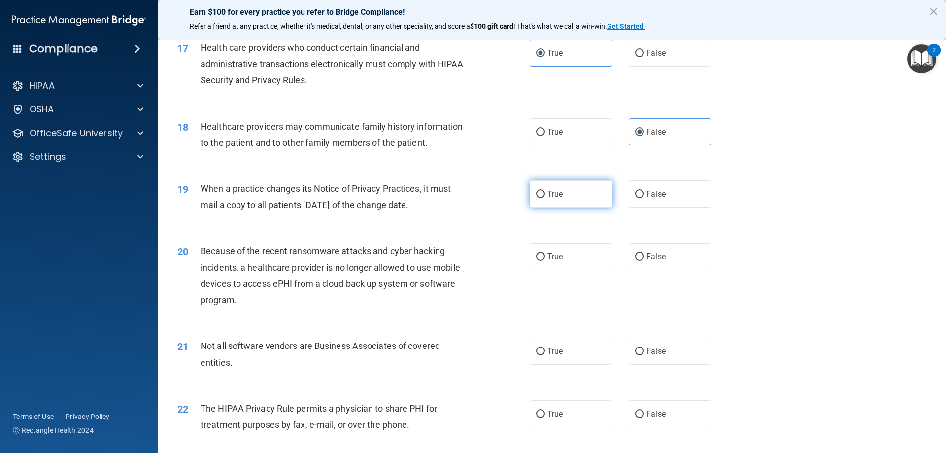
click at [548, 196] on span "True" at bounding box center [555, 193] width 15 height 9
click at [545, 196] on input "True" at bounding box center [540, 194] width 9 height 7
radio input "true"
click at [659, 200] on label "False" at bounding box center [670, 193] width 83 height 27
click at [644, 198] on input "False" at bounding box center [639, 194] width 9 height 7
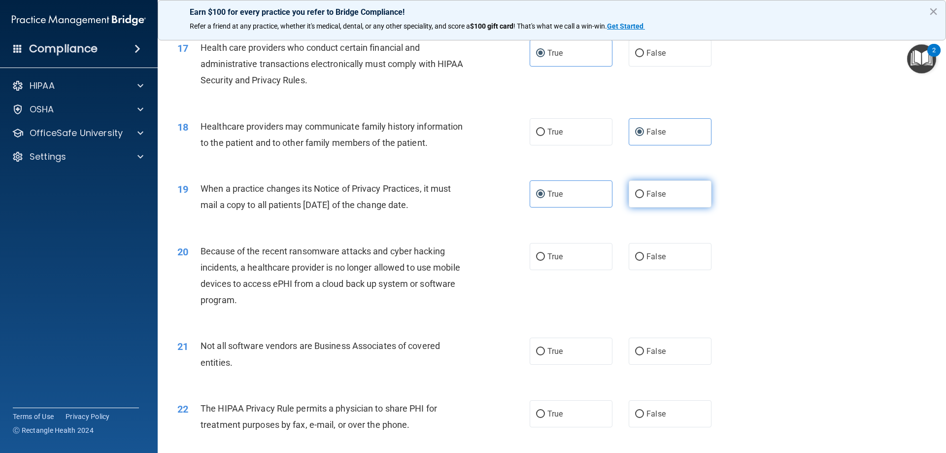
radio input "true"
radio input "false"
click at [674, 267] on label "False" at bounding box center [670, 256] width 83 height 27
click at [644, 261] on input "False" at bounding box center [639, 256] width 9 height 7
radio input "true"
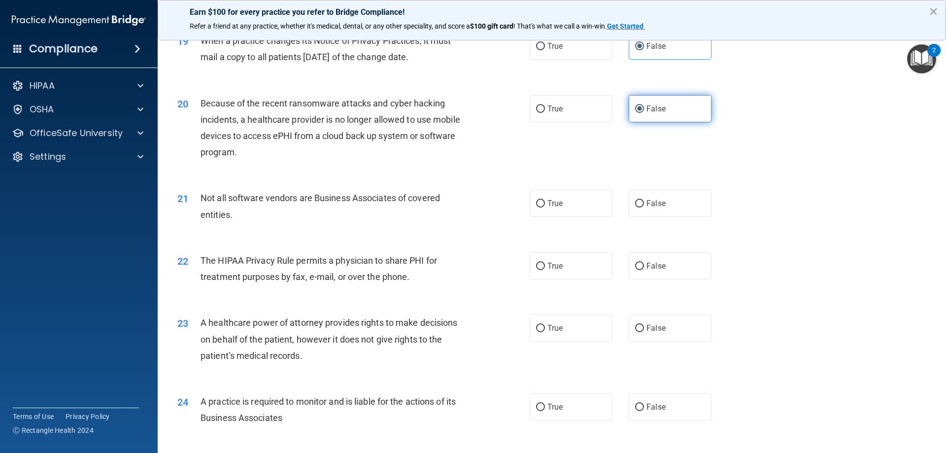
scroll to position [1429, 0]
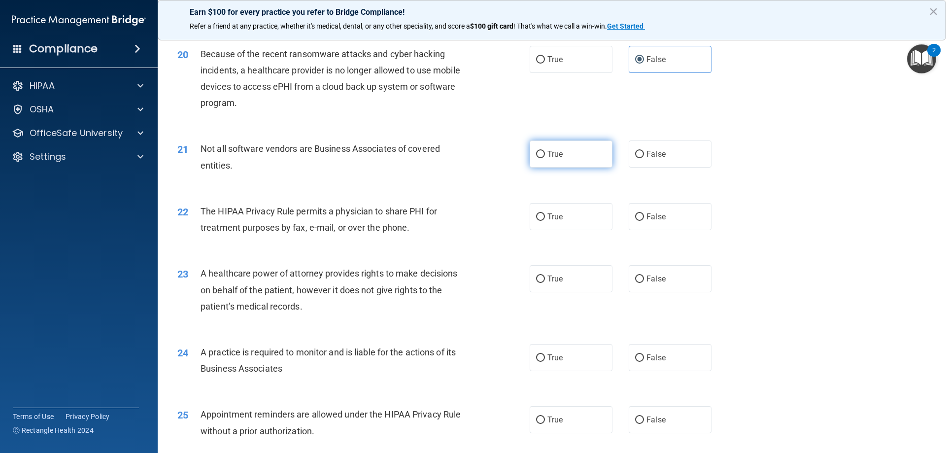
click at [564, 161] on label "True" at bounding box center [571, 153] width 83 height 27
click at [545, 158] on input "True" at bounding box center [540, 154] width 9 height 7
radio input "true"
click at [564, 218] on label "True" at bounding box center [571, 216] width 83 height 27
click at [545, 218] on input "True" at bounding box center [540, 216] width 9 height 7
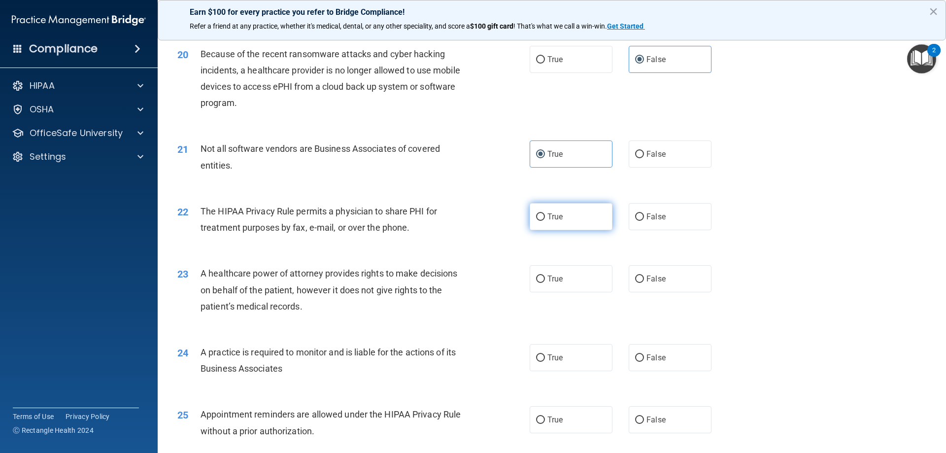
radio input "true"
click at [658, 283] on label "False" at bounding box center [670, 278] width 83 height 27
click at [644, 283] on input "False" at bounding box center [639, 279] width 9 height 7
radio input "true"
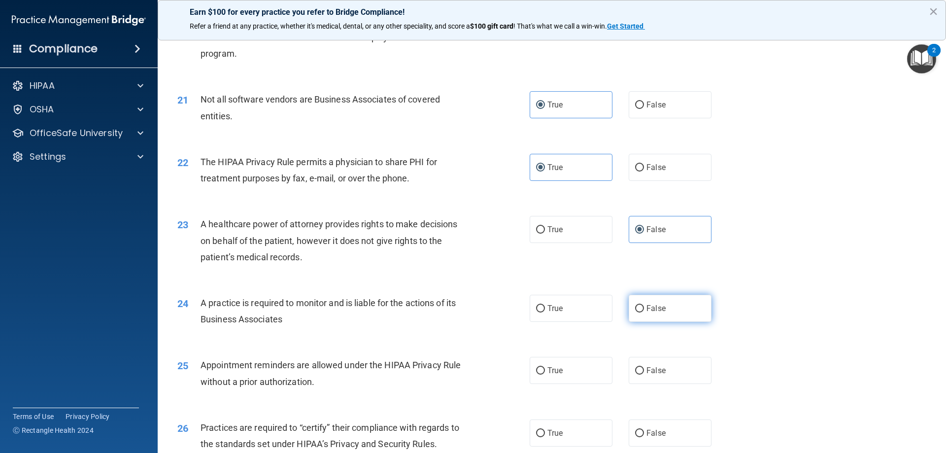
click at [652, 303] on label "False" at bounding box center [670, 308] width 83 height 27
click at [644, 305] on input "False" at bounding box center [639, 308] width 9 height 7
radio input "true"
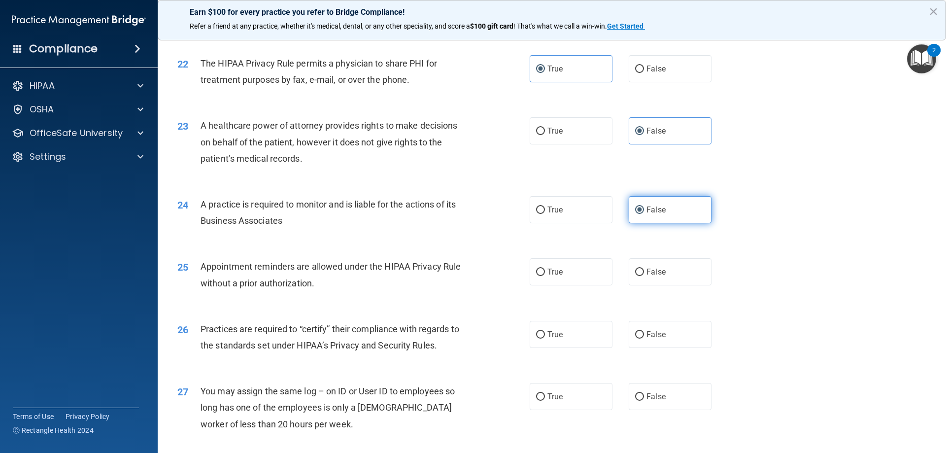
scroll to position [1626, 0]
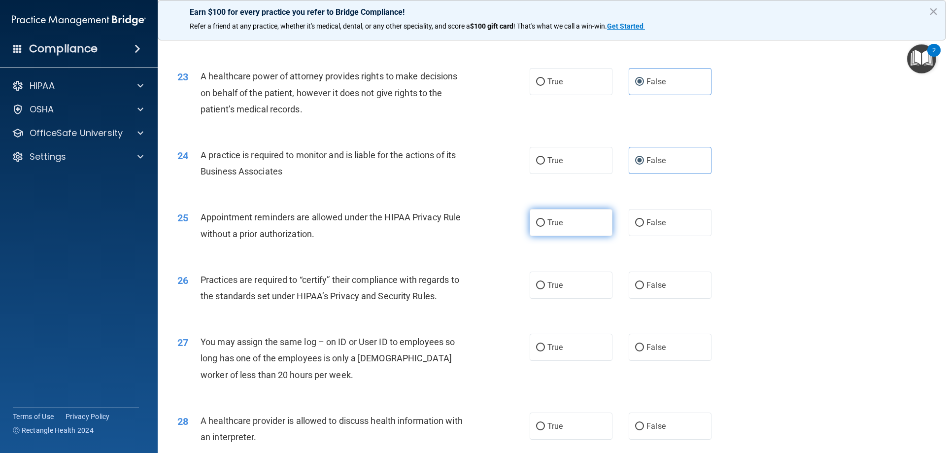
click at [561, 223] on label "True" at bounding box center [571, 222] width 83 height 27
click at [545, 223] on input "True" at bounding box center [540, 222] width 9 height 7
radio input "true"
click at [567, 284] on label "True" at bounding box center [571, 285] width 83 height 27
click at [545, 284] on input "True" at bounding box center [540, 285] width 9 height 7
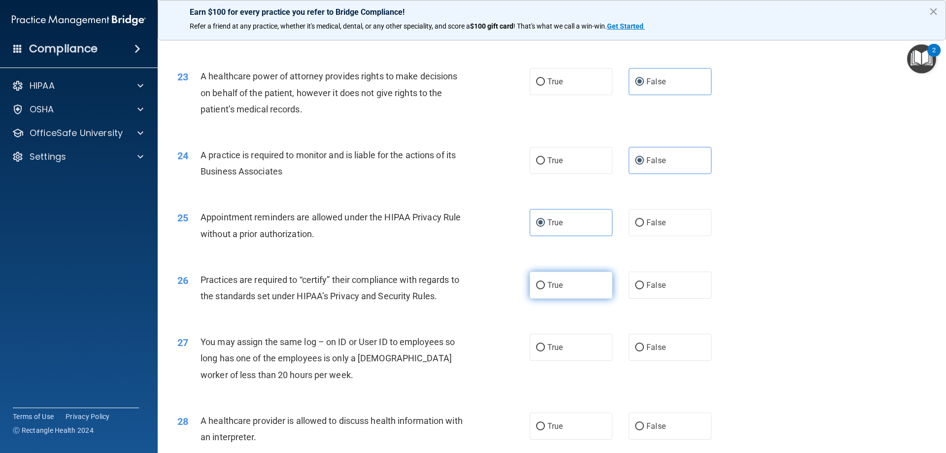
radio input "true"
click at [647, 286] on span "False" at bounding box center [656, 284] width 19 height 9
click at [644, 286] on input "False" at bounding box center [639, 285] width 9 height 7
radio input "true"
radio input "false"
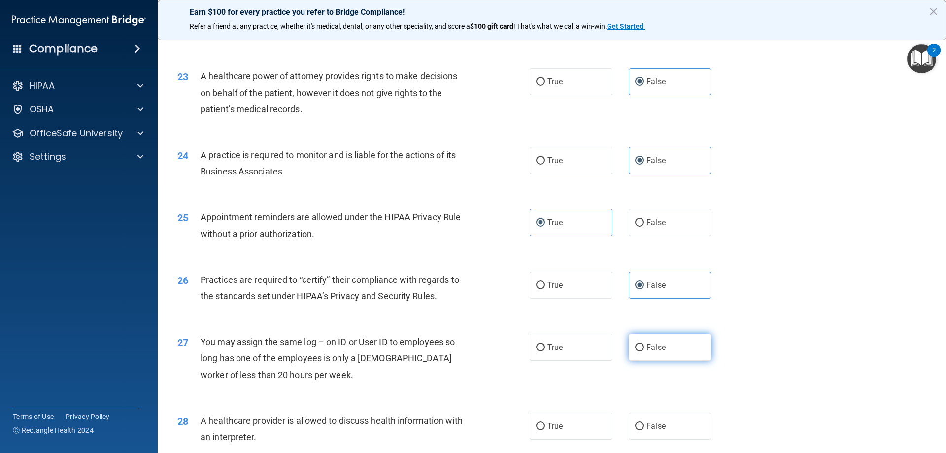
click at [669, 350] on label "False" at bounding box center [670, 347] width 83 height 27
click at [644, 350] on input "False" at bounding box center [639, 347] width 9 height 7
radio input "true"
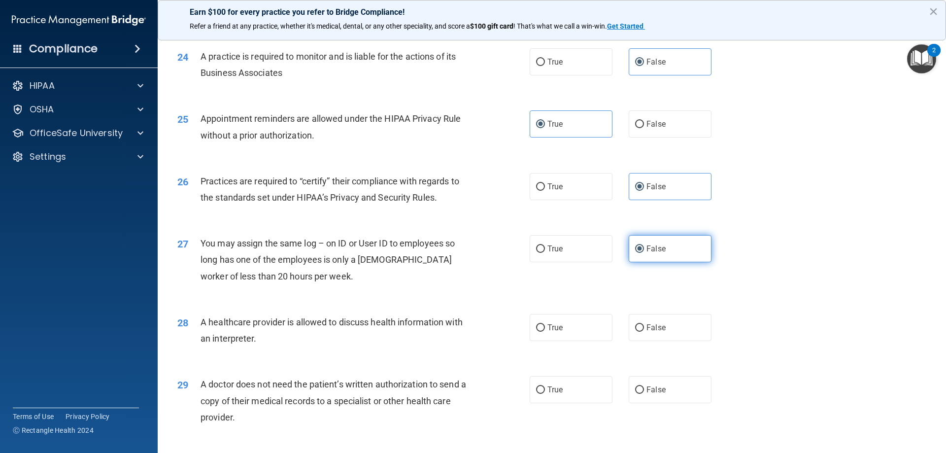
scroll to position [1824, 0]
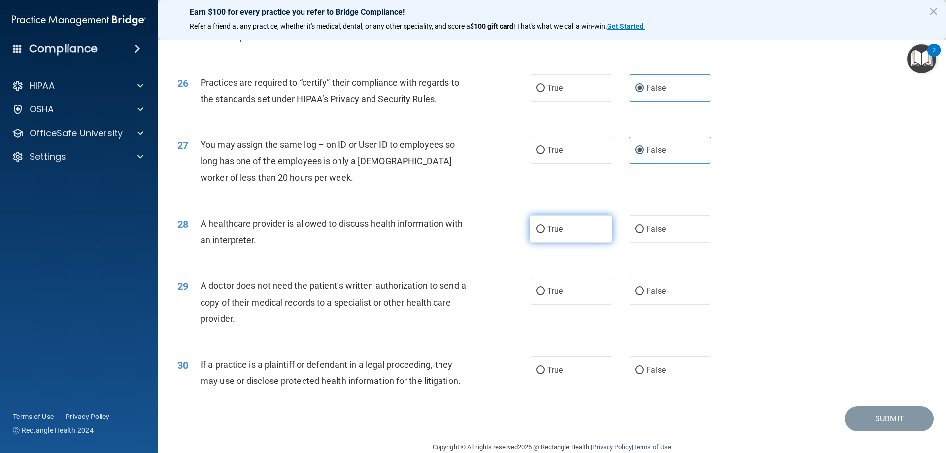
click at [564, 236] on label "True" at bounding box center [571, 228] width 83 height 27
click at [545, 233] on input "True" at bounding box center [540, 229] width 9 height 7
radio input "true"
click at [569, 288] on label "True" at bounding box center [571, 290] width 83 height 27
click at [545, 288] on input "True" at bounding box center [540, 291] width 9 height 7
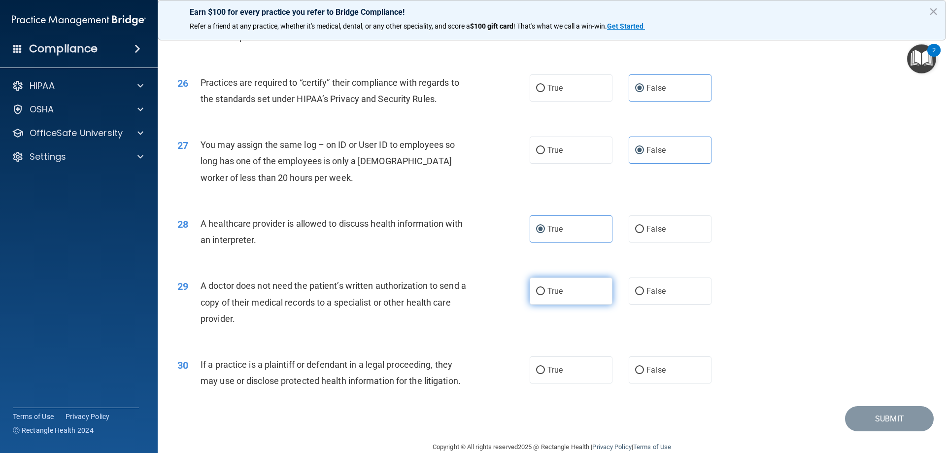
radio input "true"
click at [575, 364] on label "True" at bounding box center [571, 369] width 83 height 27
click at [545, 367] on input "True" at bounding box center [540, 370] width 9 height 7
radio input "true"
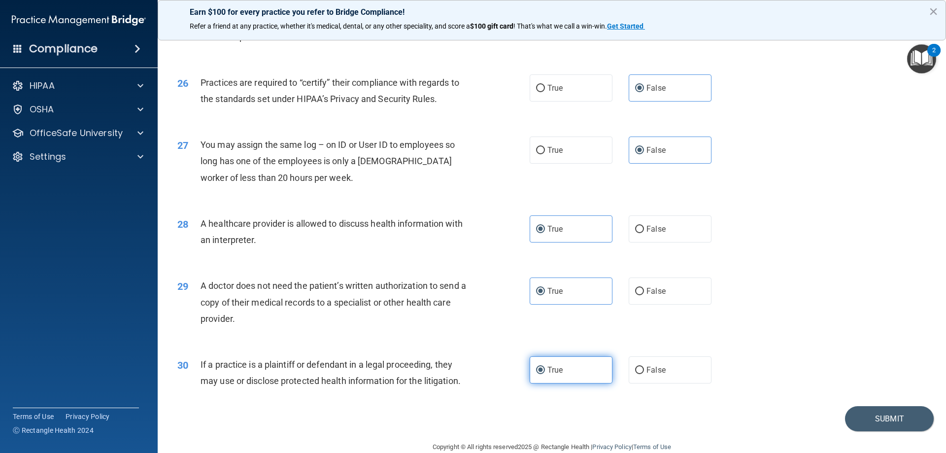
scroll to position [1841, 0]
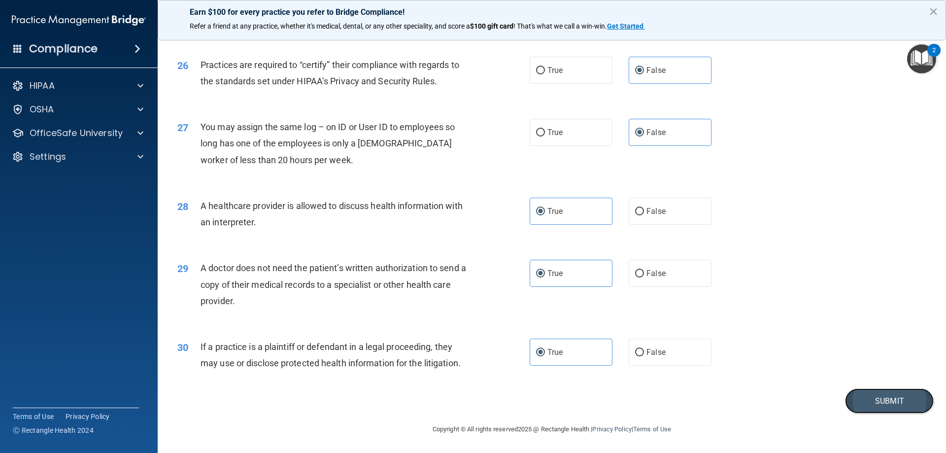
click at [852, 398] on button "Submit" at bounding box center [889, 400] width 89 height 25
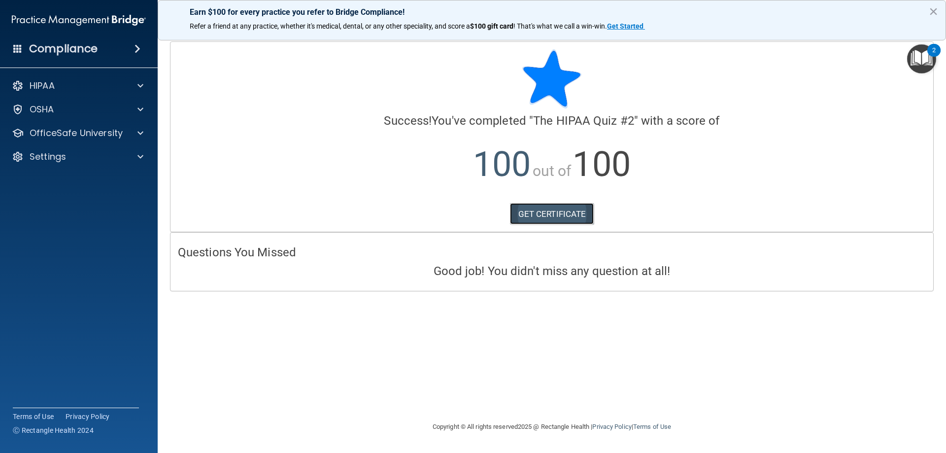
click at [545, 207] on link "GET CERTIFICATE" at bounding box center [552, 214] width 84 height 22
click at [80, 109] on div "OSHA" at bounding box center [65, 110] width 122 height 12
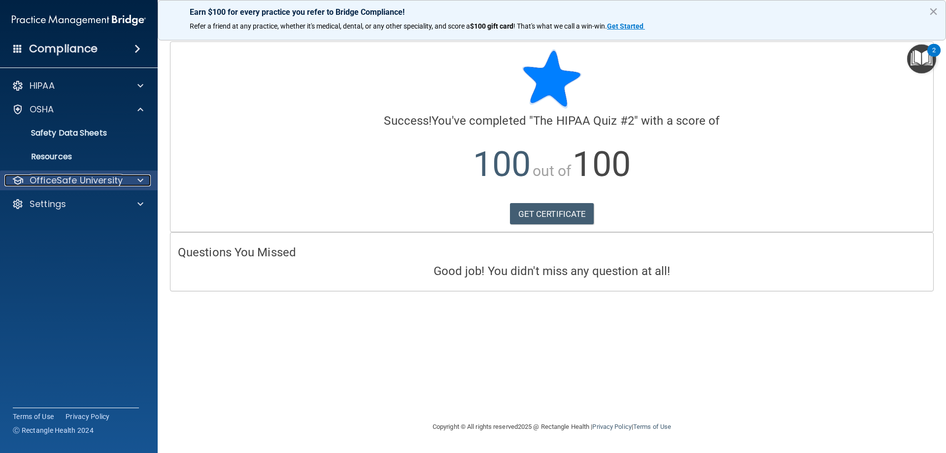
click at [86, 179] on p "OfficeSafe University" at bounding box center [76, 180] width 93 height 12
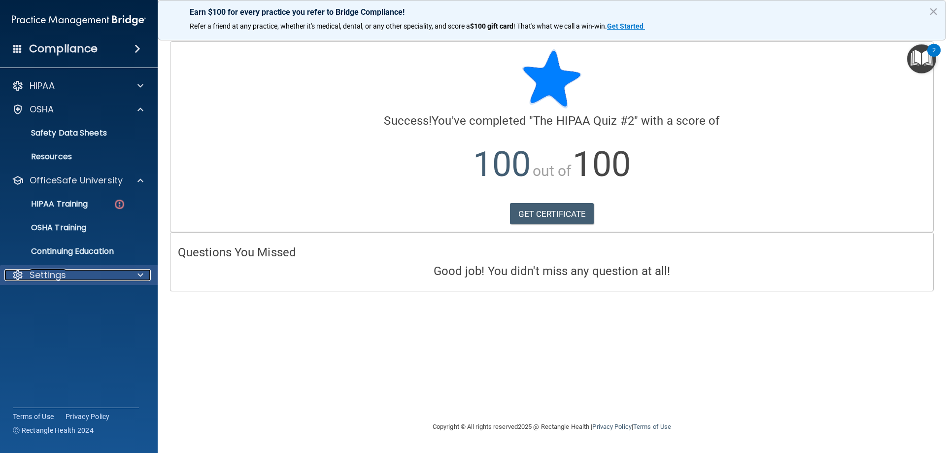
click at [71, 276] on div "Settings" at bounding box center [65, 275] width 122 height 12
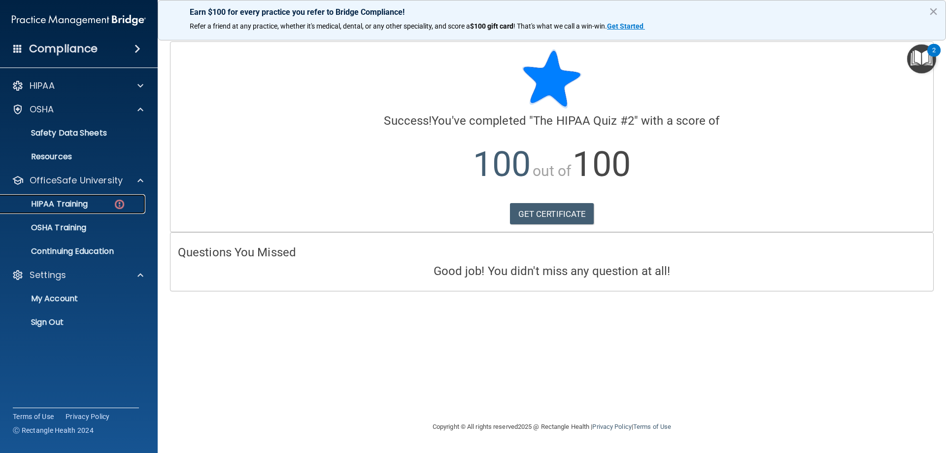
click at [64, 201] on p "HIPAA Training" at bounding box center [46, 204] width 81 height 10
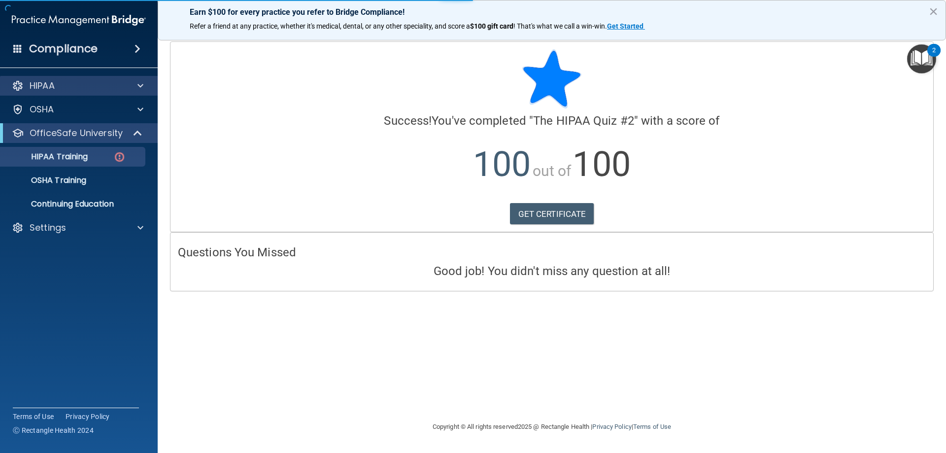
click at [63, 78] on div "HIPAA" at bounding box center [79, 86] width 158 height 20
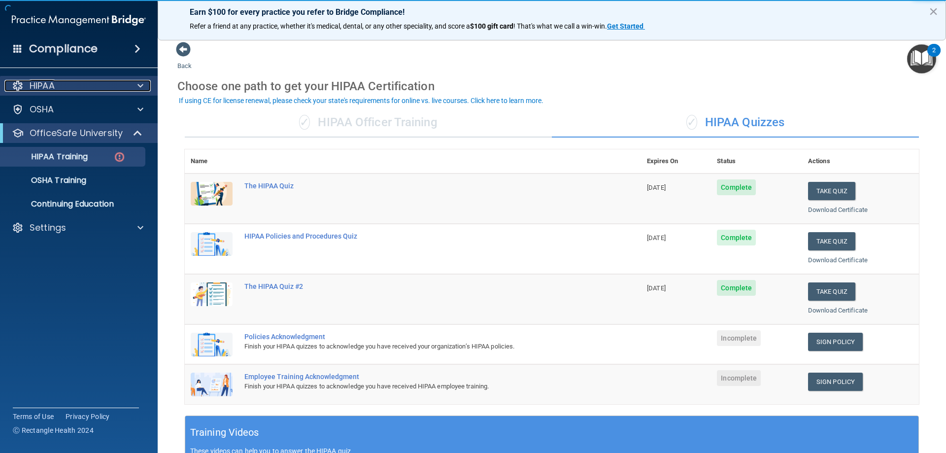
click at [67, 88] on div "HIPAA" at bounding box center [65, 86] width 122 height 12
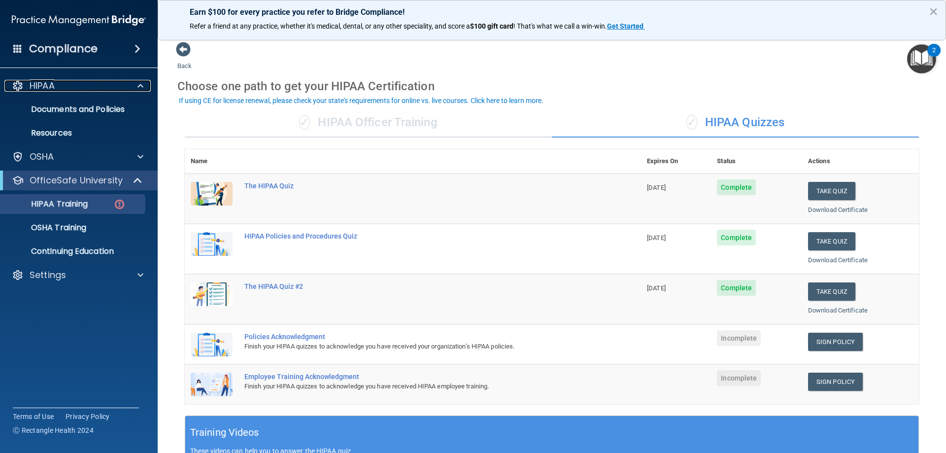
scroll to position [49, 0]
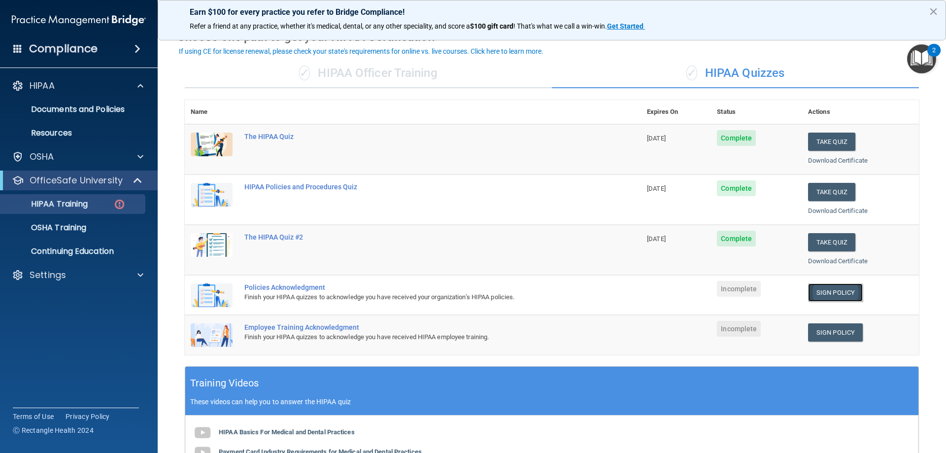
click at [848, 296] on link "Sign Policy" at bounding box center [835, 292] width 55 height 18
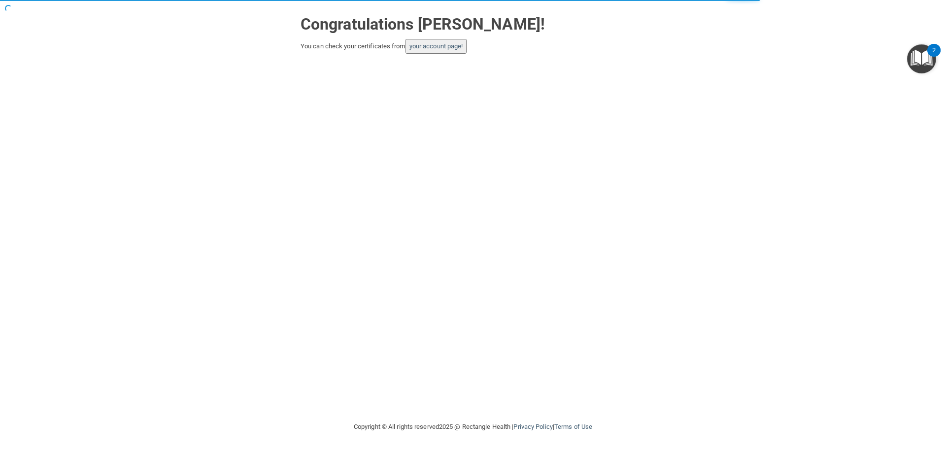
click at [442, 50] on button "your account page!" at bounding box center [437, 46] width 62 height 15
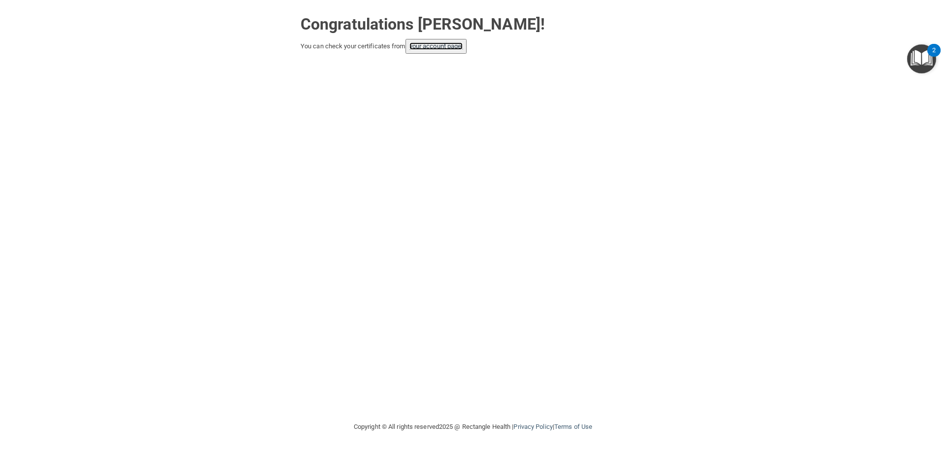
click at [443, 45] on link "your account page!" at bounding box center [437, 45] width 54 height 7
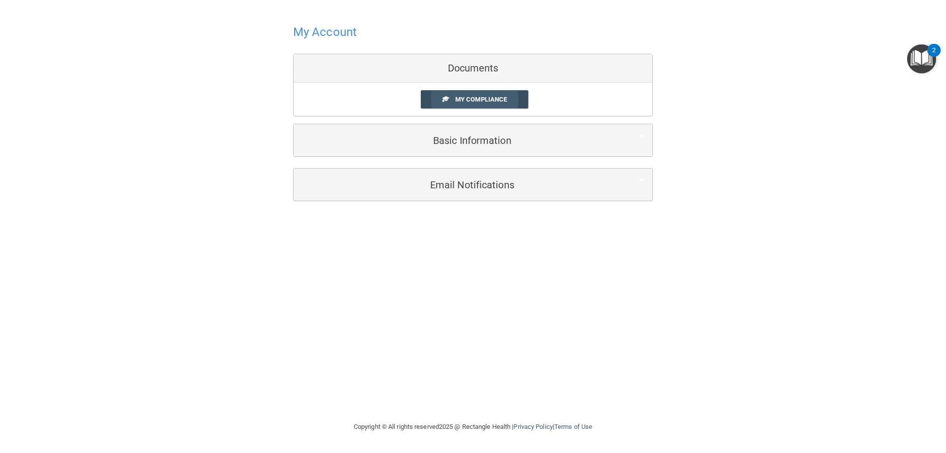
click at [485, 96] on span "My Compliance" at bounding box center [481, 99] width 52 height 7
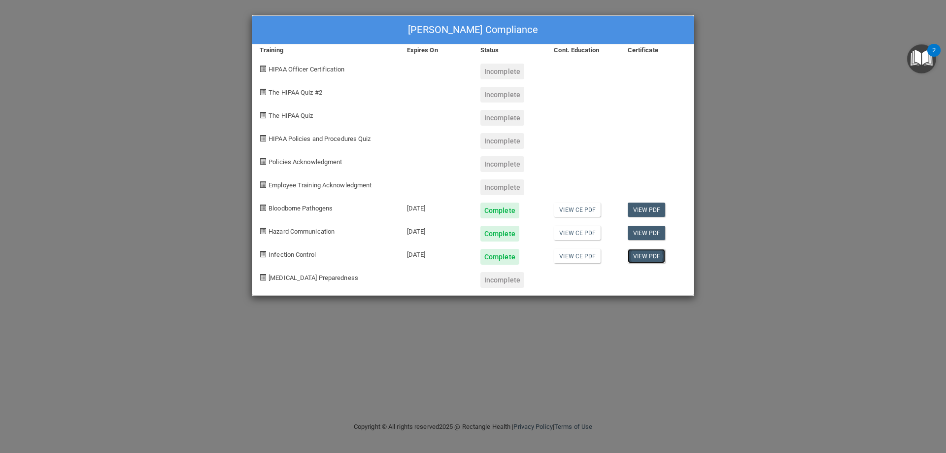
click at [642, 257] on link "View PDF" at bounding box center [647, 256] width 38 height 14
click at [832, 169] on div "Elsa Eschen's Compliance Training Expires On Status Cont. Education Certificate…" at bounding box center [473, 226] width 946 height 453
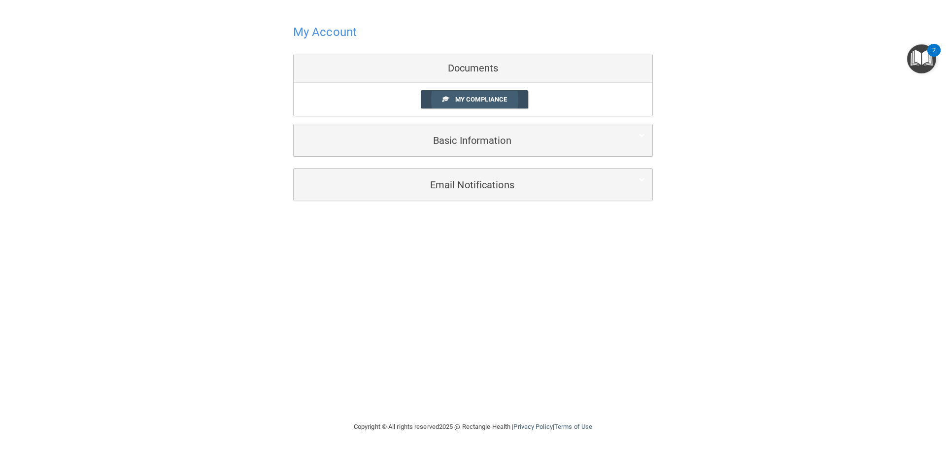
click at [490, 104] on link "My Compliance" at bounding box center [475, 99] width 108 height 18
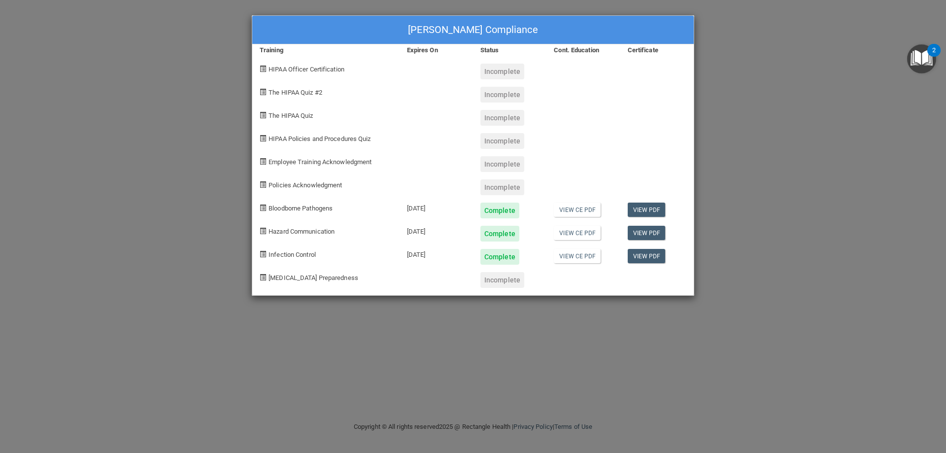
click at [772, 104] on div "Elsa Eschen's Compliance Training Expires On Status Cont. Education Certificate…" at bounding box center [473, 226] width 946 height 453
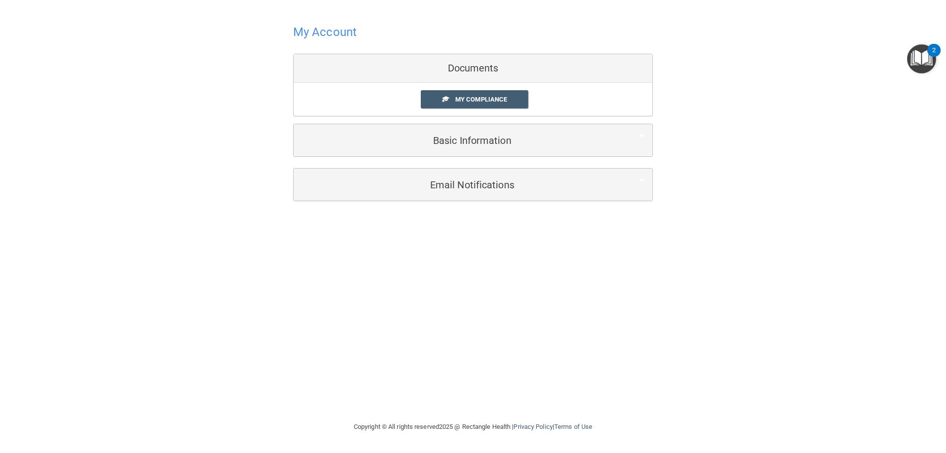
click at [325, 30] on h4 "My Account" at bounding box center [325, 32] width 64 height 13
click at [492, 61] on div "Documents" at bounding box center [473, 68] width 359 height 29
click at [485, 73] on div "Documents" at bounding box center [473, 68] width 359 height 29
click at [323, 33] on h4 "My Account" at bounding box center [325, 32] width 64 height 13
click at [472, 69] on div "Documents" at bounding box center [473, 68] width 359 height 29
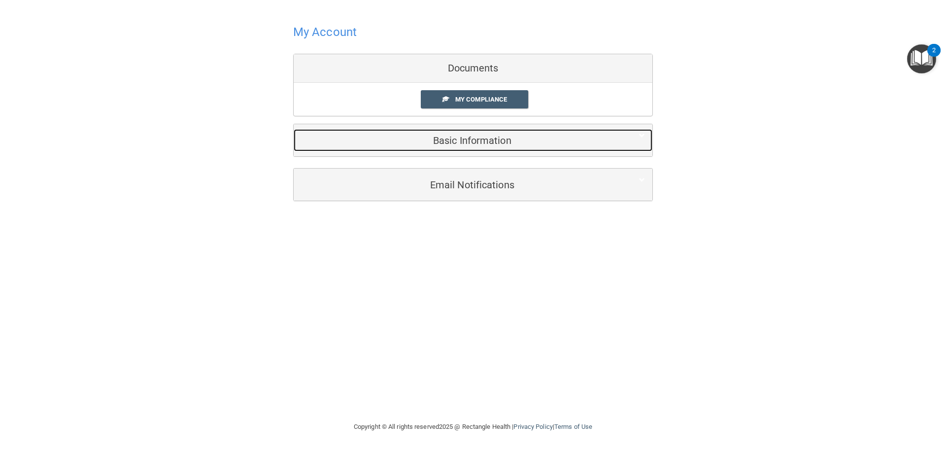
click at [478, 132] on div "Basic Information" at bounding box center [458, 140] width 329 height 22
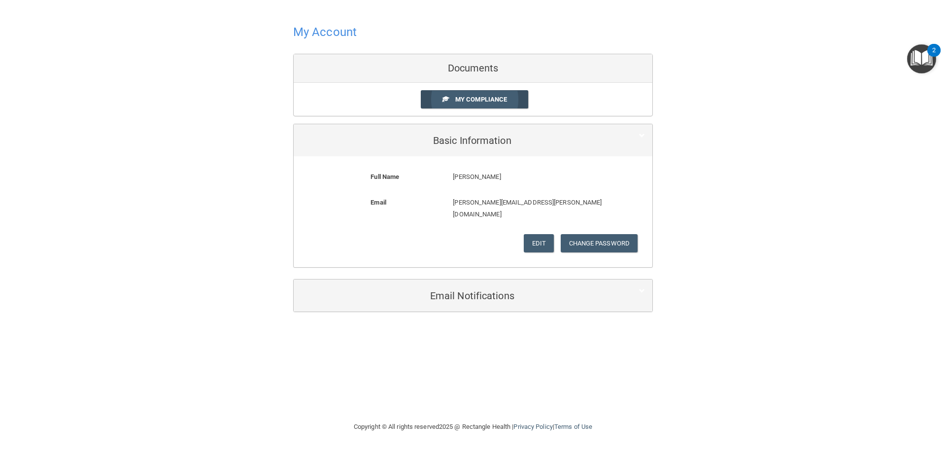
click at [500, 100] on span "My Compliance" at bounding box center [481, 99] width 52 height 7
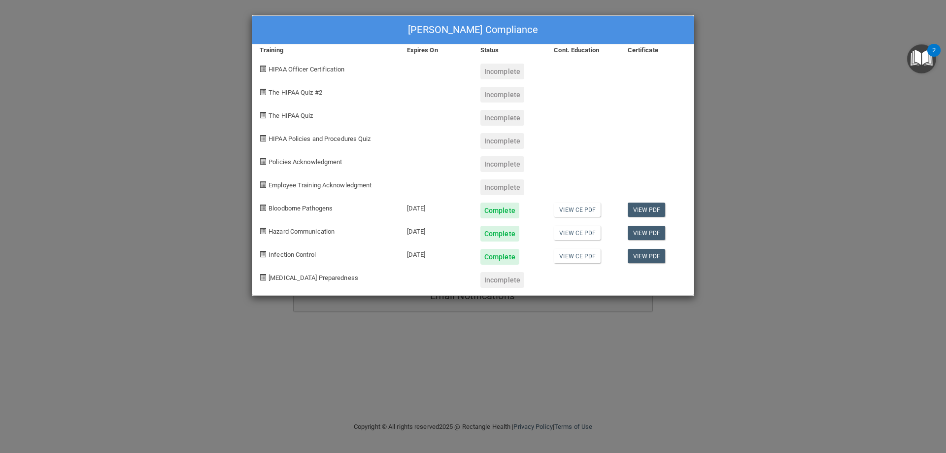
click at [378, 241] on div "Hazard Communication" at bounding box center [325, 229] width 147 height 23
click at [501, 182] on div "Incomplete" at bounding box center [503, 187] width 44 height 16
drag, startPoint x: 497, startPoint y: 111, endPoint x: 492, endPoint y: 69, distance: 41.8
click at [497, 110] on div "Incomplete" at bounding box center [503, 118] width 44 height 16
click at [494, 59] on div "Incomplete" at bounding box center [509, 67] width 73 height 23
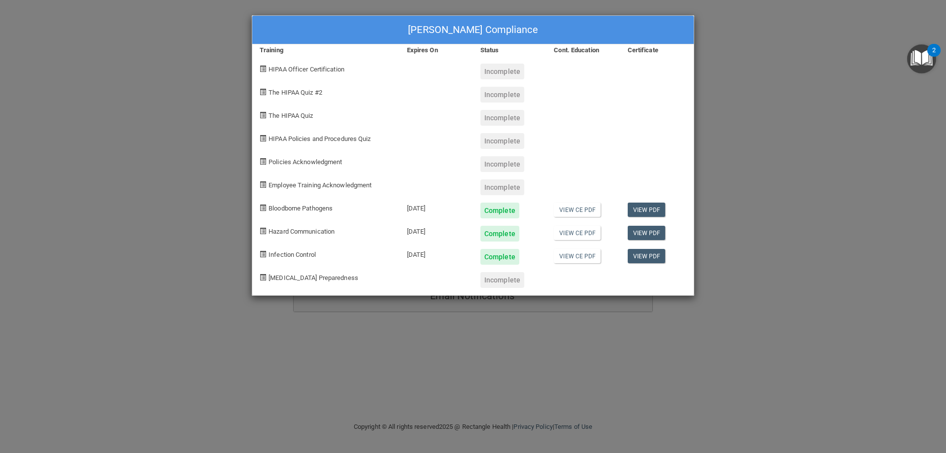
click at [924, 99] on div "Elsa Eschen's Compliance Training Expires On Status Cont. Education Certificate…" at bounding box center [473, 226] width 946 height 453
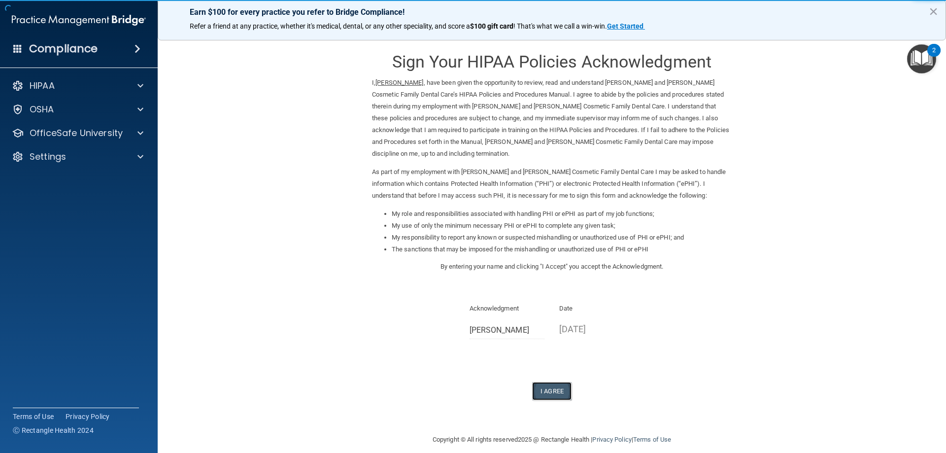
click at [564, 382] on button "I Agree" at bounding box center [551, 391] width 39 height 18
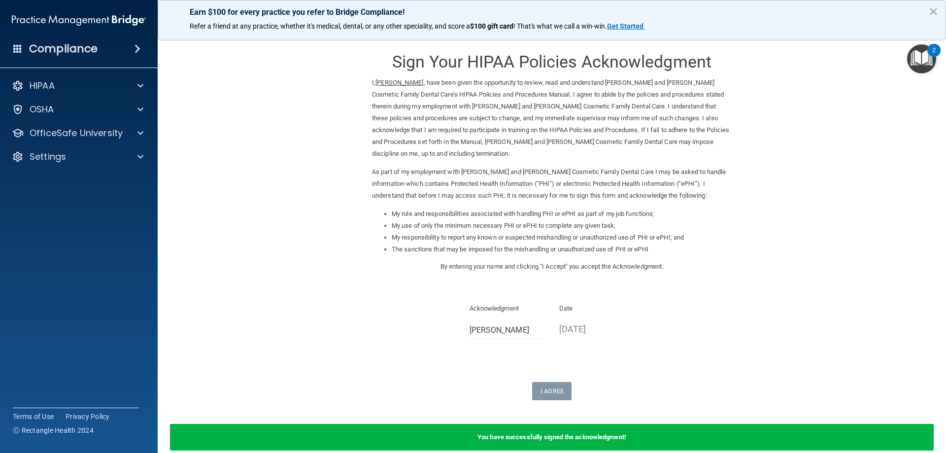
scroll to position [37, 0]
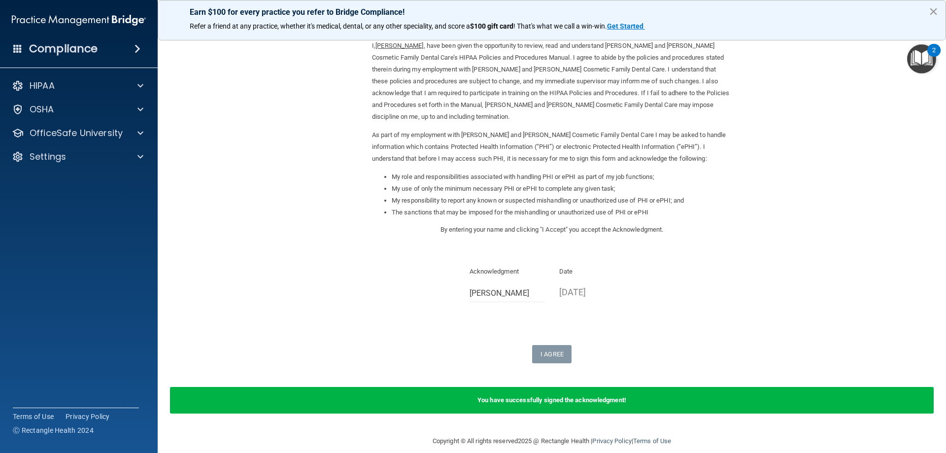
click at [936, 12] on button "×" at bounding box center [933, 11] width 9 height 16
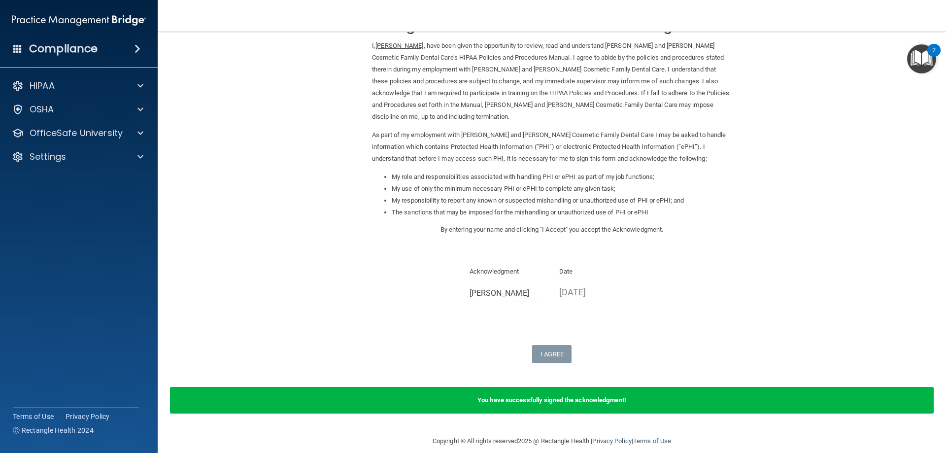
scroll to position [0, 0]
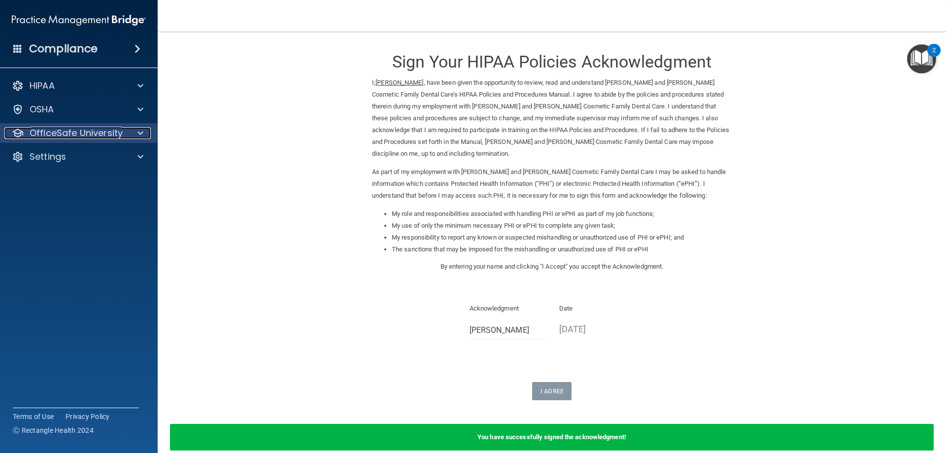
click at [80, 135] on p "OfficeSafe University" at bounding box center [76, 133] width 93 height 12
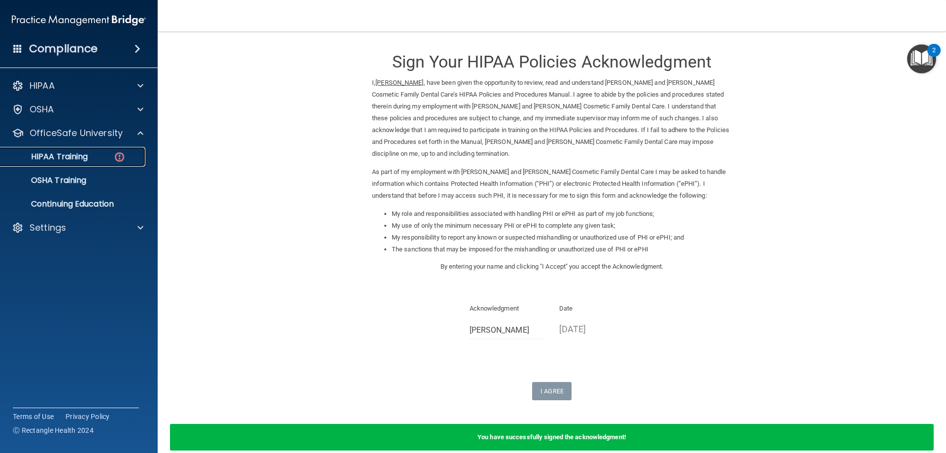
click at [98, 160] on div "HIPAA Training" at bounding box center [73, 157] width 135 height 10
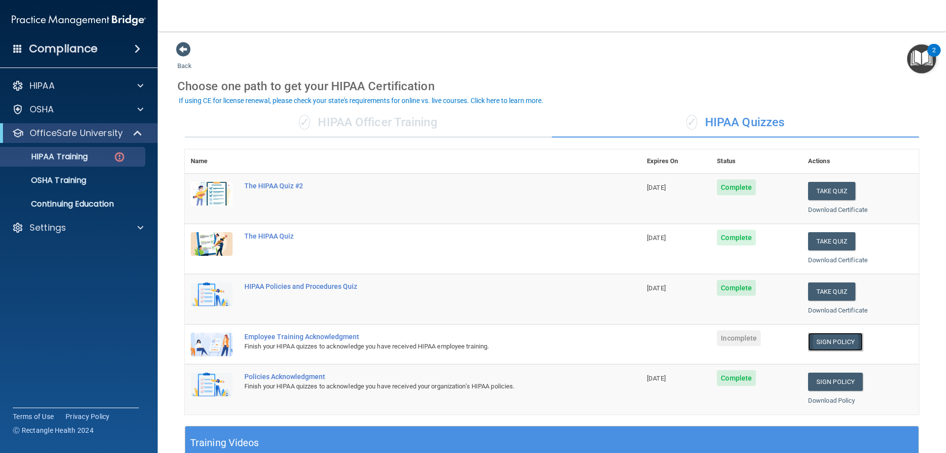
click at [819, 337] on link "Sign Policy" at bounding box center [835, 342] width 55 height 18
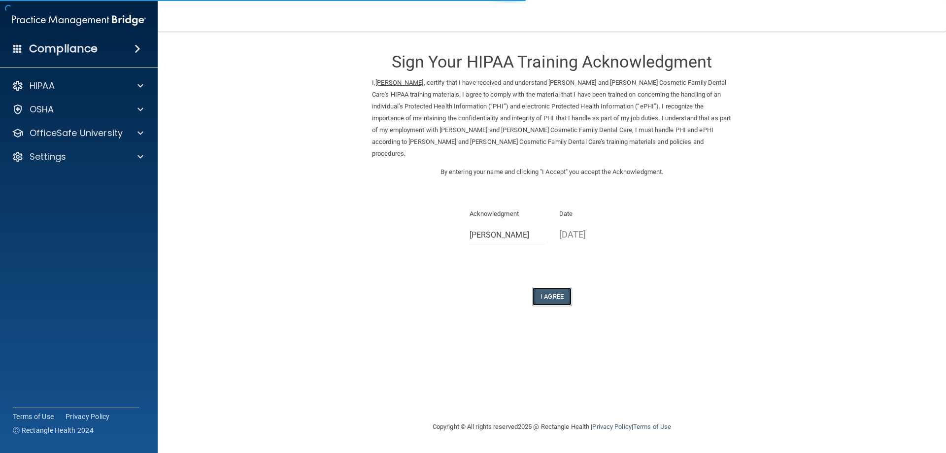
click at [553, 287] on button "I Agree" at bounding box center [551, 296] width 39 height 18
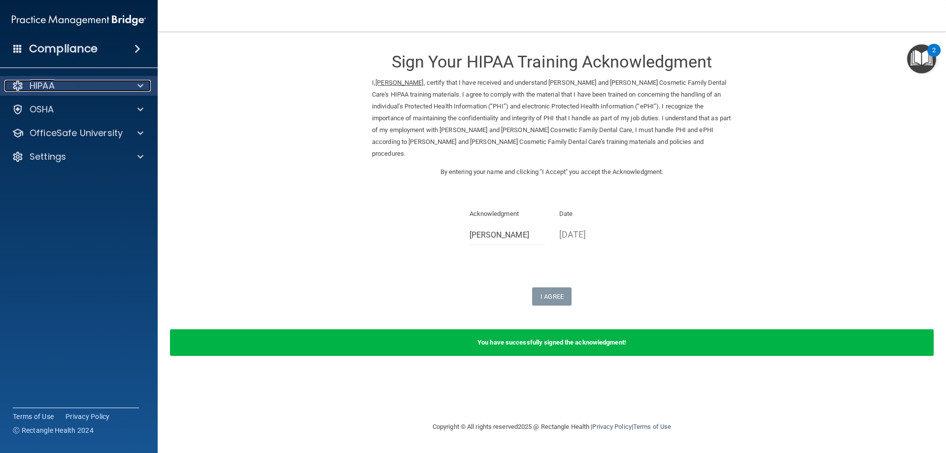
click at [97, 86] on div "HIPAA" at bounding box center [65, 86] width 122 height 12
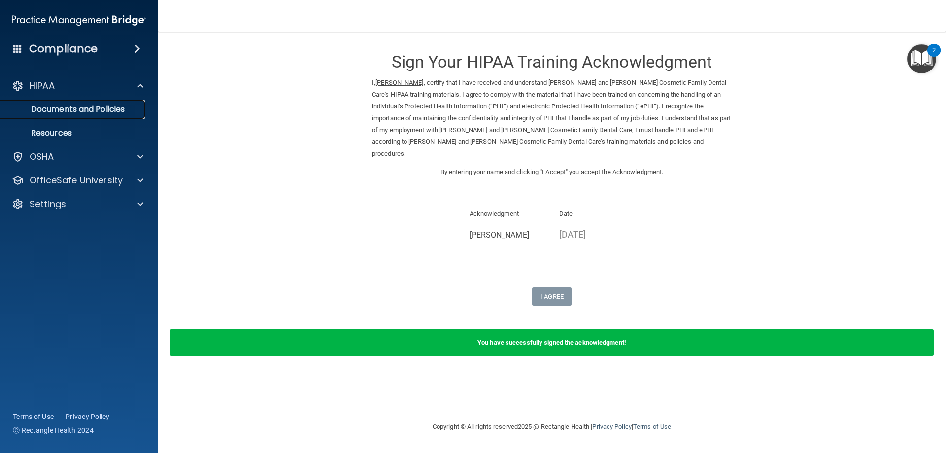
click at [94, 111] on p "Documents and Policies" at bounding box center [73, 109] width 135 height 10
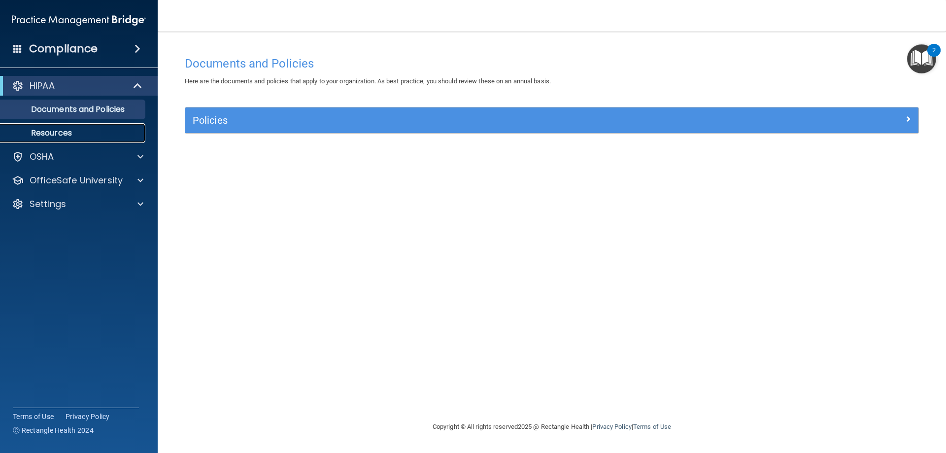
click at [75, 136] on p "Resources" at bounding box center [73, 133] width 135 height 10
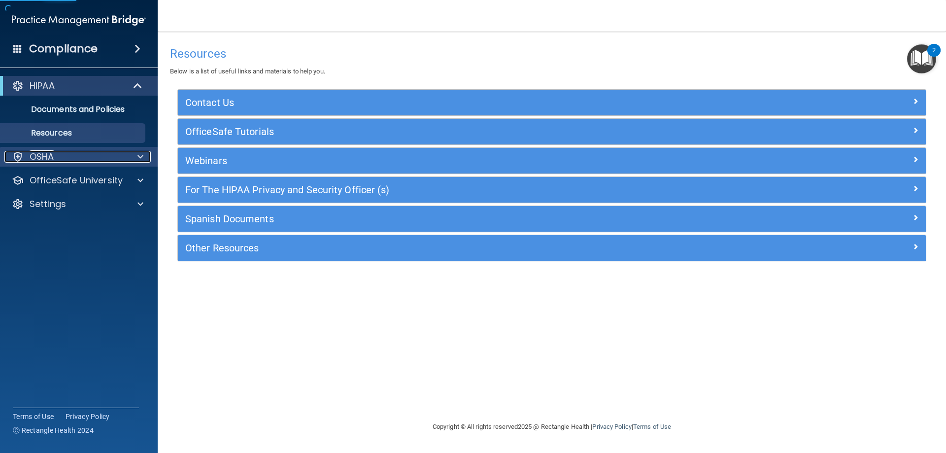
click at [70, 161] on div "OSHA" at bounding box center [65, 157] width 122 height 12
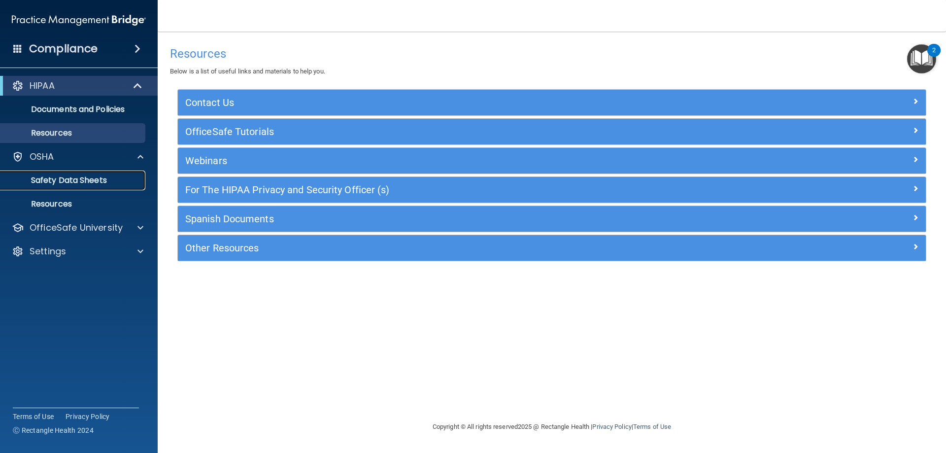
click at [66, 180] on p "Safety Data Sheets" at bounding box center [73, 180] width 135 height 10
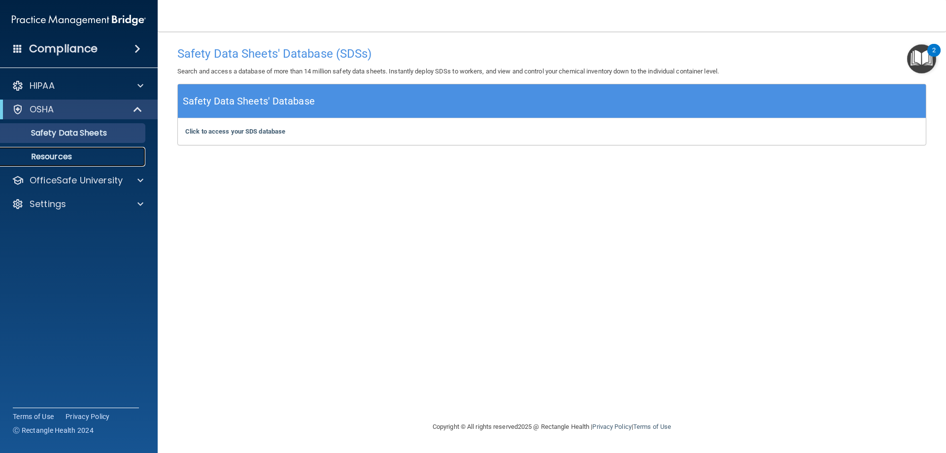
click at [69, 162] on link "Resources" at bounding box center [67, 157] width 155 height 20
